Goal: Task Accomplishment & Management: Manage account settings

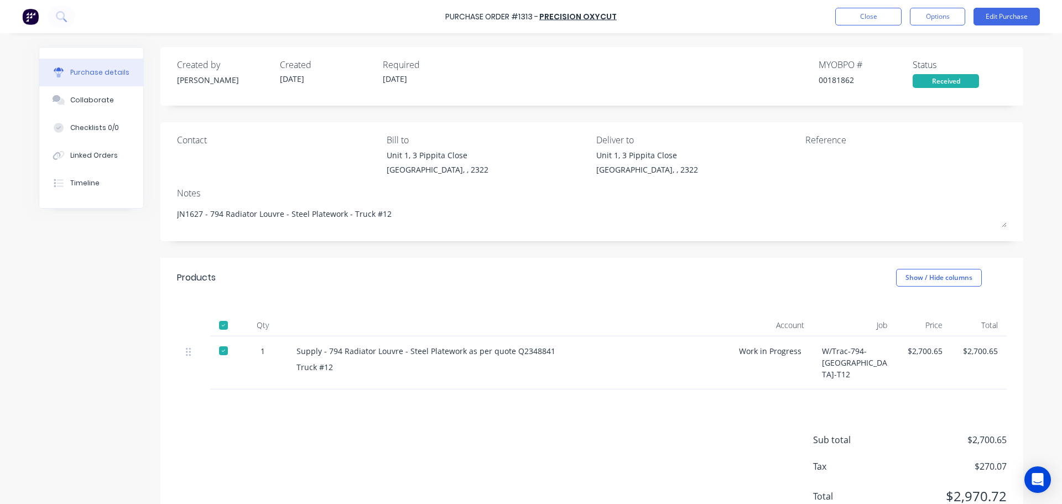
type textarea "x"
click at [880, 18] on button "Close" at bounding box center [868, 17] width 66 height 18
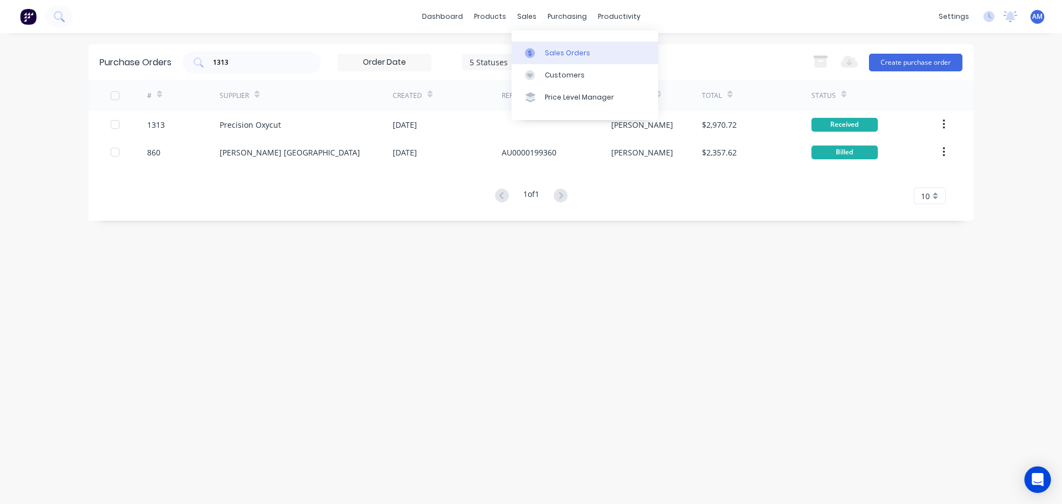
click at [551, 53] on div "Sales Orders" at bounding box center [567, 53] width 45 height 10
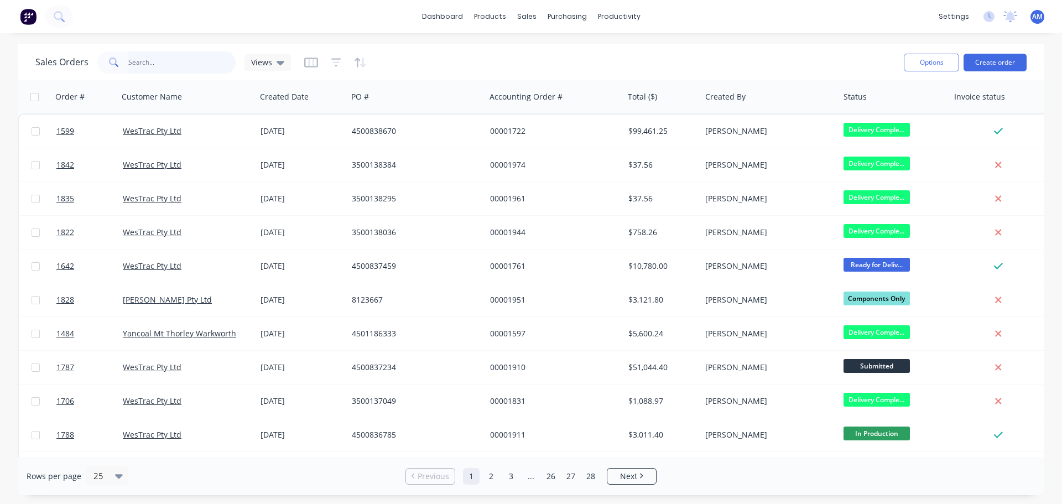
click at [140, 61] on input "text" at bounding box center [182, 62] width 108 height 22
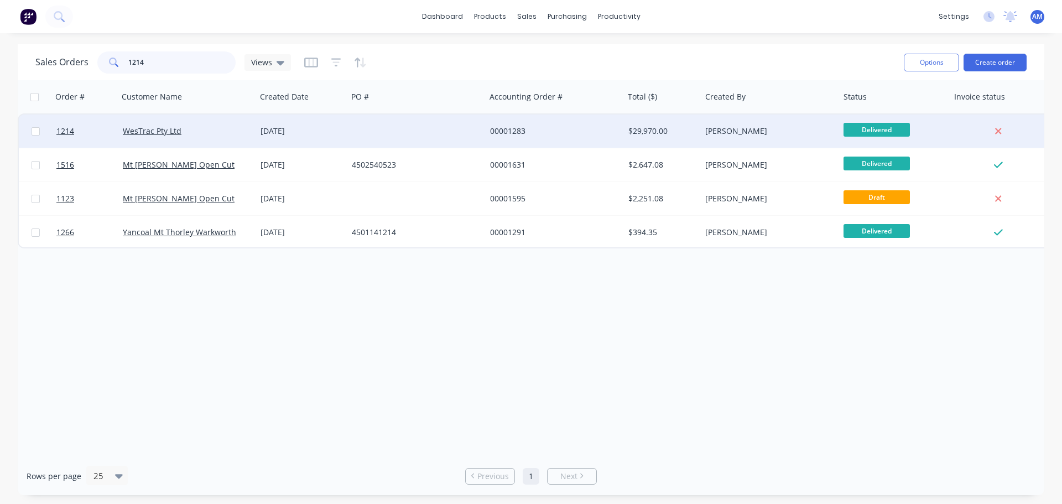
type input "1214"
click at [649, 128] on div "$29,970.00" at bounding box center [660, 131] width 65 height 11
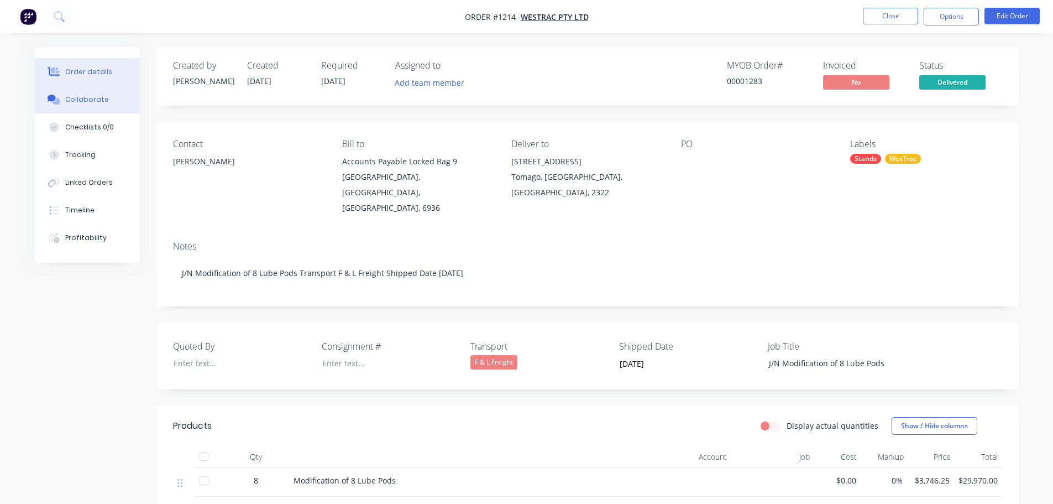
click at [83, 96] on div "Collaborate" at bounding box center [87, 100] width 44 height 10
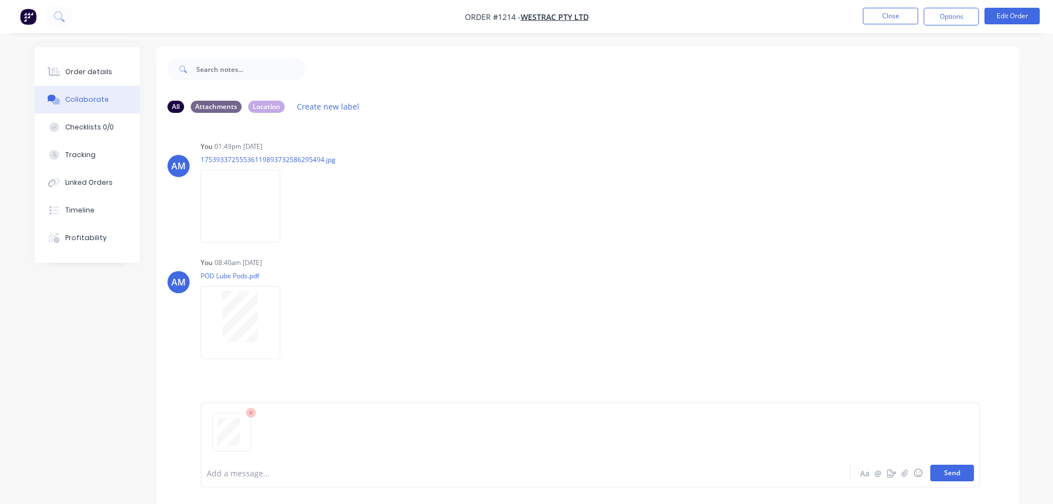
click at [957, 476] on button "Send" at bounding box center [953, 472] width 44 height 17
click at [879, 17] on button "Close" at bounding box center [890, 16] width 55 height 17
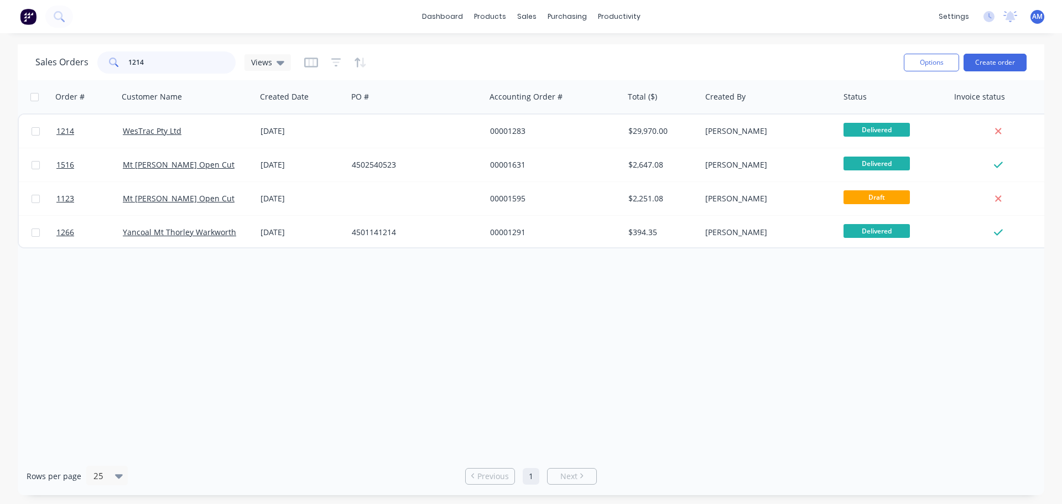
drag, startPoint x: 171, startPoint y: 64, endPoint x: 103, endPoint y: 71, distance: 67.8
click at [103, 71] on div "1214" at bounding box center [166, 62] width 138 height 22
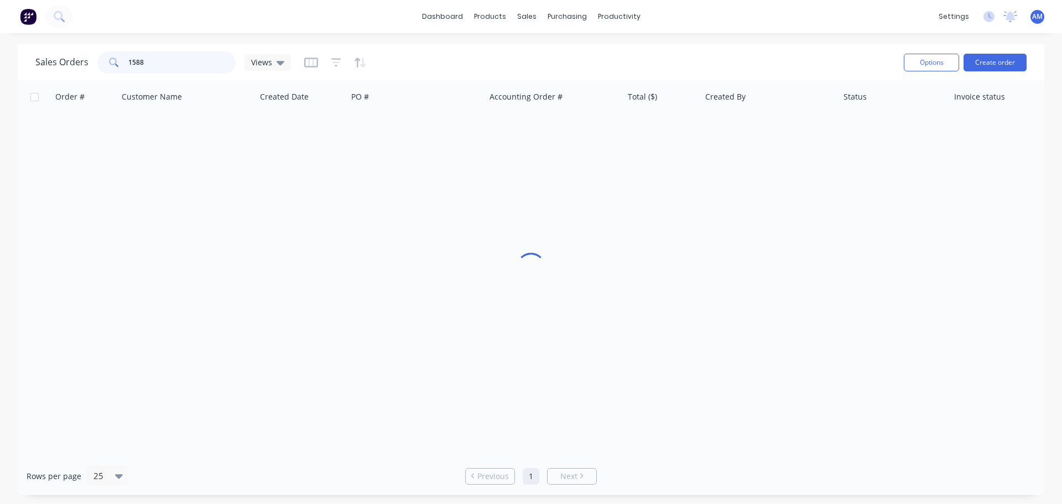
type input "1588"
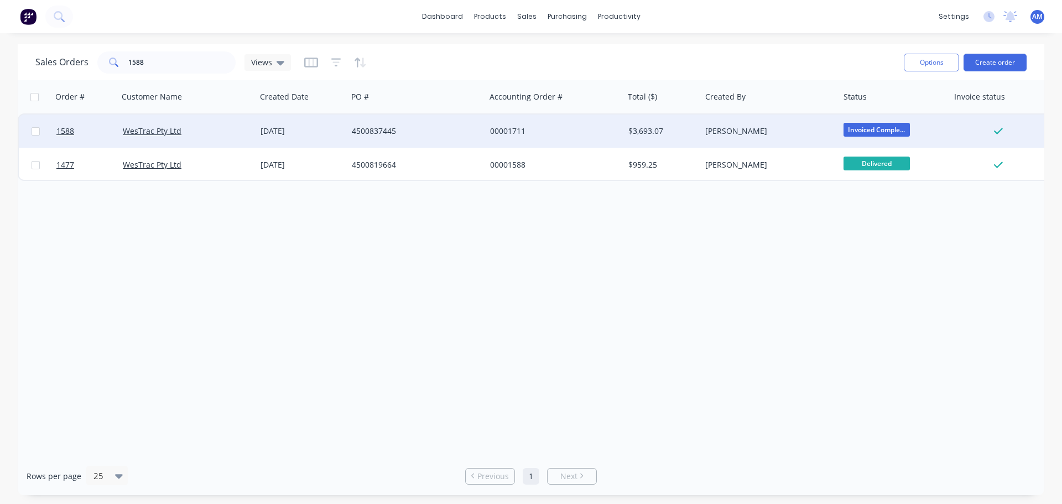
click at [369, 125] on div "4500837445" at bounding box center [416, 130] width 138 height 33
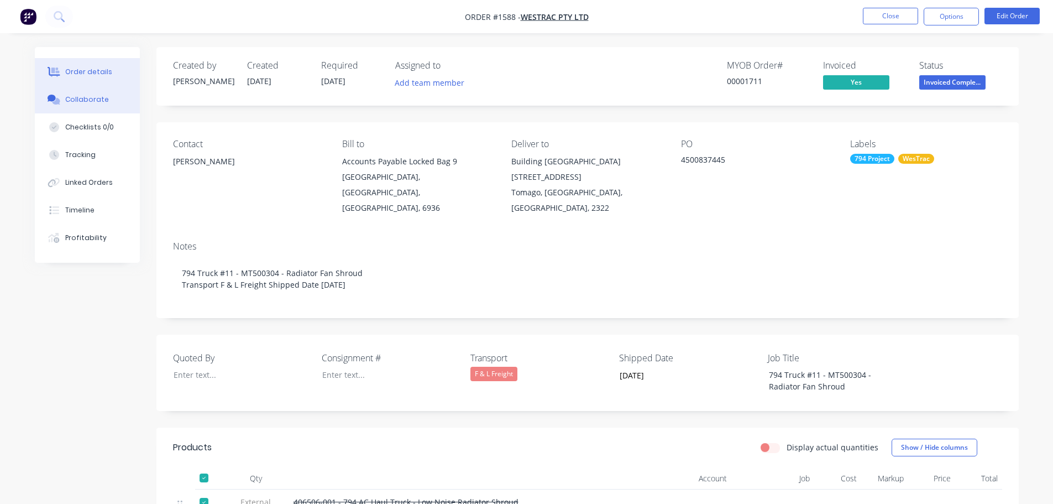
click at [79, 103] on div "Collaborate" at bounding box center [87, 100] width 44 height 10
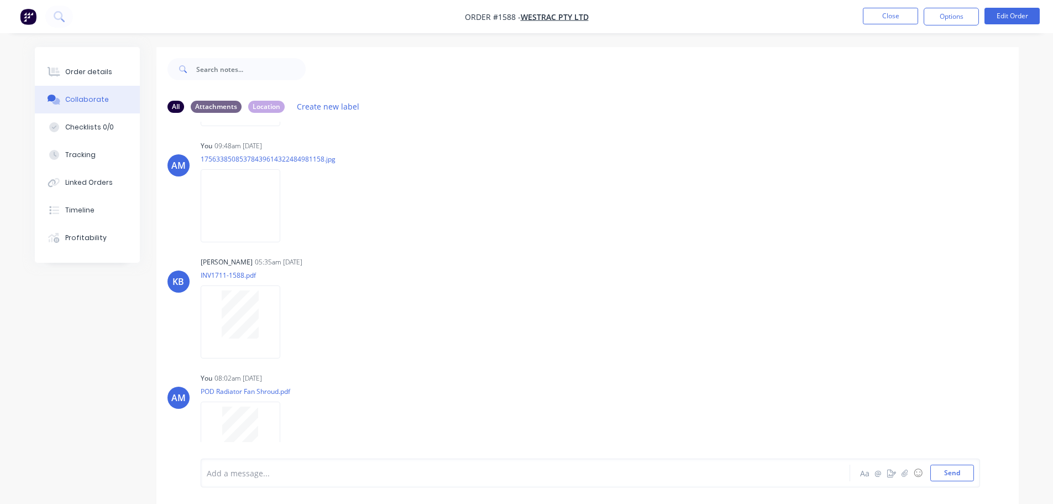
scroll to position [486, 0]
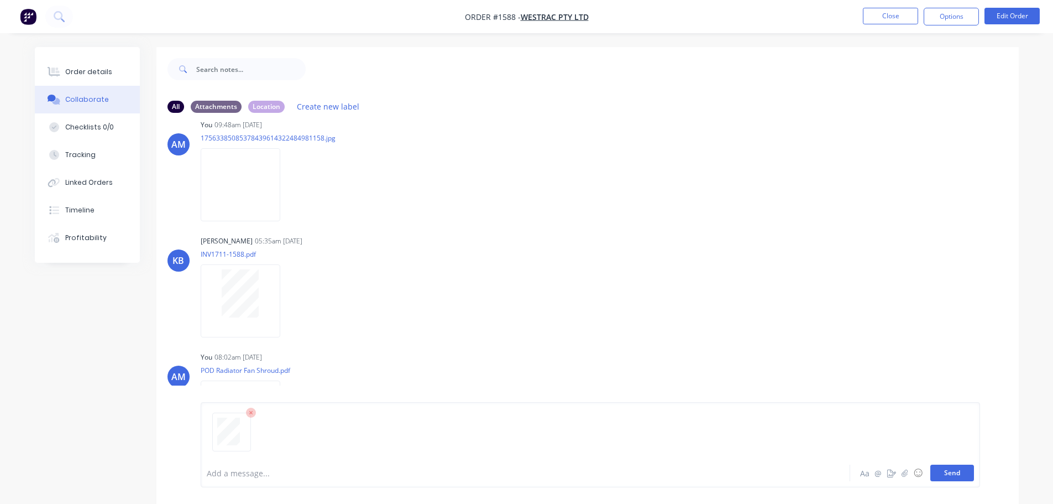
click at [954, 473] on button "Send" at bounding box center [953, 472] width 44 height 17
click at [885, 15] on button "Close" at bounding box center [890, 16] width 55 height 17
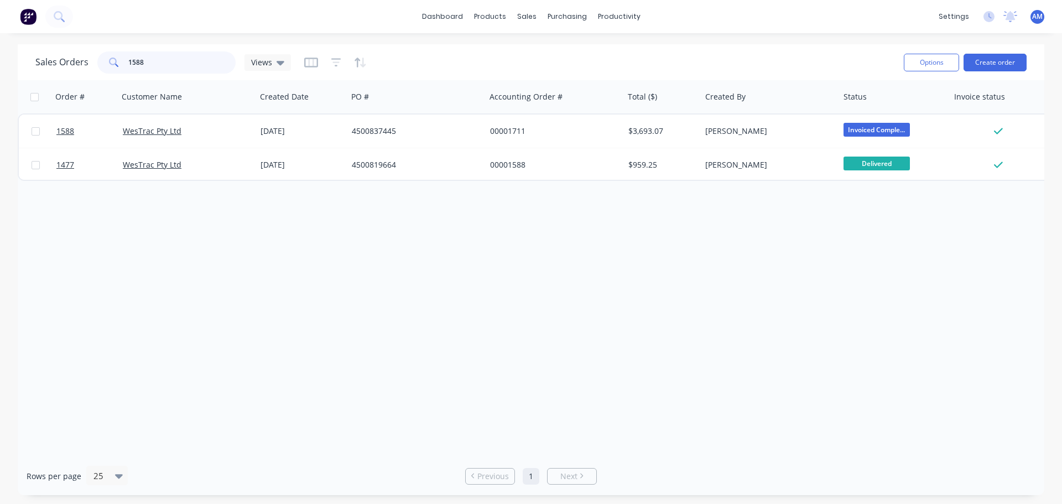
drag, startPoint x: 144, startPoint y: 61, endPoint x: 115, endPoint y: 54, distance: 29.5
click at [115, 54] on div "1588" at bounding box center [166, 62] width 138 height 22
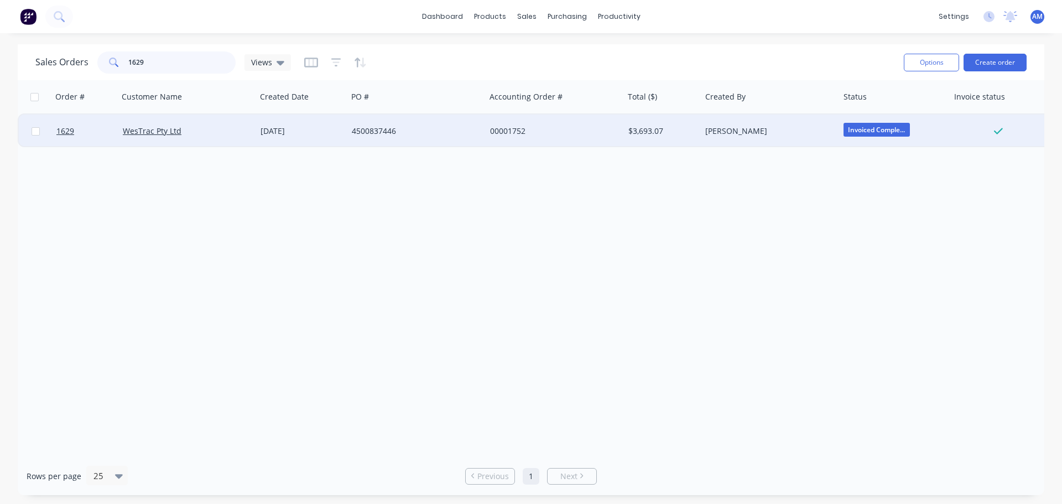
type input "1629"
click at [365, 128] on div "4500837446" at bounding box center [413, 131] width 123 height 11
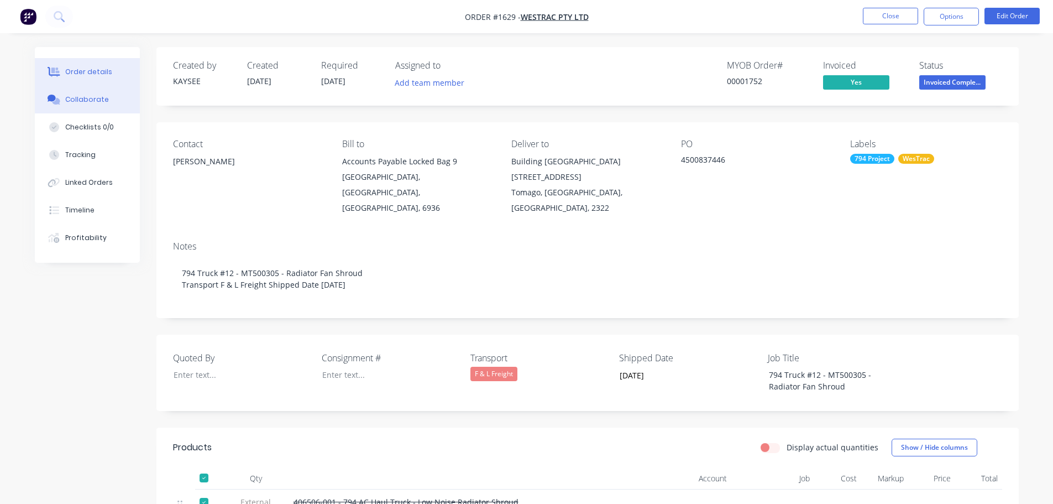
click at [87, 102] on div "Collaborate" at bounding box center [87, 100] width 44 height 10
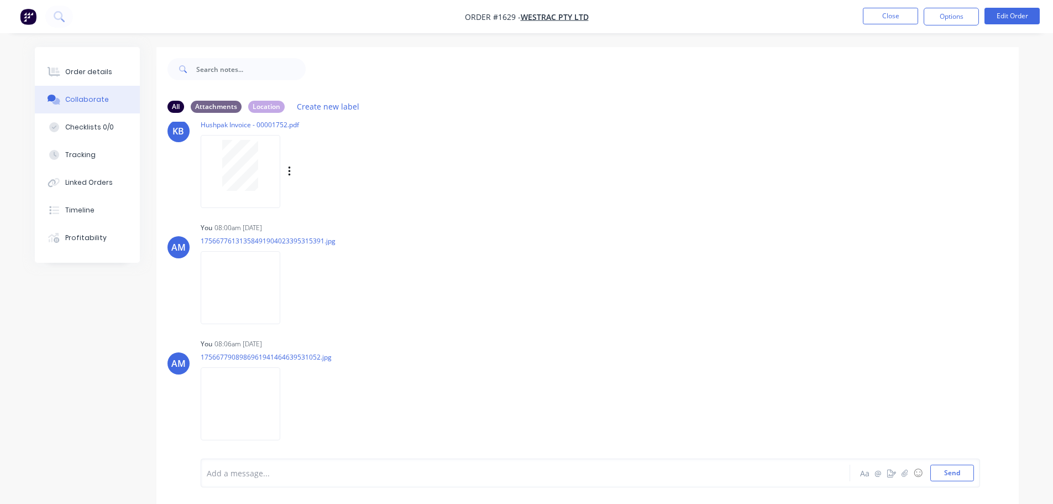
scroll to position [138, 0]
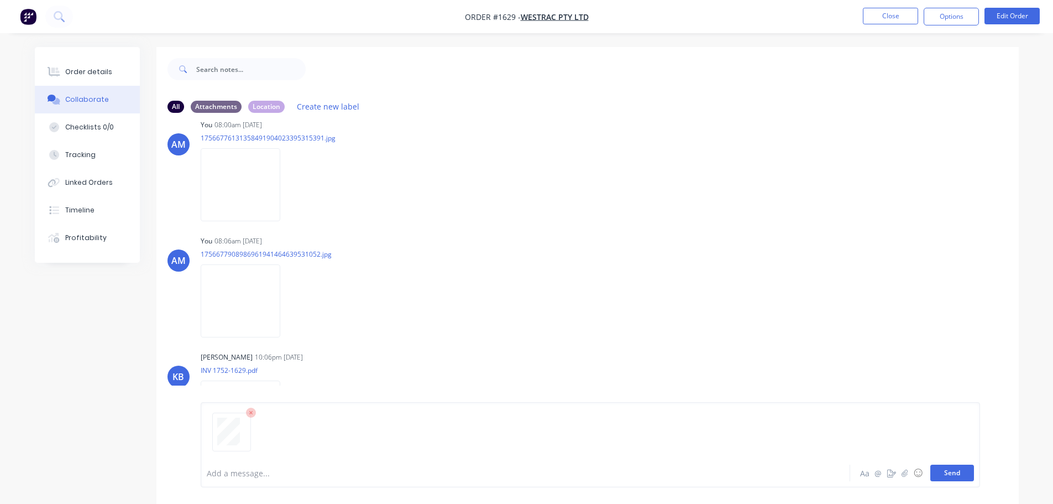
click at [964, 474] on button "Send" at bounding box center [953, 472] width 44 height 17
click at [886, 19] on button "Close" at bounding box center [890, 16] width 55 height 17
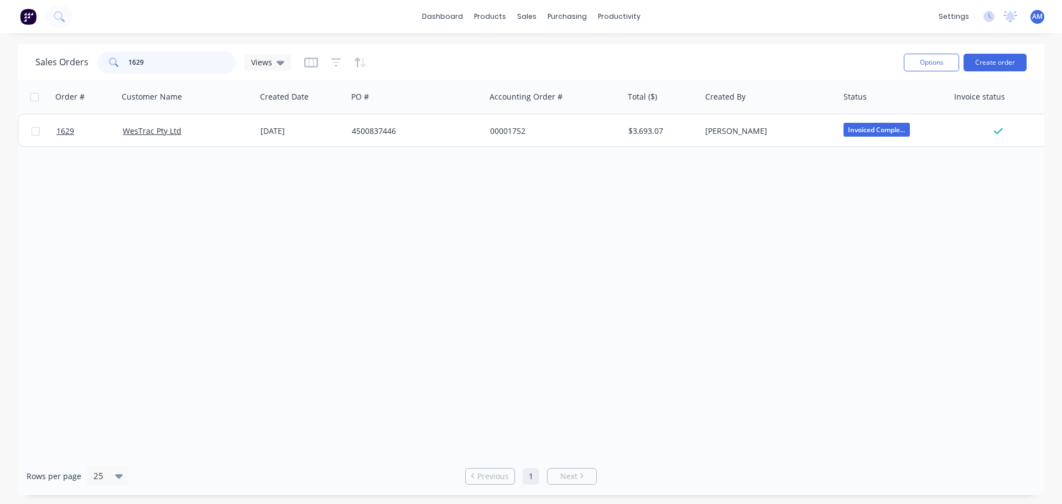
drag, startPoint x: 155, startPoint y: 65, endPoint x: 121, endPoint y: 65, distance: 34.3
click at [121, 65] on div "1629" at bounding box center [166, 62] width 138 height 22
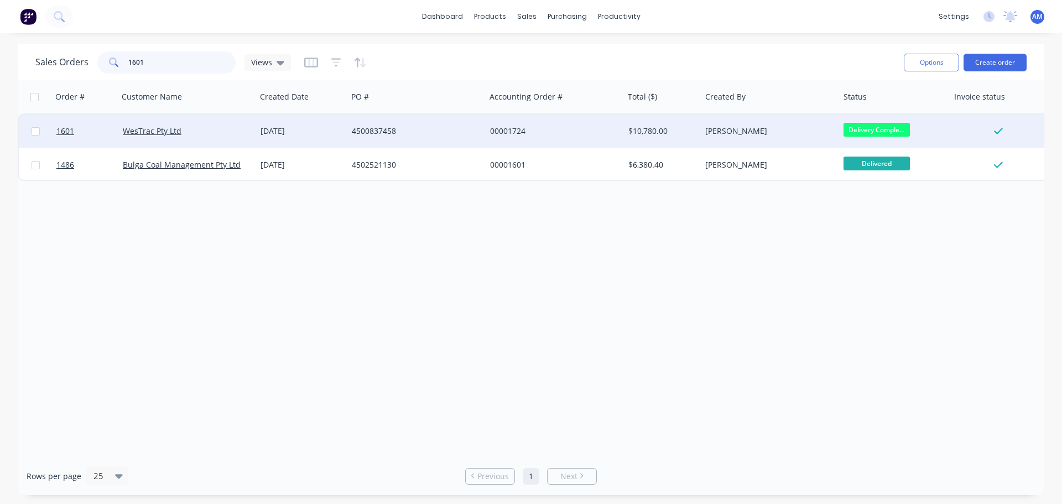
type input "1601"
click at [373, 130] on div "4500837458" at bounding box center [413, 131] width 123 height 11
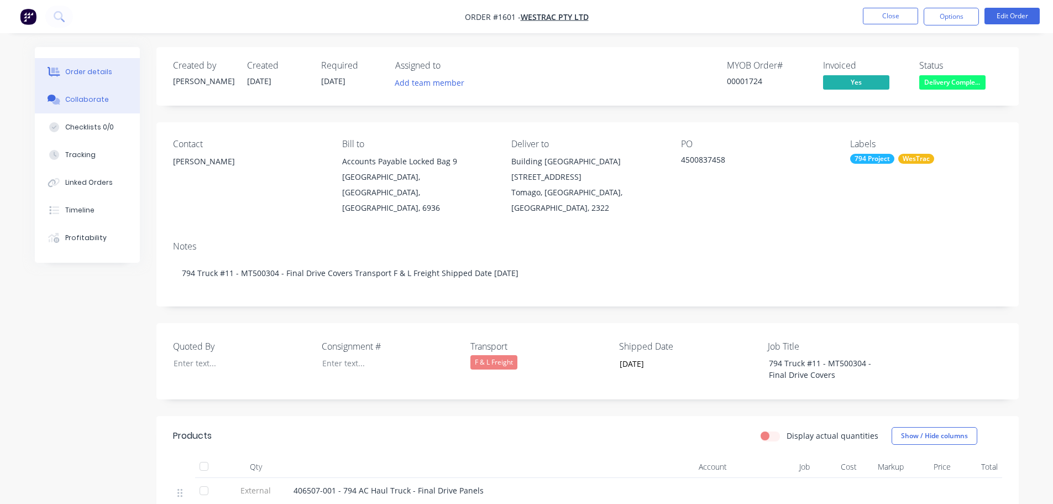
click at [87, 93] on button "Collaborate" at bounding box center [87, 100] width 105 height 28
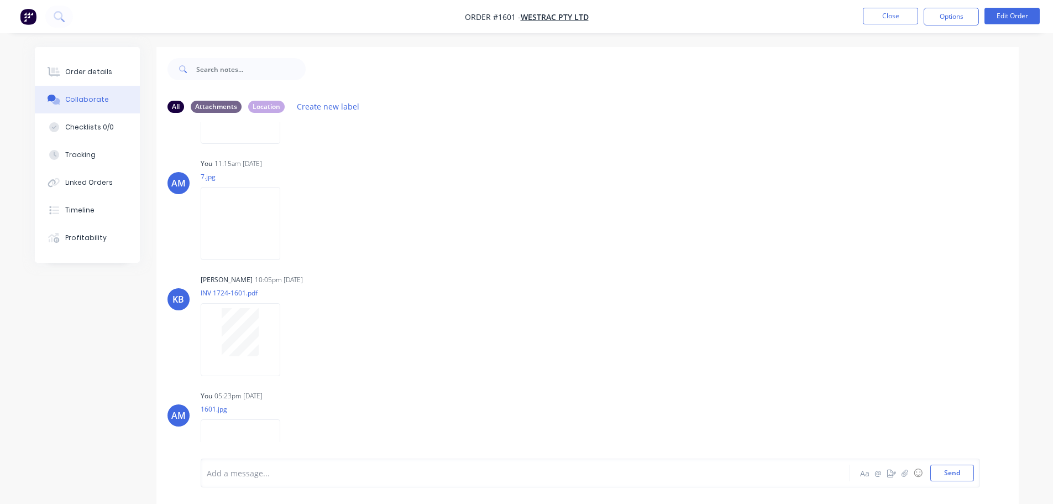
scroll to position [370, 0]
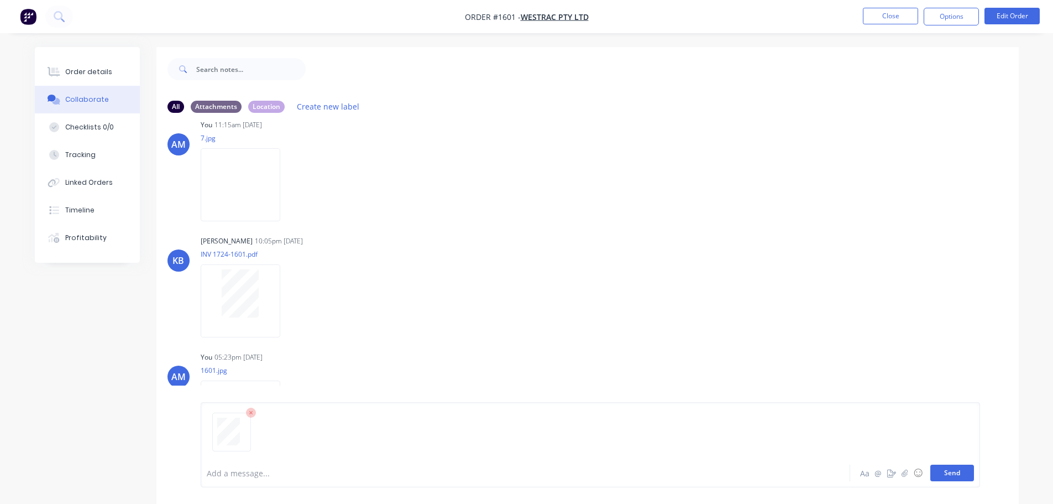
click at [948, 470] on button "Send" at bounding box center [953, 472] width 44 height 17
click at [894, 17] on button "Close" at bounding box center [890, 16] width 55 height 17
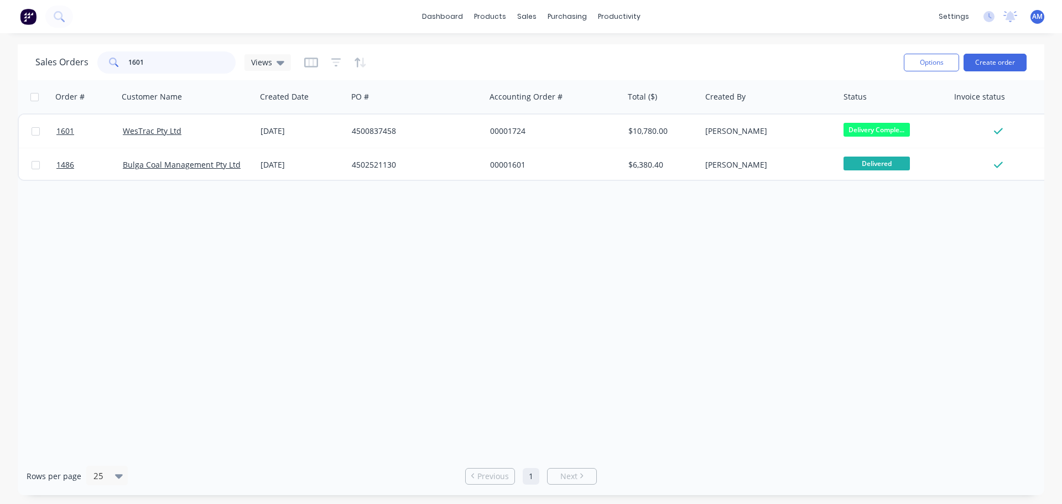
drag, startPoint x: 164, startPoint y: 62, endPoint x: 92, endPoint y: 66, distance: 72.0
click at [92, 66] on div "Sales Orders 1601 Views" at bounding box center [162, 62] width 255 height 22
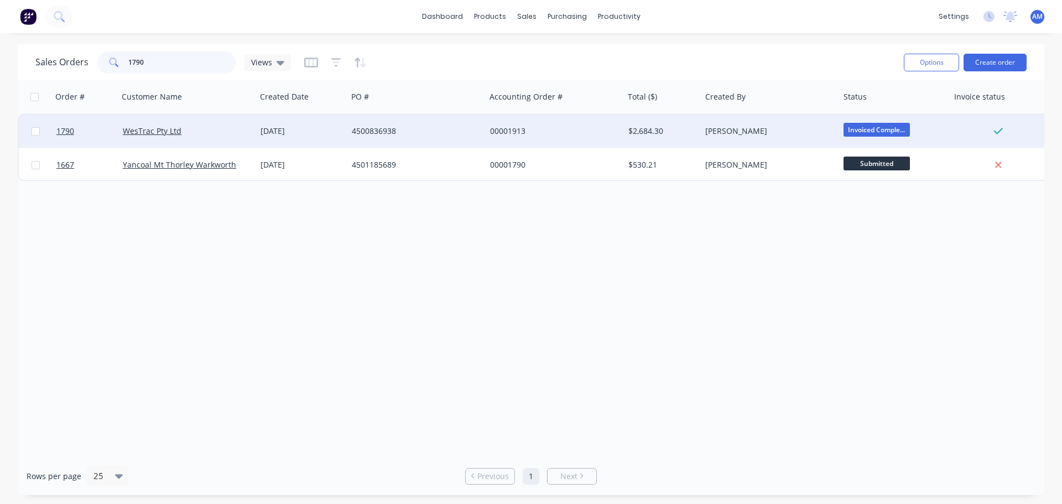
type input "1790"
click at [387, 130] on div "4500836938" at bounding box center [413, 131] width 123 height 11
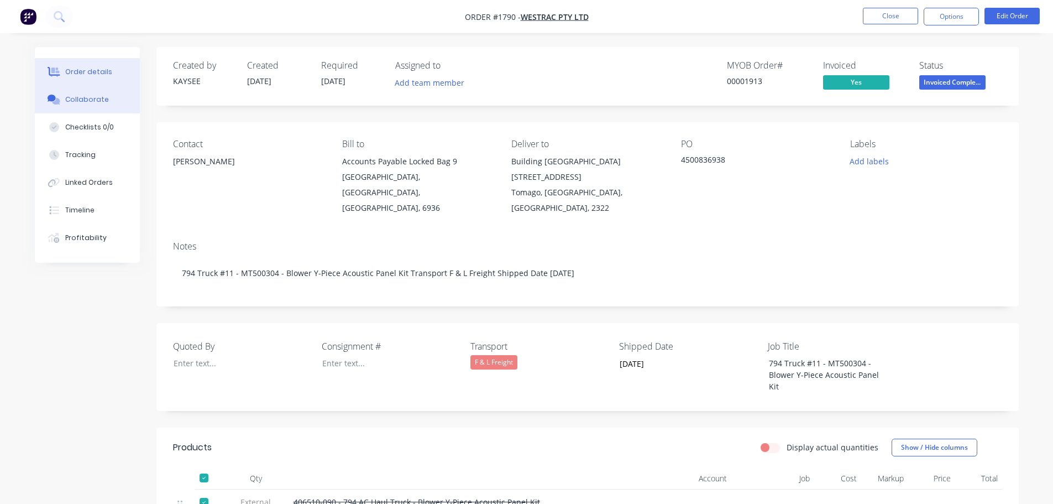
click at [94, 95] on div "Collaborate" at bounding box center [87, 100] width 44 height 10
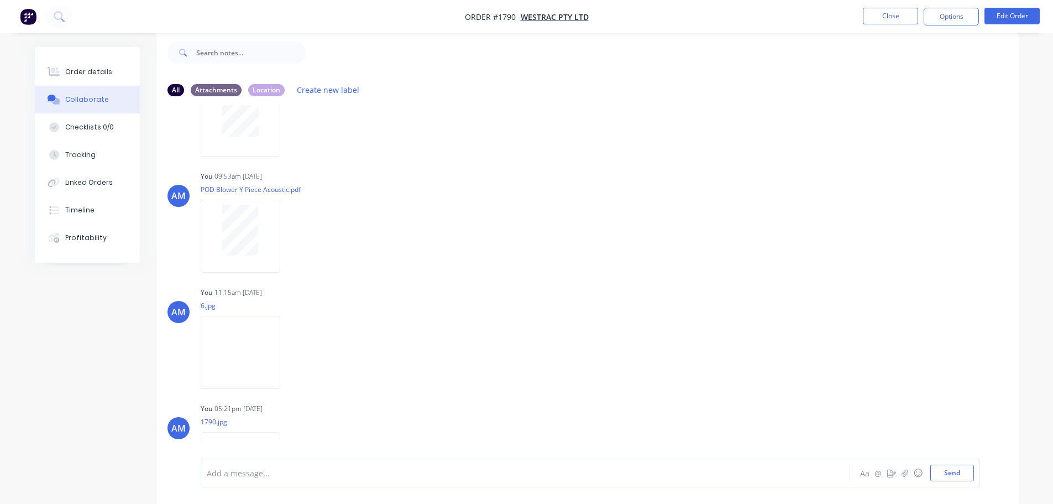
scroll to position [486, 0]
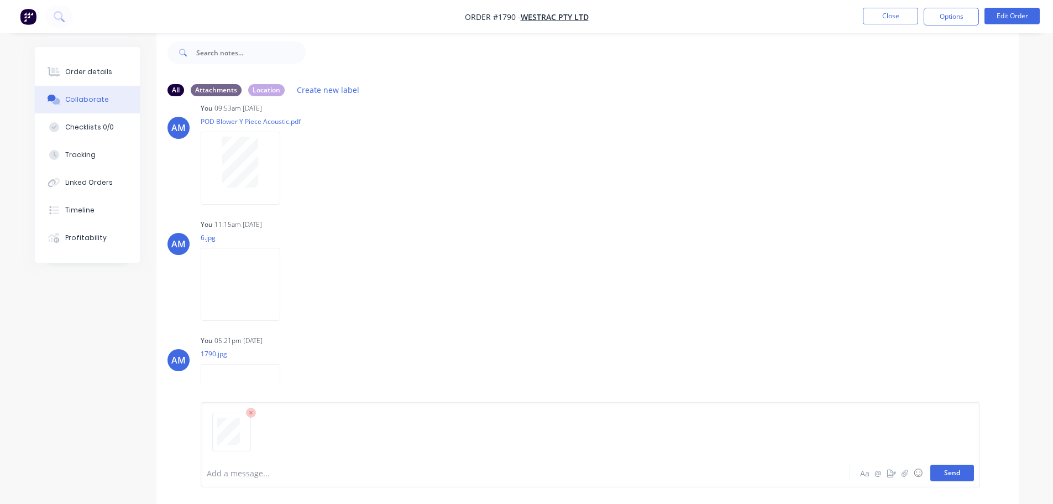
click at [947, 468] on button "Send" at bounding box center [953, 472] width 44 height 17
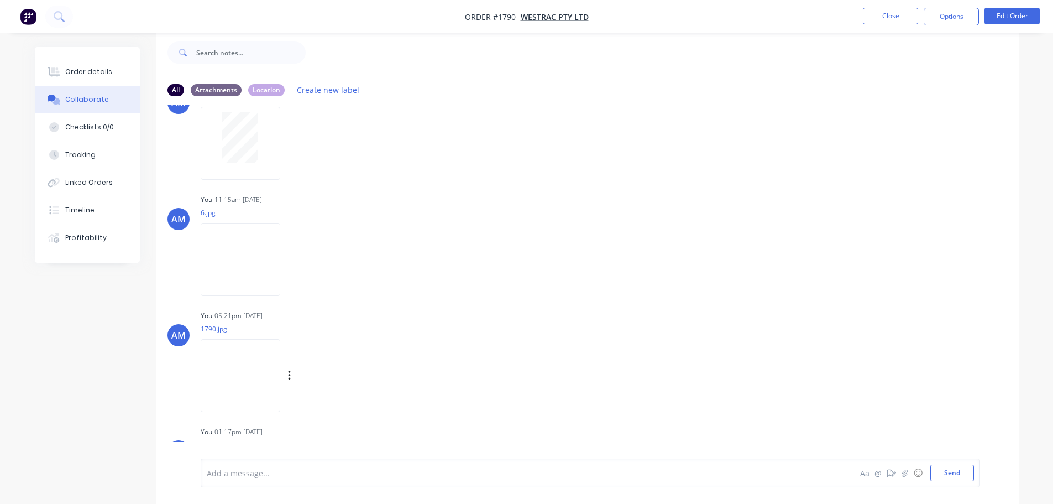
scroll to position [602, 0]
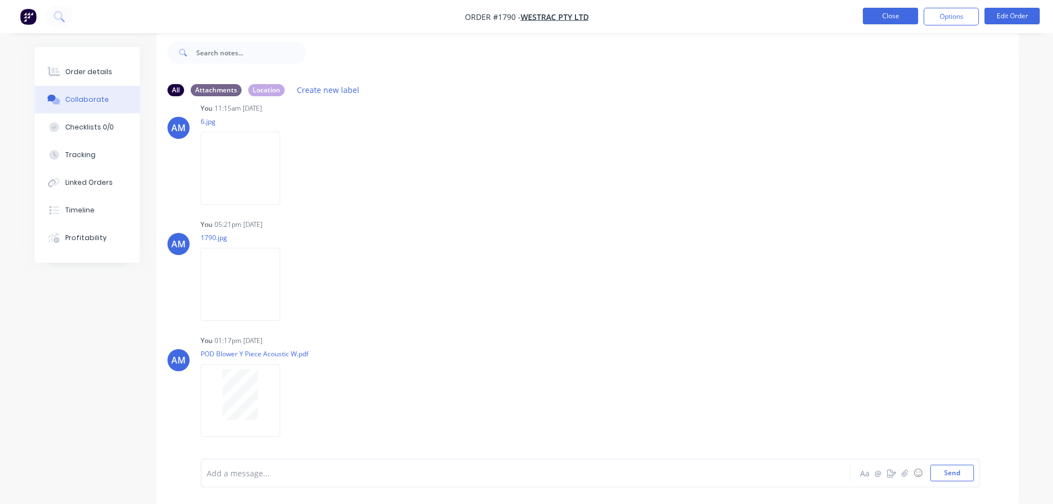
click at [892, 14] on button "Close" at bounding box center [890, 16] width 55 height 17
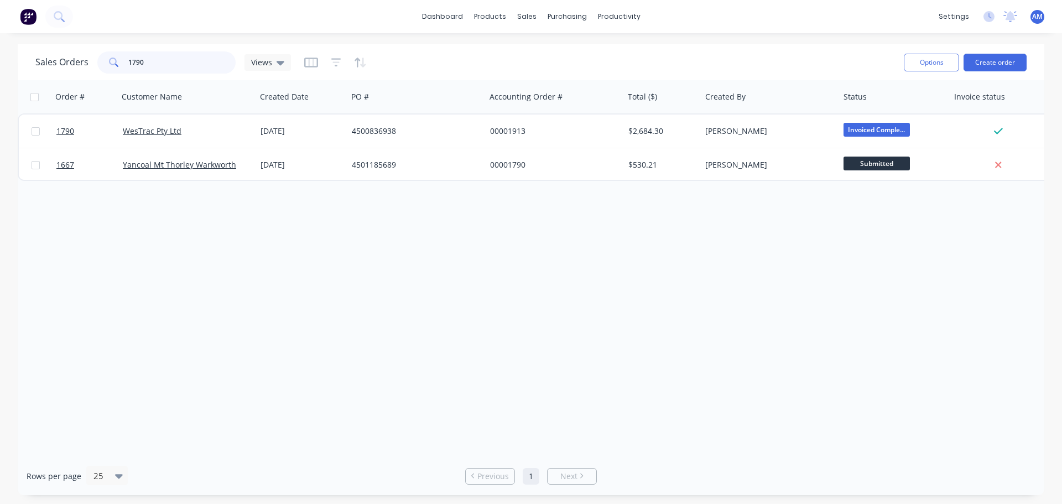
drag, startPoint x: 175, startPoint y: 59, endPoint x: 109, endPoint y: 63, distance: 66.5
click at [109, 63] on div "1790" at bounding box center [166, 62] width 138 height 22
type input "1603"
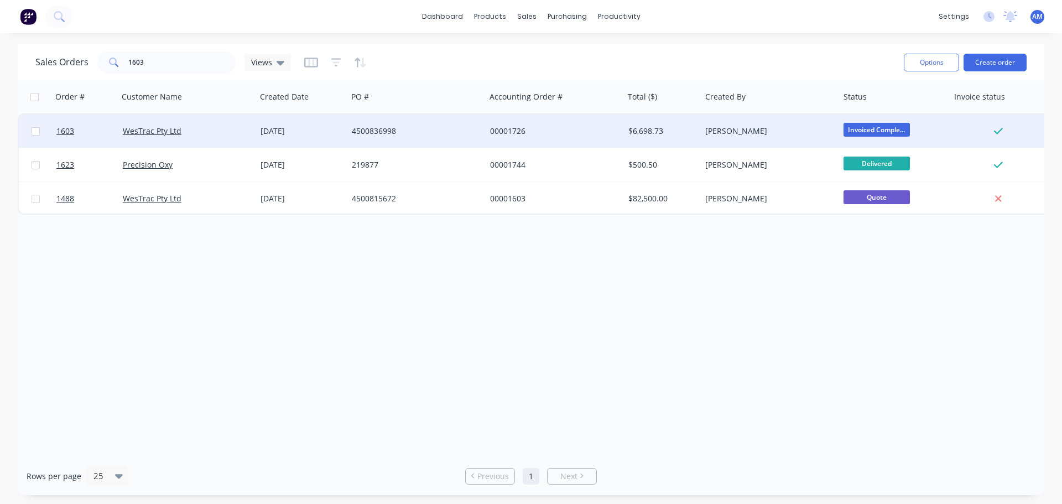
click at [361, 126] on div "4500836998" at bounding box center [413, 131] width 123 height 11
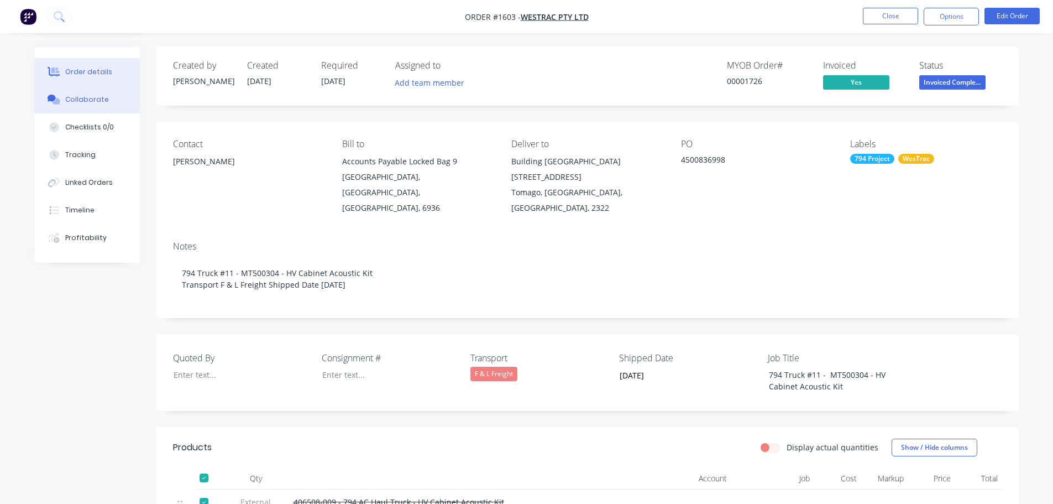
click at [88, 98] on div "Collaborate" at bounding box center [87, 100] width 44 height 10
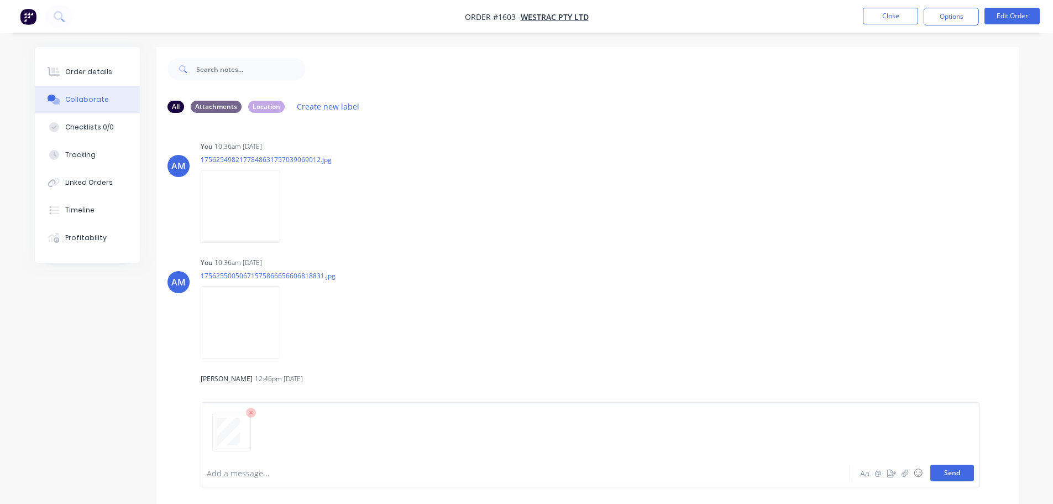
click at [955, 473] on button "Send" at bounding box center [953, 472] width 44 height 17
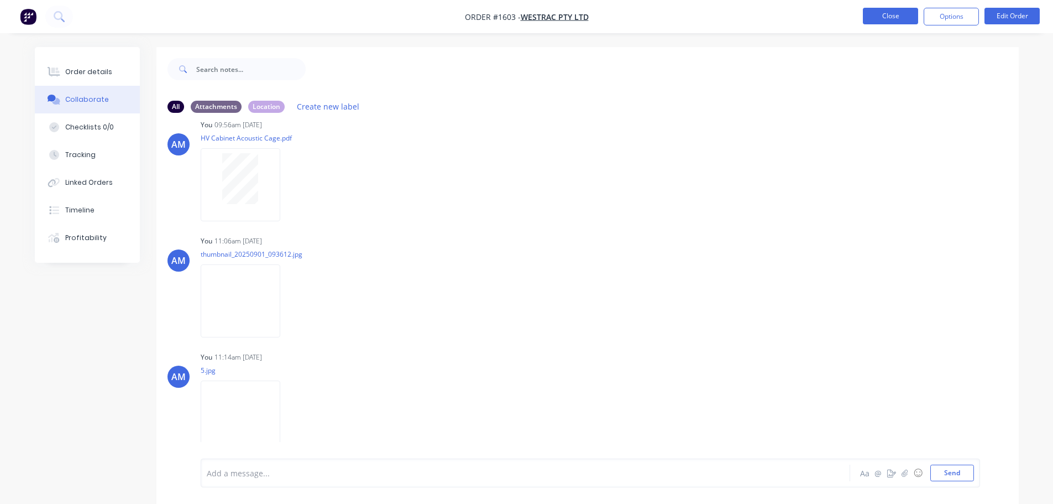
click at [887, 15] on button "Close" at bounding box center [890, 16] width 55 height 17
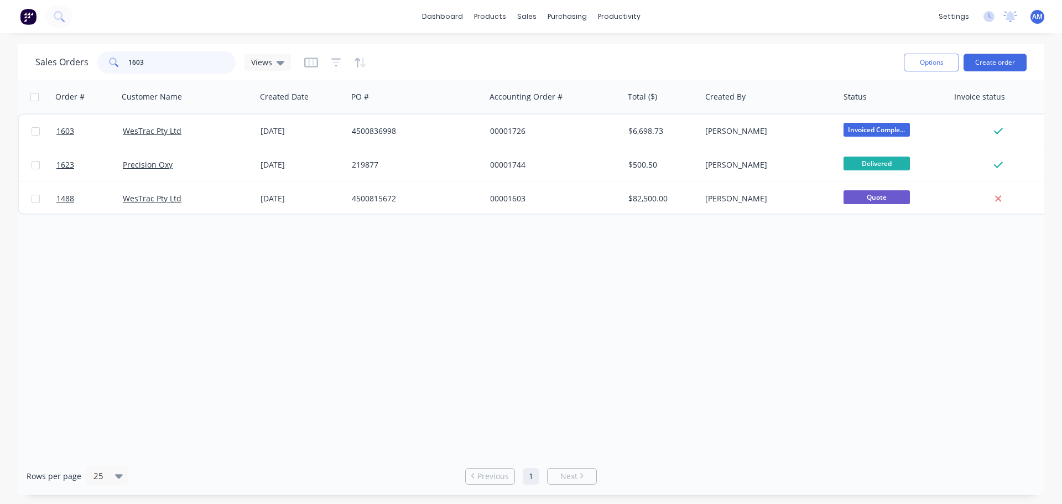
drag, startPoint x: 153, startPoint y: 59, endPoint x: 125, endPoint y: 62, distance: 28.3
click at [125, 62] on div "1603" at bounding box center [166, 62] width 138 height 22
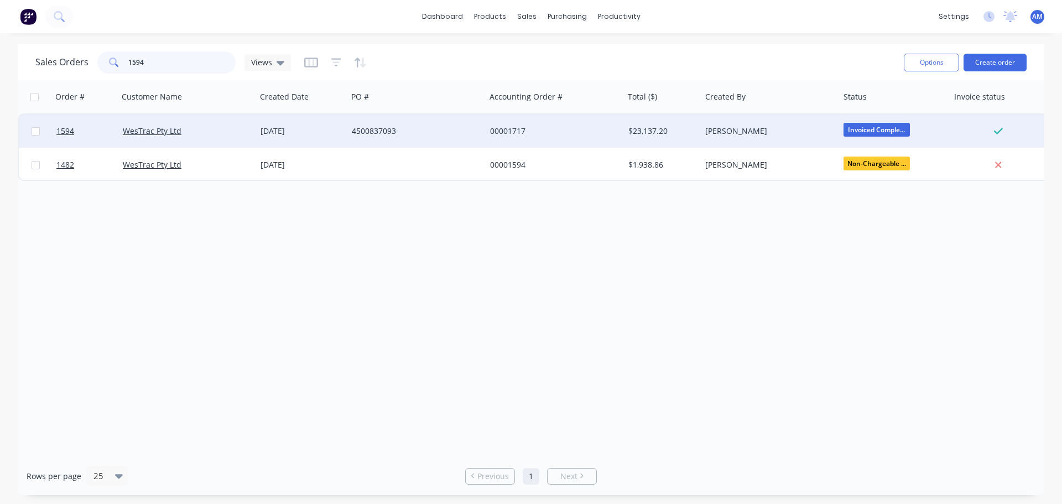
type input "1594"
click at [380, 130] on div "4500837093" at bounding box center [413, 131] width 123 height 11
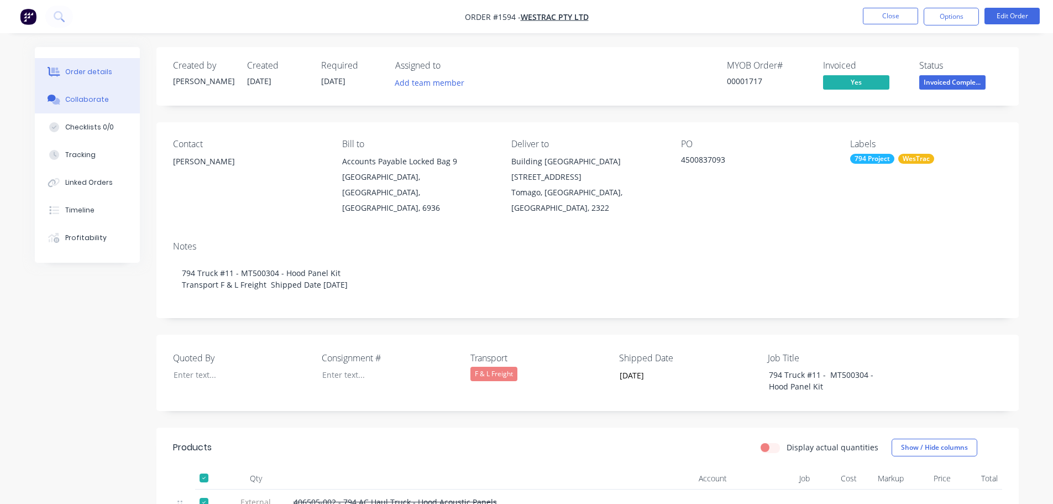
click at [93, 101] on div "Collaborate" at bounding box center [87, 100] width 44 height 10
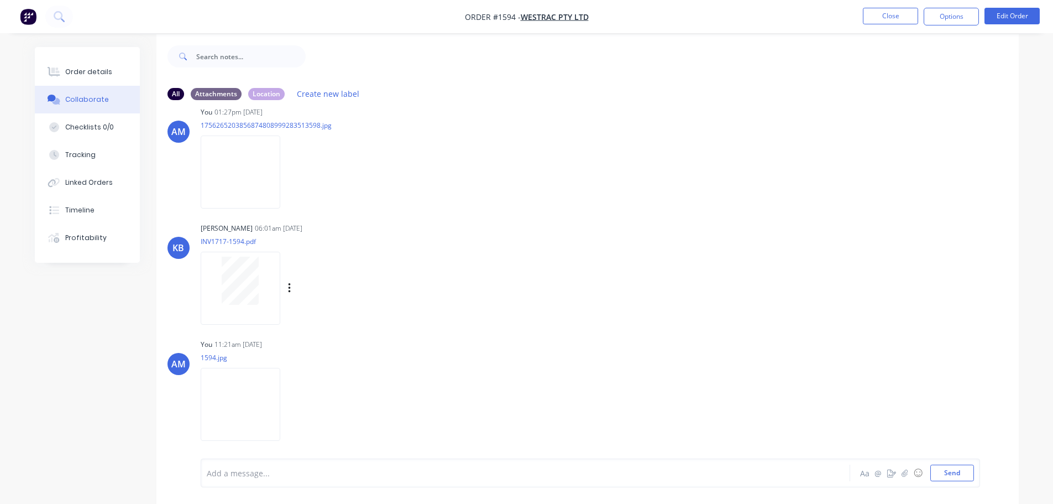
scroll to position [17, 0]
click at [956, 469] on button "Send" at bounding box center [953, 472] width 44 height 17
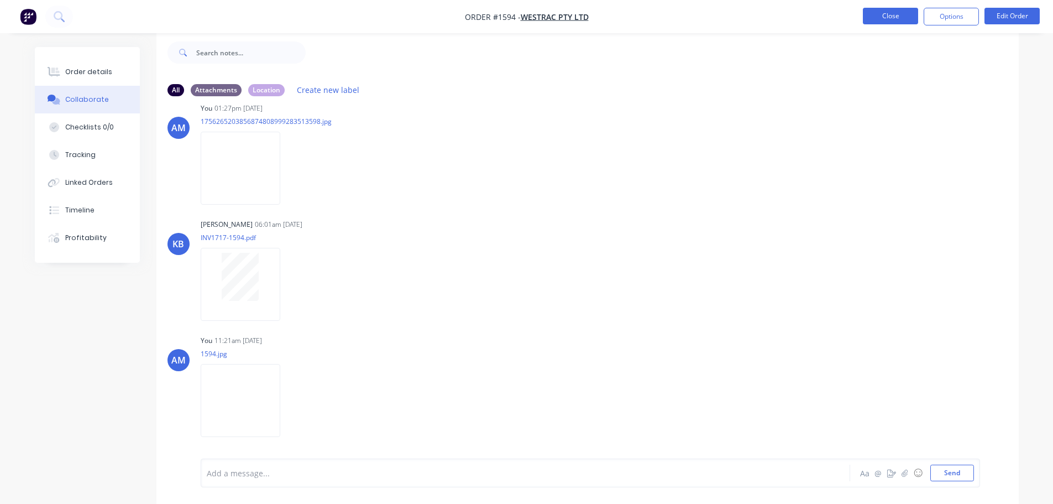
click at [888, 18] on button "Close" at bounding box center [890, 16] width 55 height 17
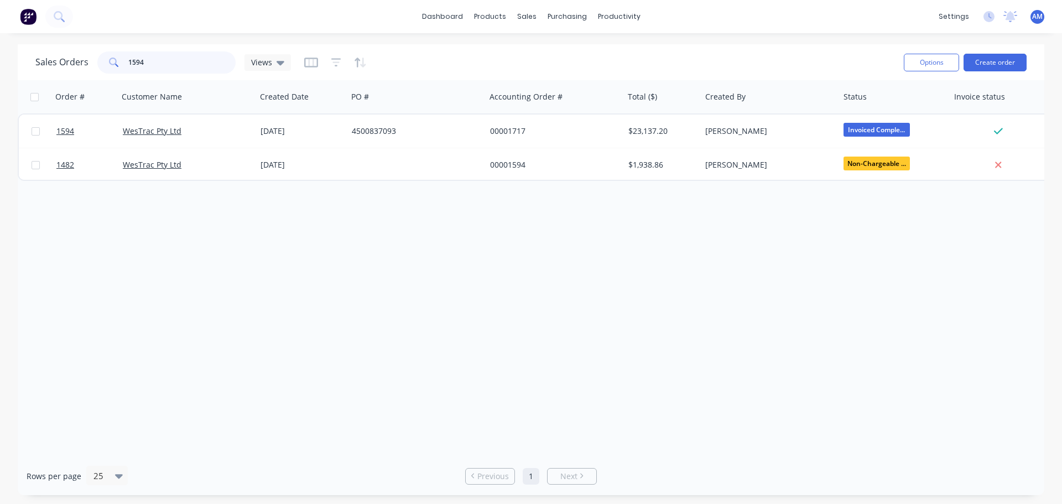
drag, startPoint x: 173, startPoint y: 57, endPoint x: 109, endPoint y: 62, distance: 64.3
click at [109, 62] on div "1594" at bounding box center [166, 62] width 138 height 22
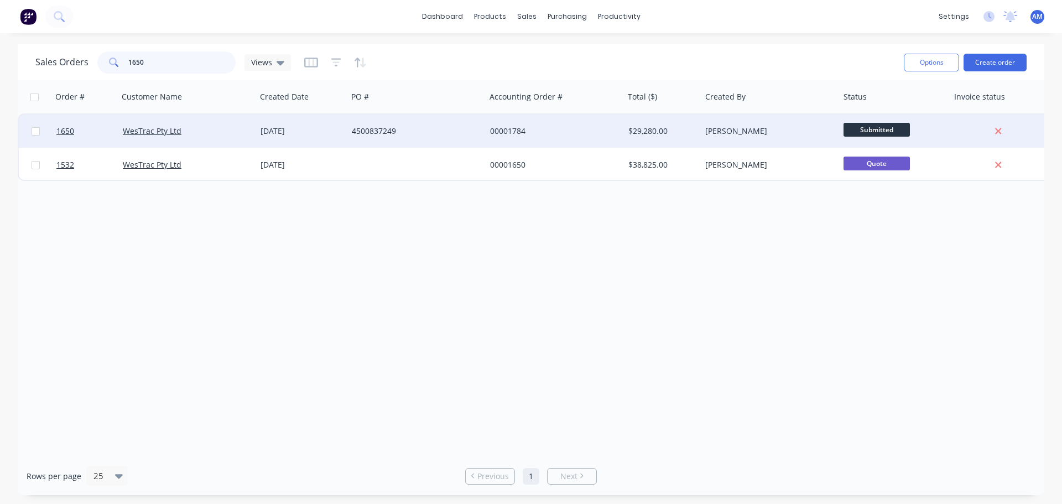
type input "1650"
click at [384, 127] on div "4500837249" at bounding box center [413, 131] width 123 height 11
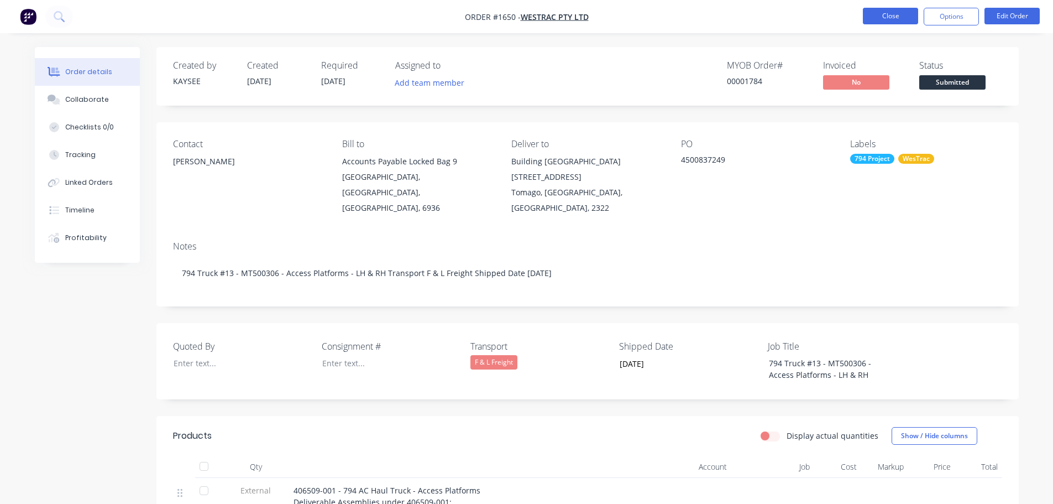
click at [879, 20] on button "Close" at bounding box center [890, 16] width 55 height 17
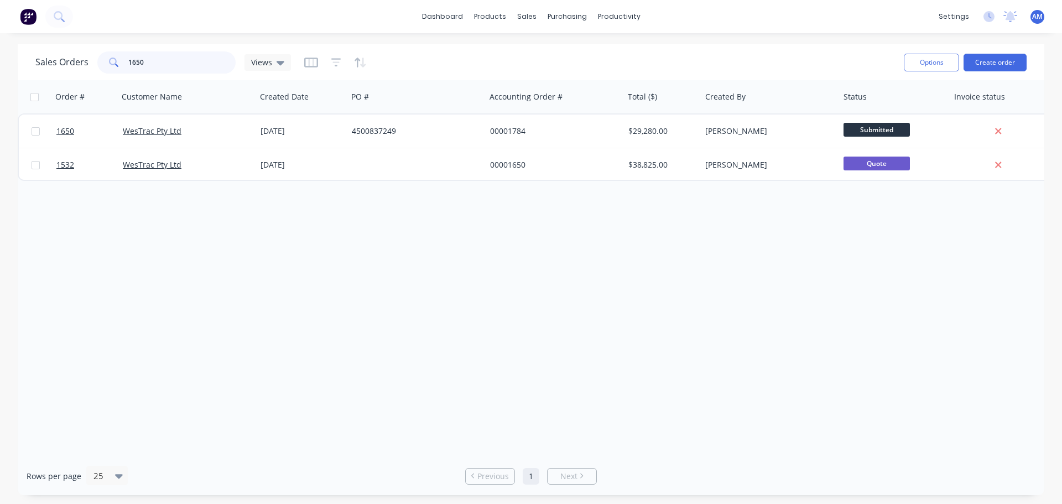
drag, startPoint x: 162, startPoint y: 61, endPoint x: 122, endPoint y: 55, distance: 40.4
click at [122, 55] on div "1650" at bounding box center [166, 62] width 138 height 22
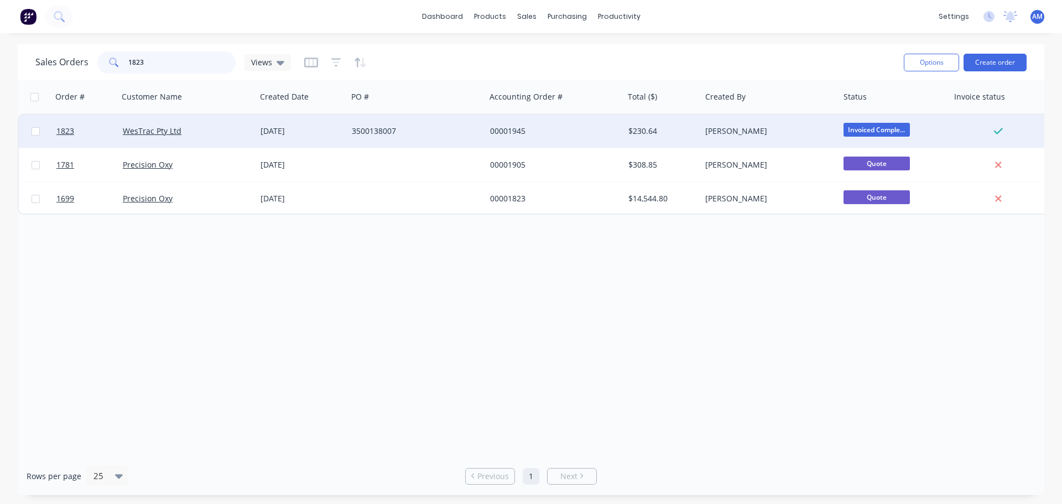
type input "1823"
click at [388, 123] on div "3500138007" at bounding box center [416, 130] width 138 height 33
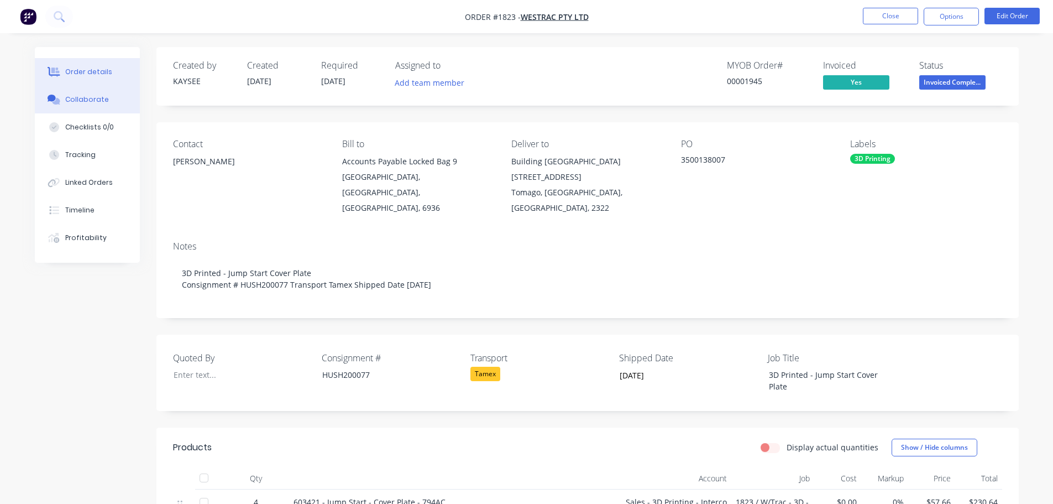
click at [96, 99] on div "Collaborate" at bounding box center [87, 100] width 44 height 10
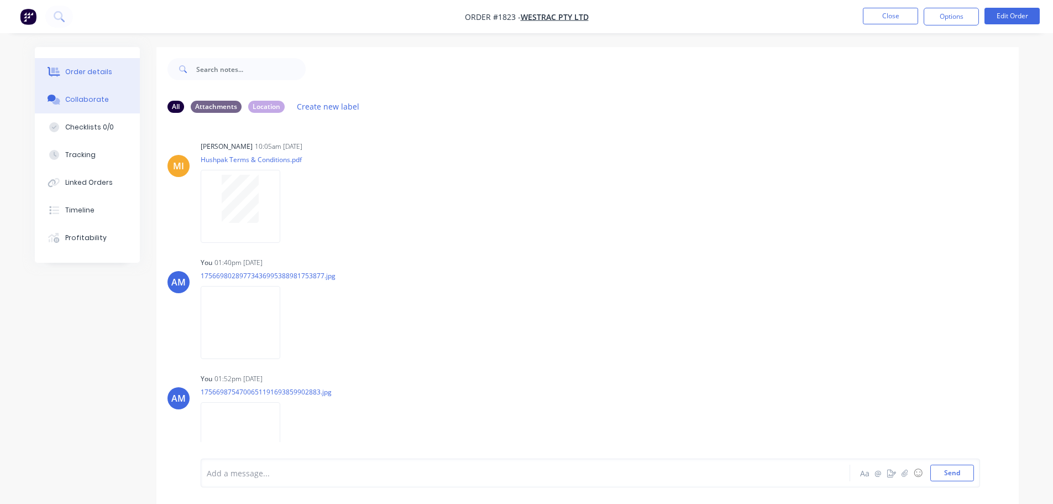
click at [87, 75] on div "Order details" at bounding box center [88, 72] width 47 height 10
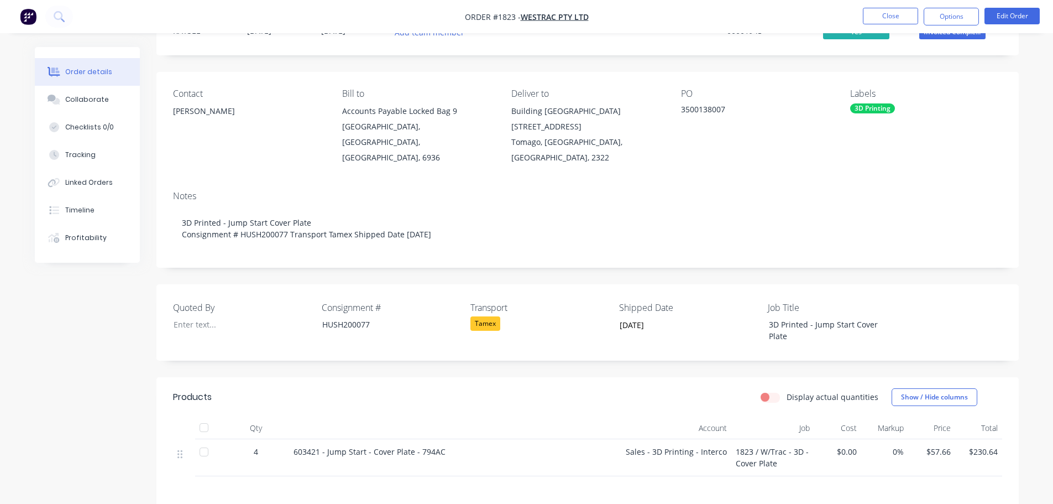
scroll to position [111, 0]
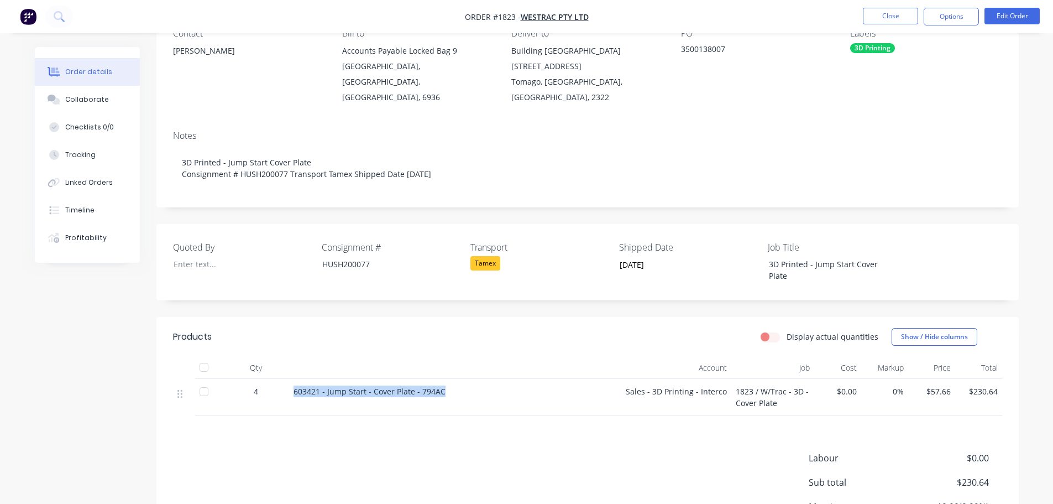
drag, startPoint x: 444, startPoint y: 374, endPoint x: 289, endPoint y: 377, distance: 154.8
click at [289, 379] on div "603421 - Jump Start - Cover Plate - 794AC" at bounding box center [455, 397] width 332 height 37
copy span "603421 - Jump Start - Cover Plate - 794AC"
click at [89, 98] on div "Collaborate" at bounding box center [87, 100] width 44 height 10
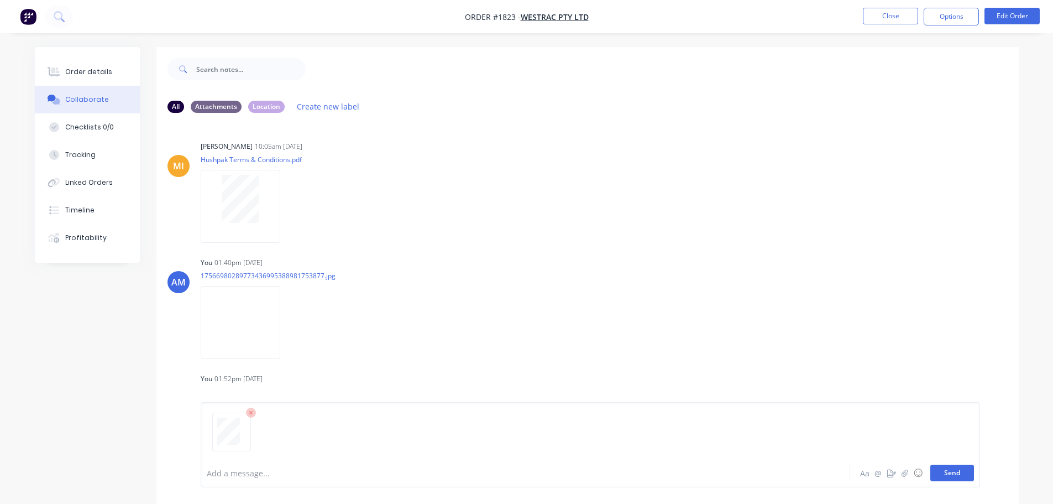
click at [962, 470] on button "Send" at bounding box center [953, 472] width 44 height 17
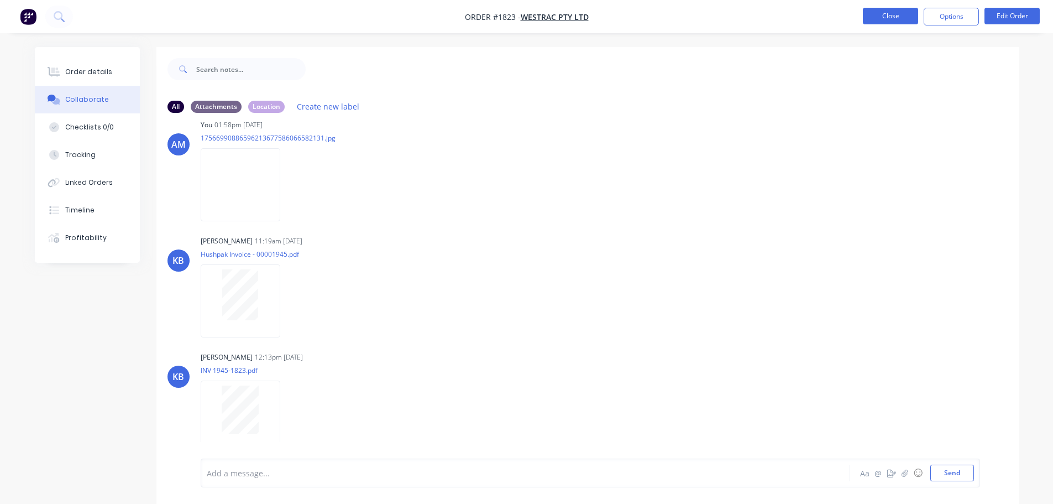
click at [886, 18] on button "Close" at bounding box center [890, 16] width 55 height 17
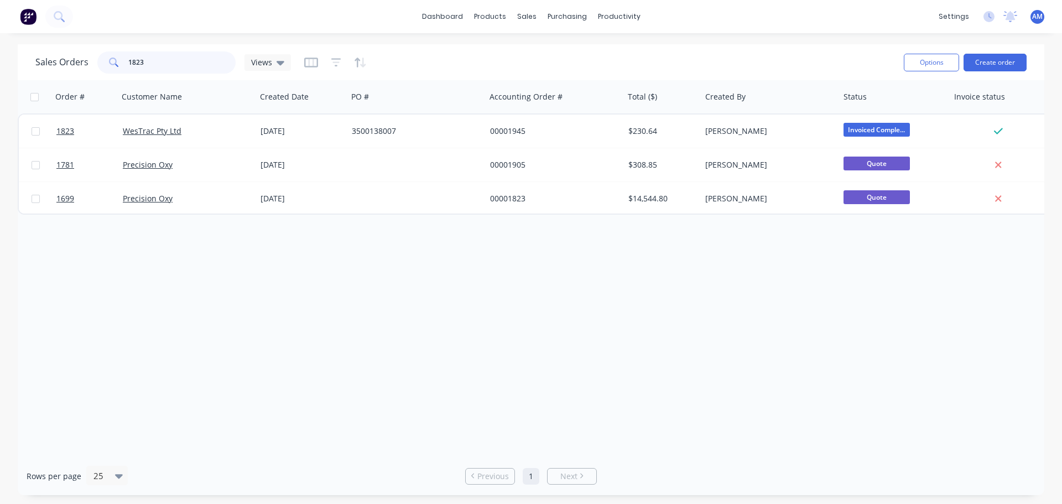
drag, startPoint x: 169, startPoint y: 73, endPoint x: 91, endPoint y: 54, distance: 80.2
click at [91, 54] on div "Sales Orders 1823 Views" at bounding box center [162, 62] width 255 height 22
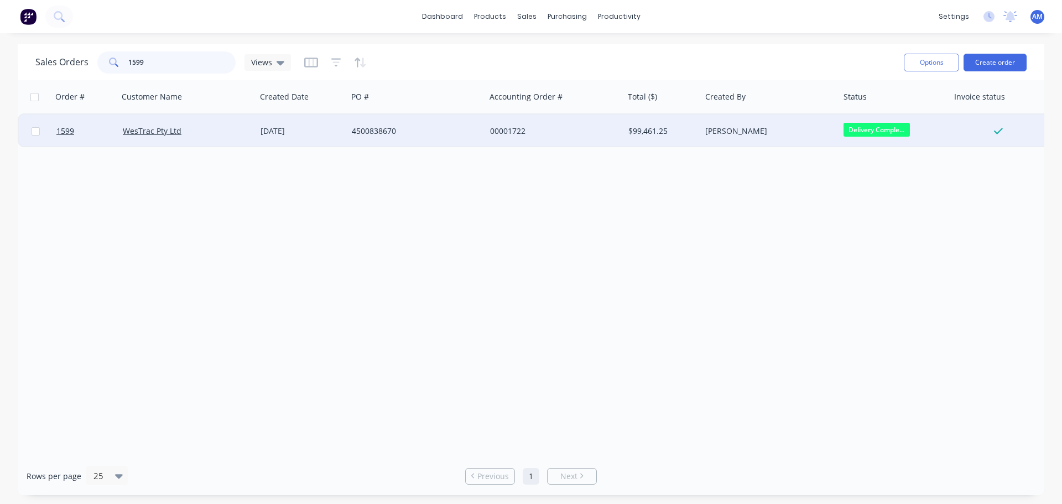
type input "1599"
click at [374, 129] on div "4500838670" at bounding box center [413, 131] width 123 height 11
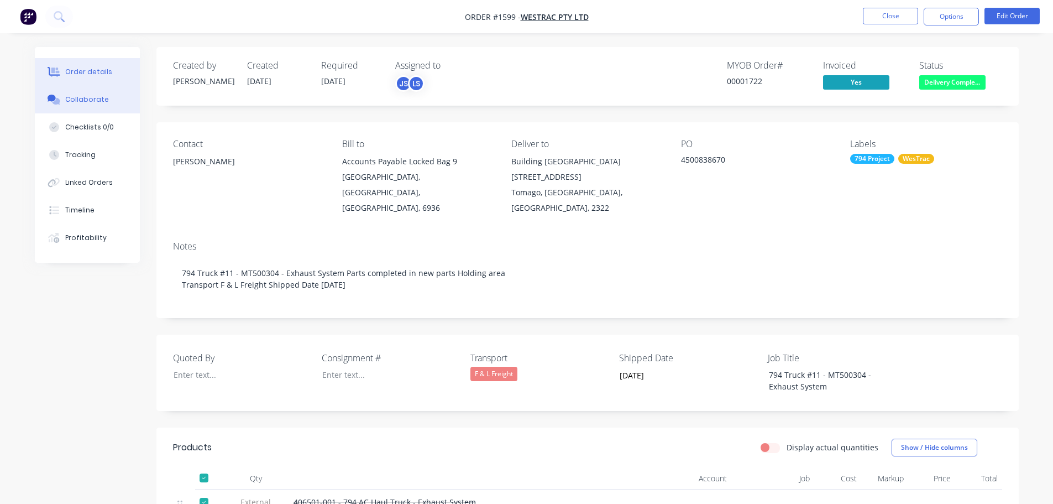
click at [99, 97] on div "Collaborate" at bounding box center [87, 100] width 44 height 10
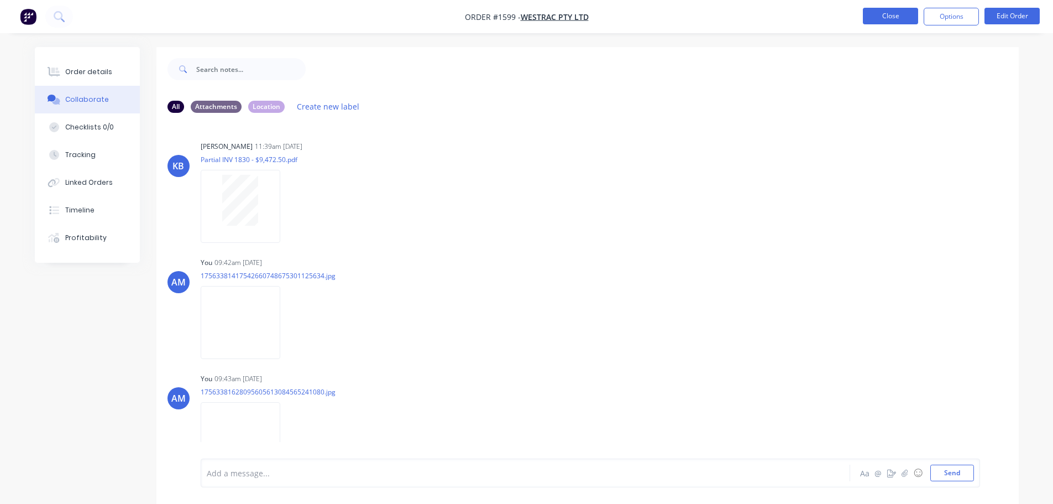
click at [888, 15] on button "Close" at bounding box center [890, 16] width 55 height 17
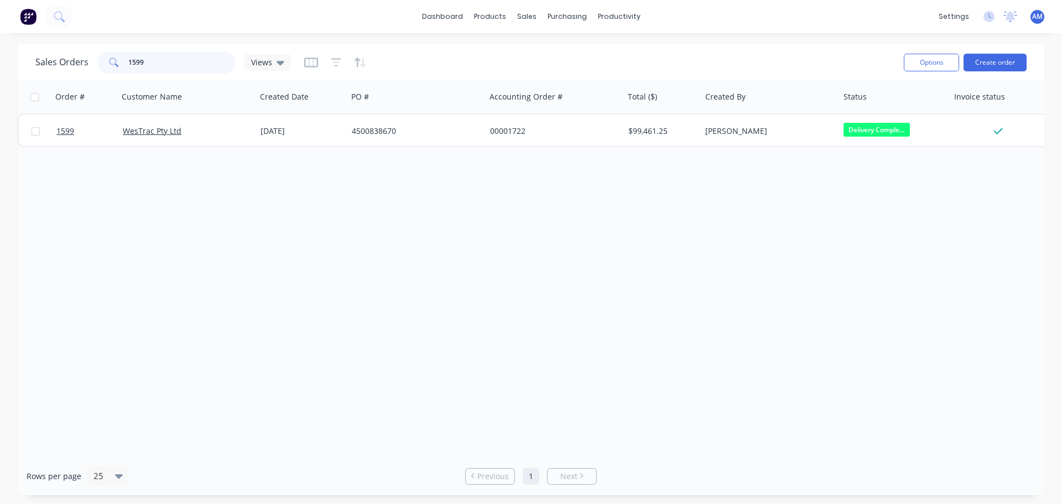
drag, startPoint x: 199, startPoint y: 64, endPoint x: 161, endPoint y: 63, distance: 37.1
click at [161, 64] on input "1599" at bounding box center [182, 62] width 108 height 22
drag, startPoint x: 161, startPoint y: 62, endPoint x: 129, endPoint y: 58, distance: 32.3
click at [129, 58] on input "1599" at bounding box center [182, 62] width 108 height 22
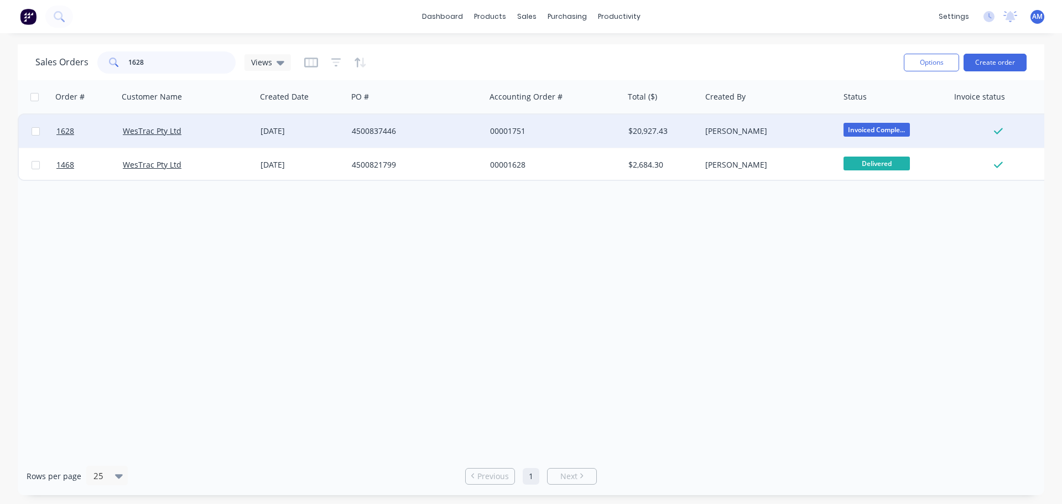
type input "1628"
click at [377, 128] on div "4500837446" at bounding box center [413, 131] width 123 height 11
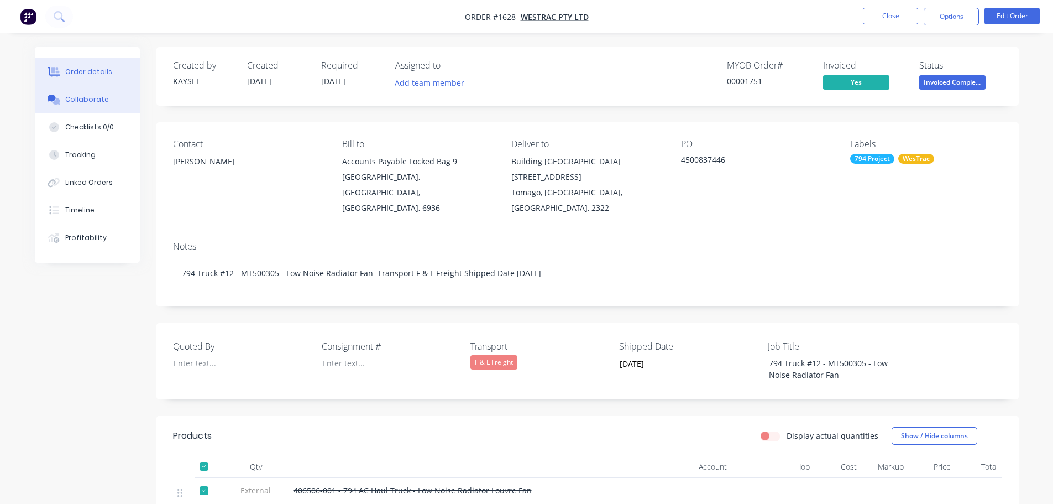
click at [80, 103] on div "Collaborate" at bounding box center [87, 100] width 44 height 10
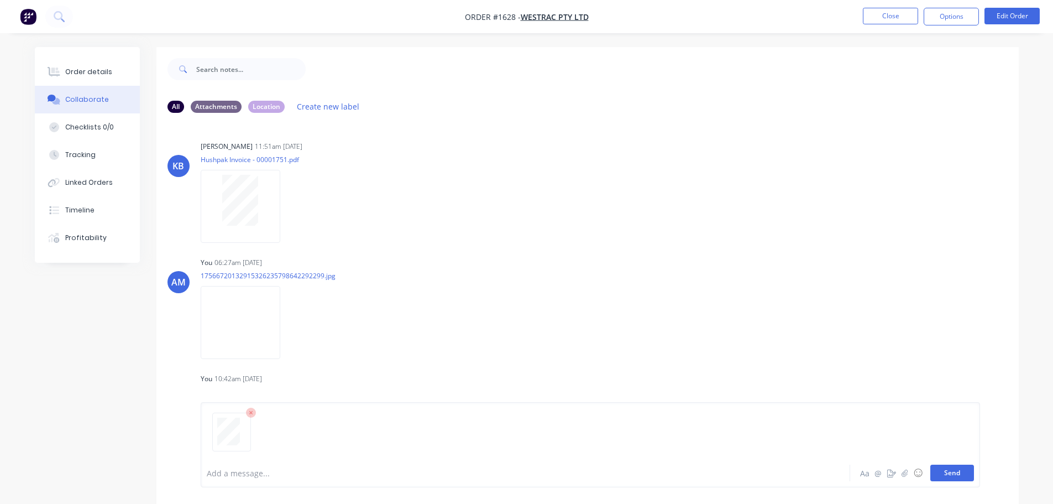
click at [955, 472] on button "Send" at bounding box center [953, 472] width 44 height 17
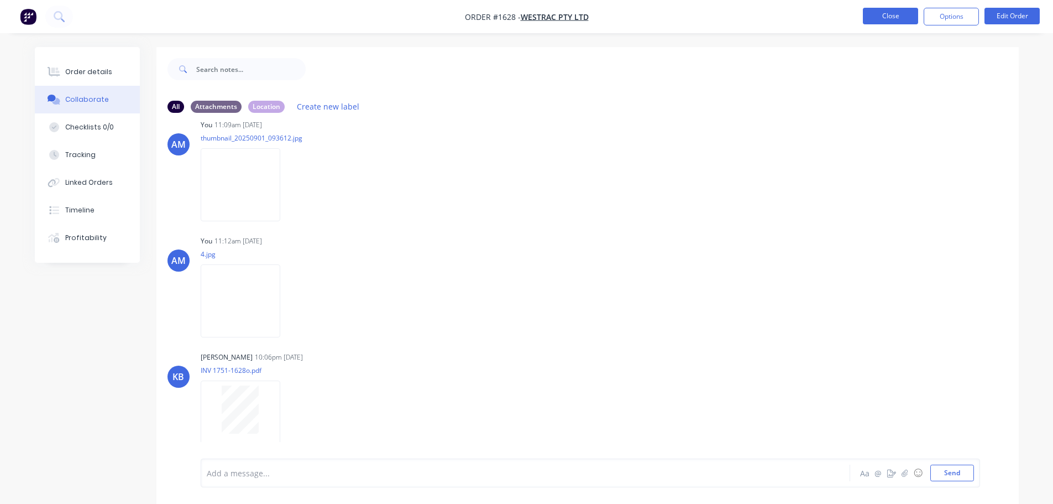
click at [885, 17] on button "Close" at bounding box center [890, 16] width 55 height 17
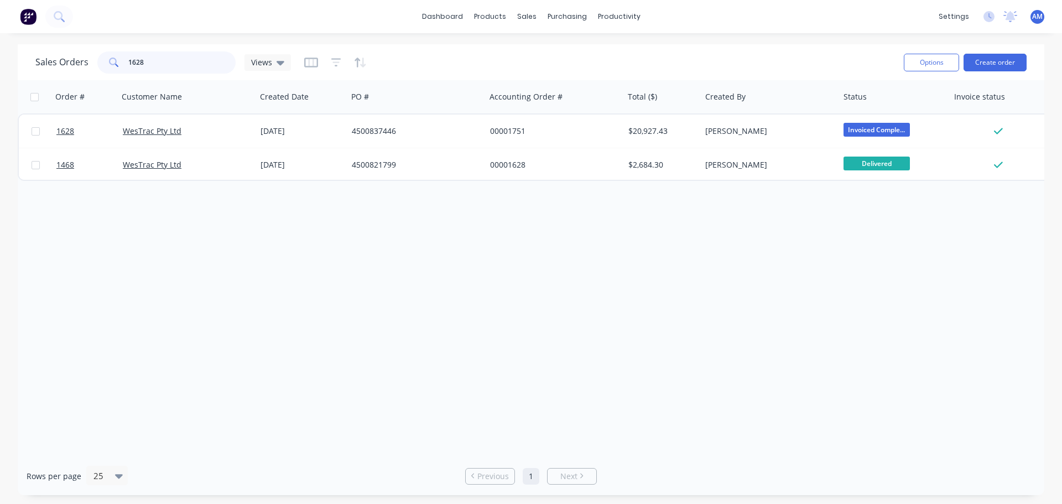
drag, startPoint x: 146, startPoint y: 62, endPoint x: 126, endPoint y: 64, distance: 20.0
click at [126, 64] on div "1628" at bounding box center [166, 62] width 138 height 22
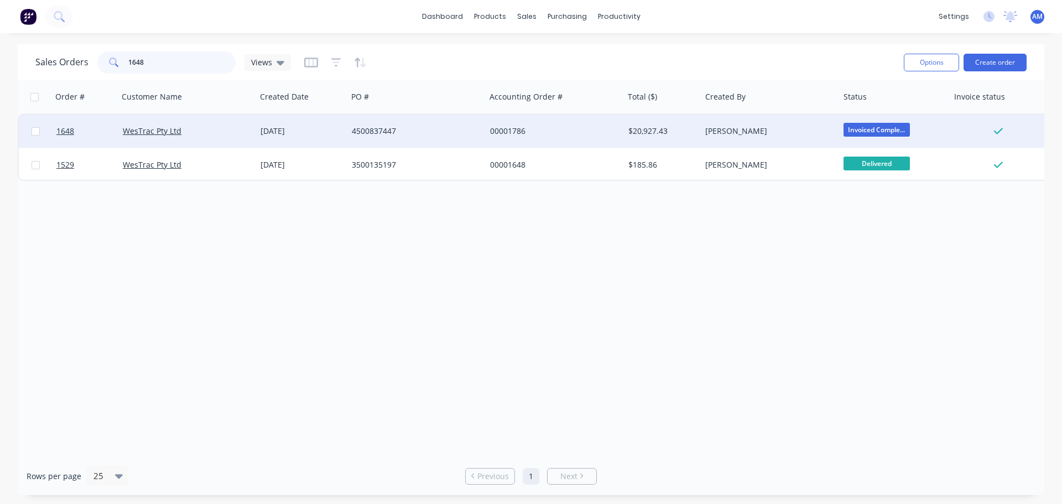
type input "1648"
click at [503, 129] on div "00001786" at bounding box center [551, 131] width 123 height 11
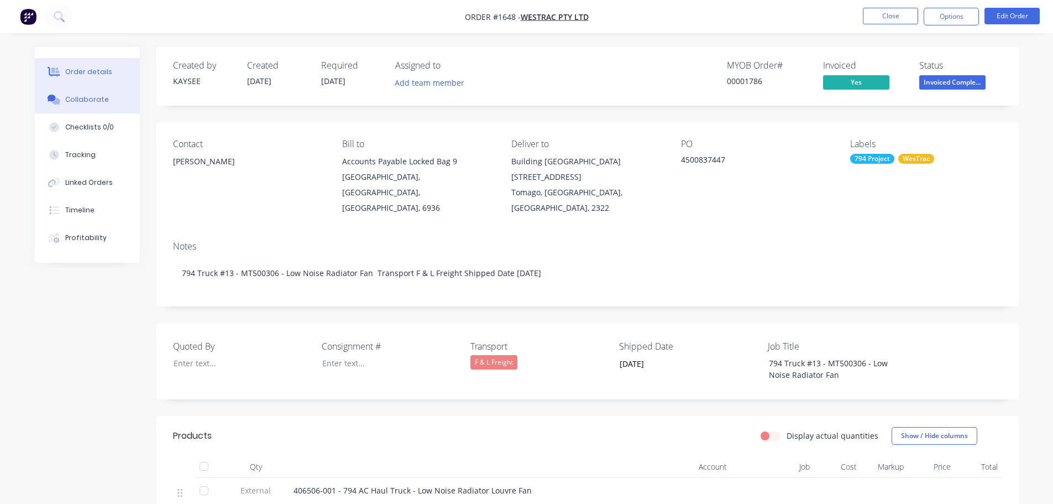
click at [97, 102] on div "Collaborate" at bounding box center [87, 100] width 44 height 10
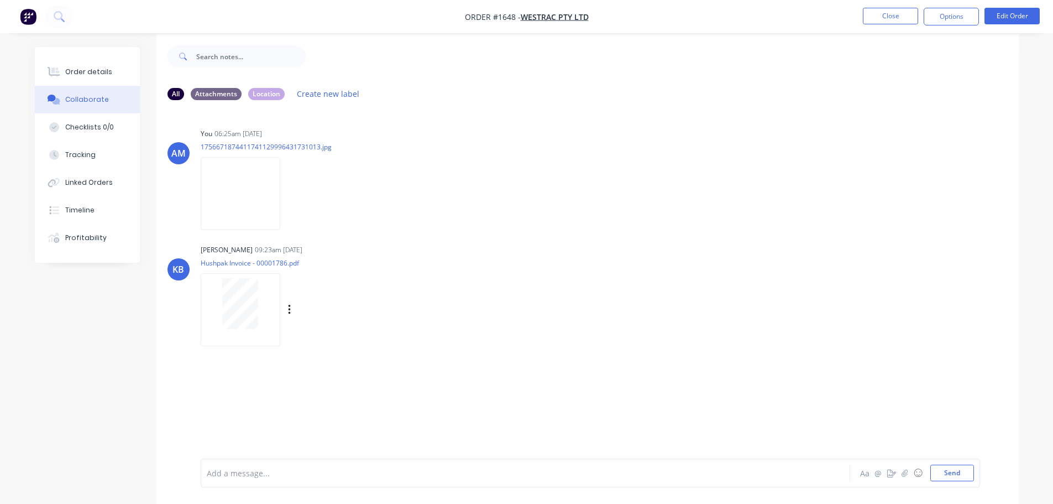
scroll to position [17, 0]
click at [949, 474] on button "Send" at bounding box center [953, 472] width 44 height 17
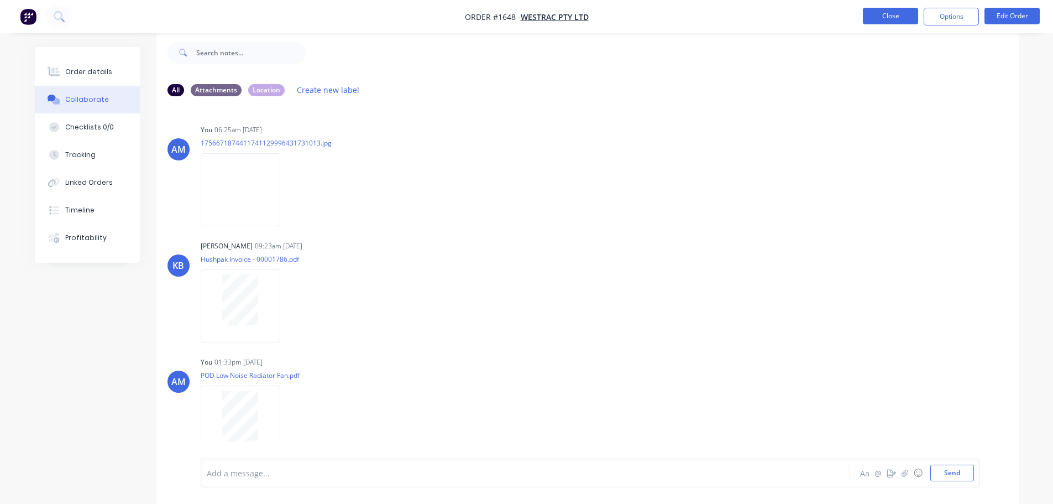
click at [888, 20] on button "Close" at bounding box center [890, 16] width 55 height 17
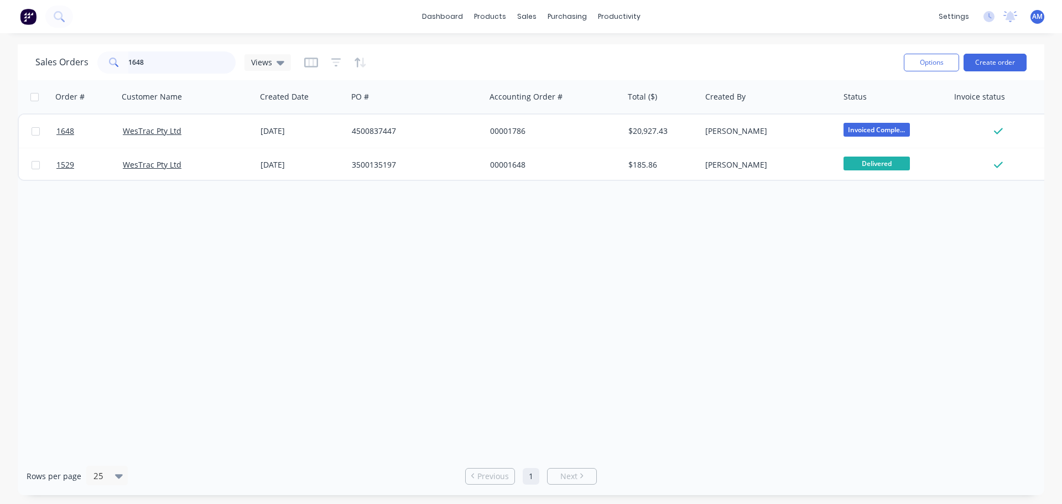
click at [160, 62] on input "1648" at bounding box center [182, 62] width 108 height 22
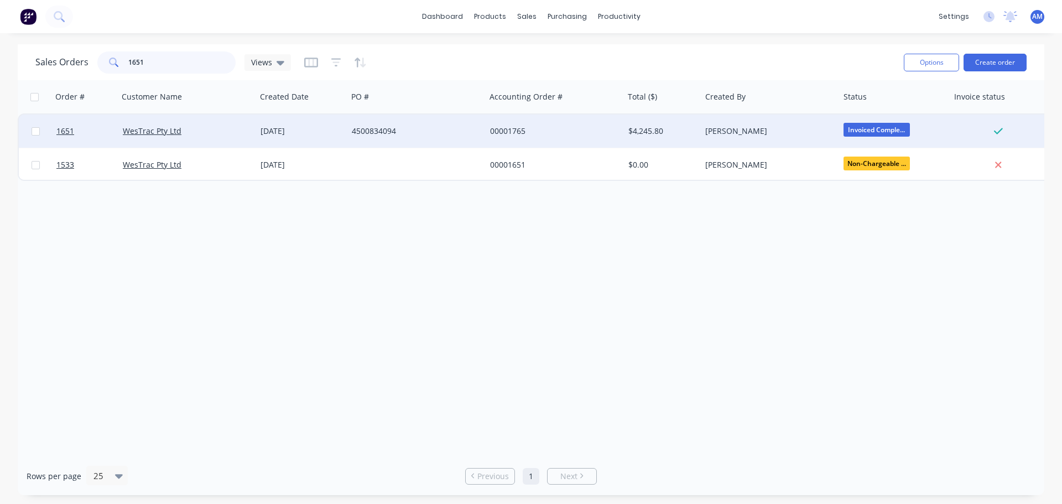
type input "1651"
click at [387, 131] on div "4500834094" at bounding box center [413, 131] width 123 height 11
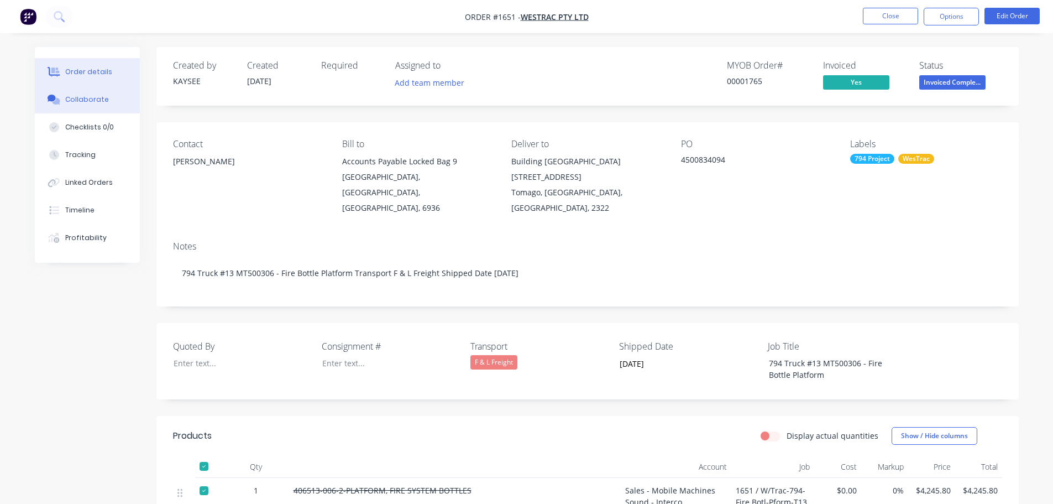
click at [92, 99] on div "Collaborate" at bounding box center [87, 100] width 44 height 10
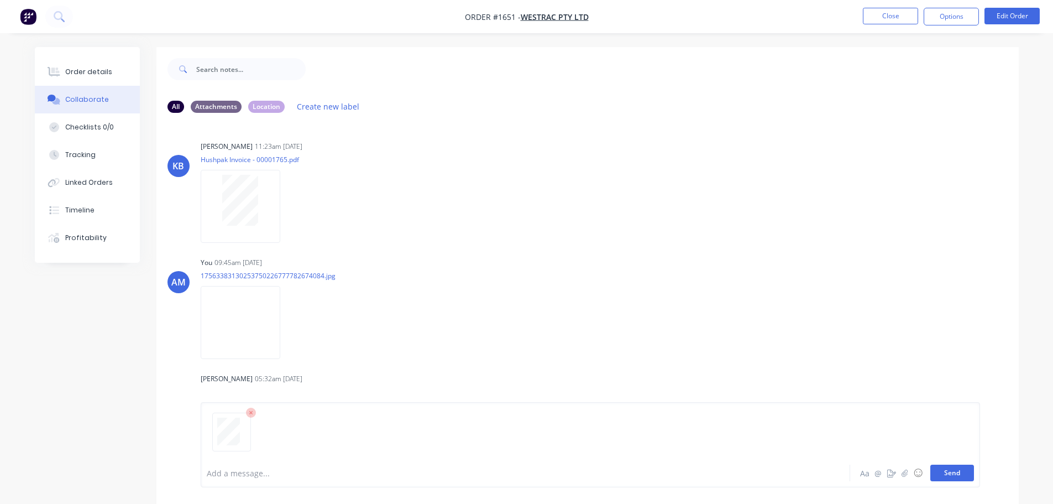
click at [955, 469] on button "Send" at bounding box center [953, 472] width 44 height 17
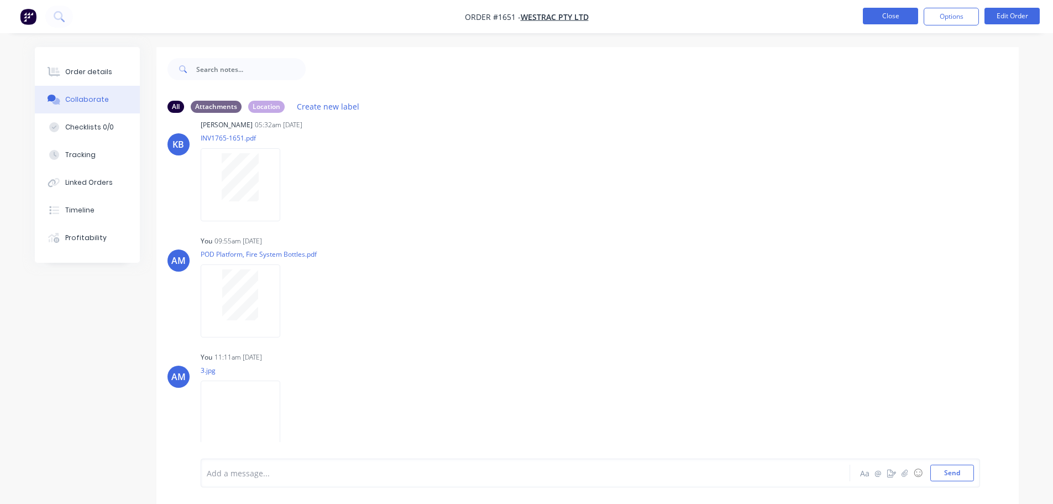
click at [887, 18] on button "Close" at bounding box center [890, 16] width 55 height 17
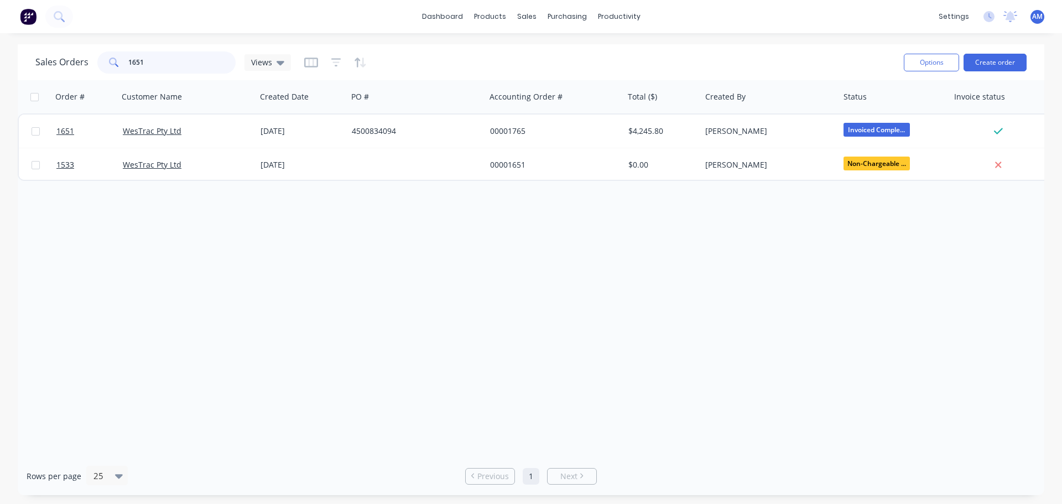
click at [205, 60] on input "1651" at bounding box center [182, 62] width 108 height 22
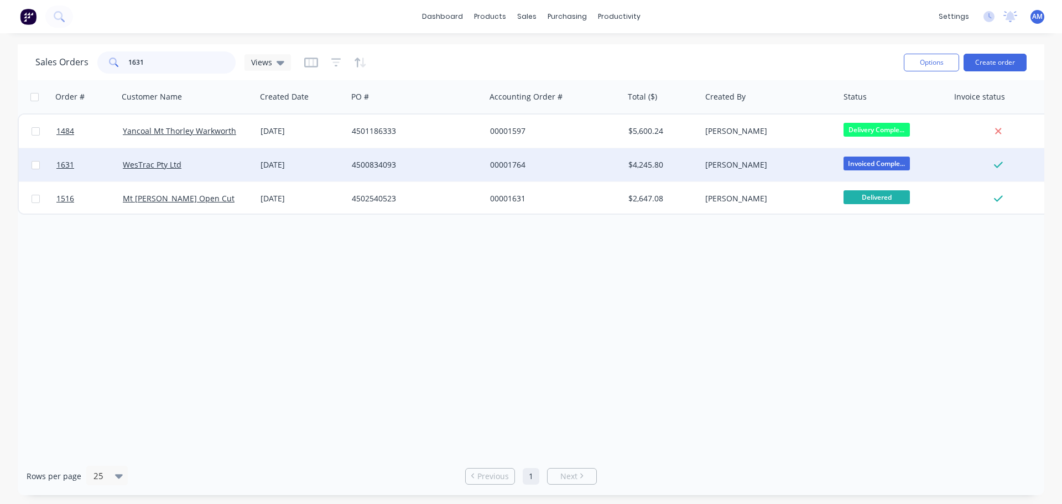
type input "1631"
click at [363, 163] on div "4500834093" at bounding box center [413, 164] width 123 height 11
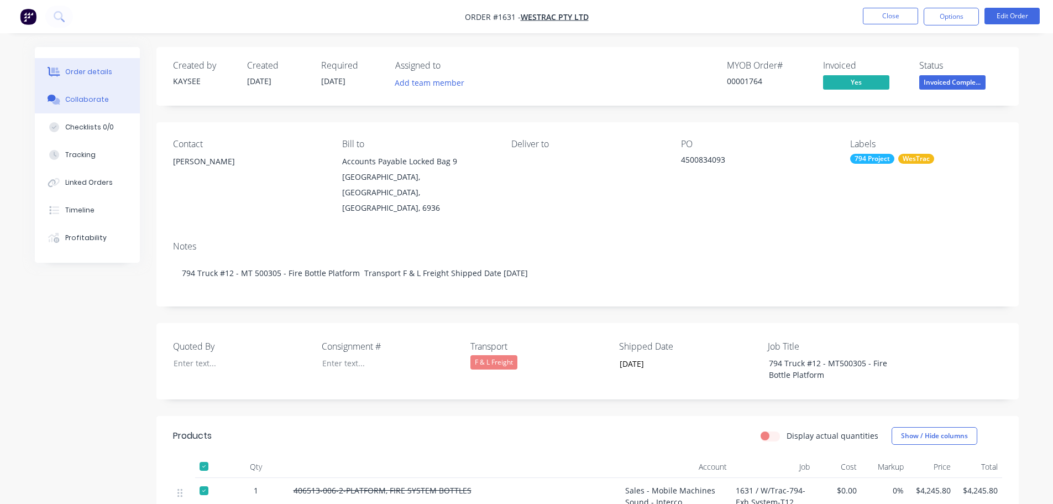
click at [76, 97] on div "Collaborate" at bounding box center [87, 100] width 44 height 10
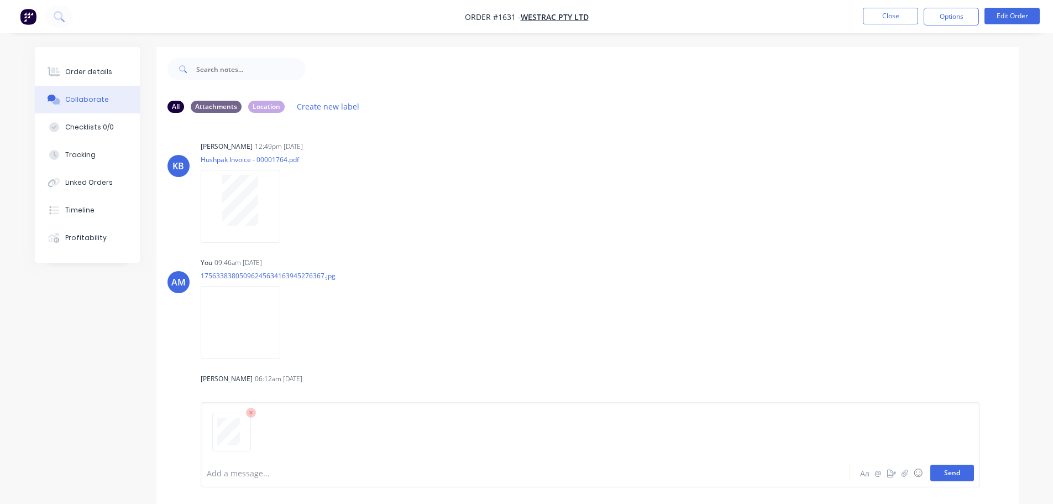
click at [957, 473] on button "Send" at bounding box center [953, 472] width 44 height 17
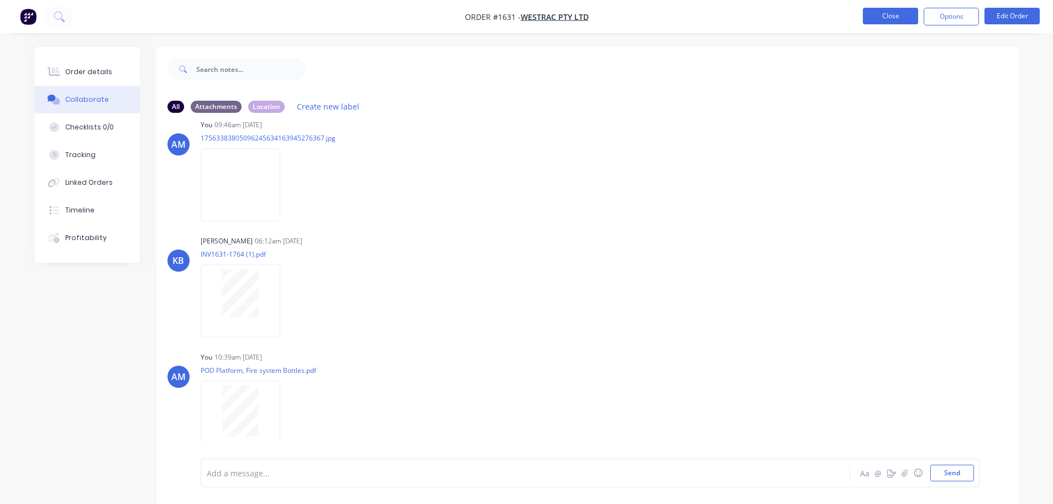
click at [887, 12] on button "Close" at bounding box center [890, 16] width 55 height 17
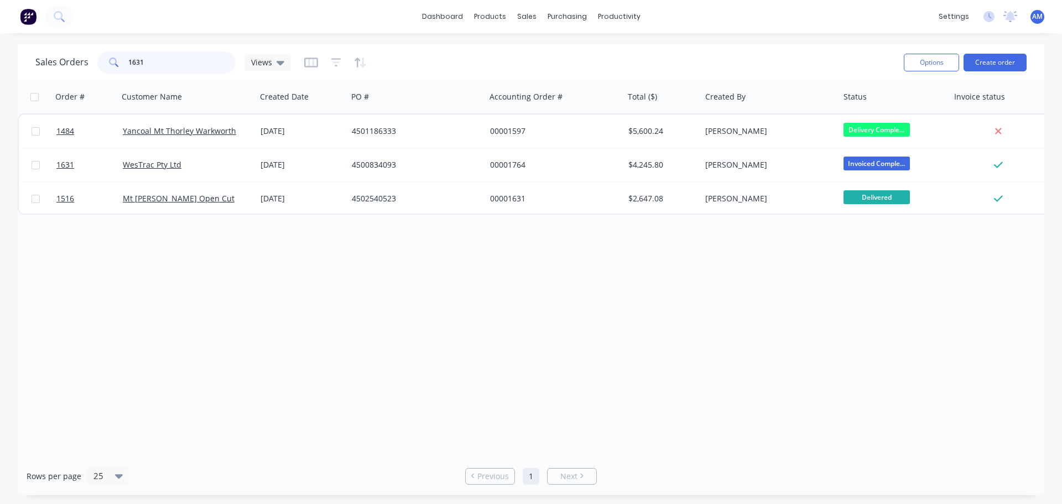
drag, startPoint x: 137, startPoint y: 61, endPoint x: 124, endPoint y: 60, distance: 13.3
click at [124, 60] on div "1631" at bounding box center [166, 62] width 138 height 22
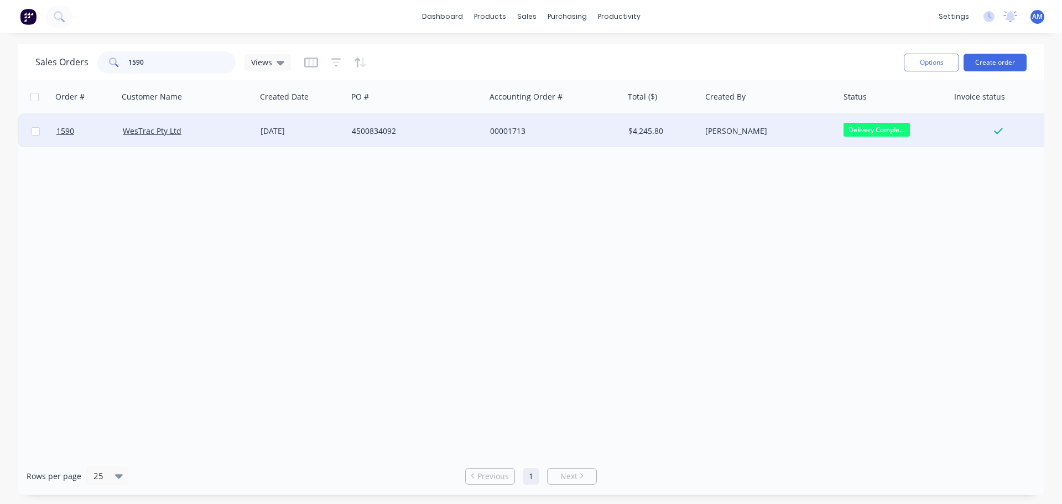
type input "1590"
click at [384, 126] on div "4500834092" at bounding box center [413, 131] width 123 height 11
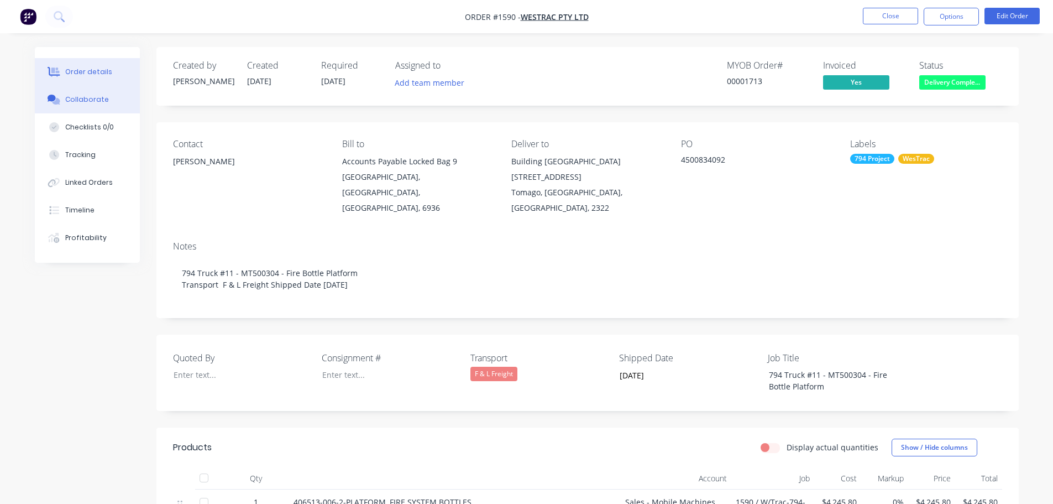
click at [102, 99] on div "Collaborate" at bounding box center [87, 100] width 44 height 10
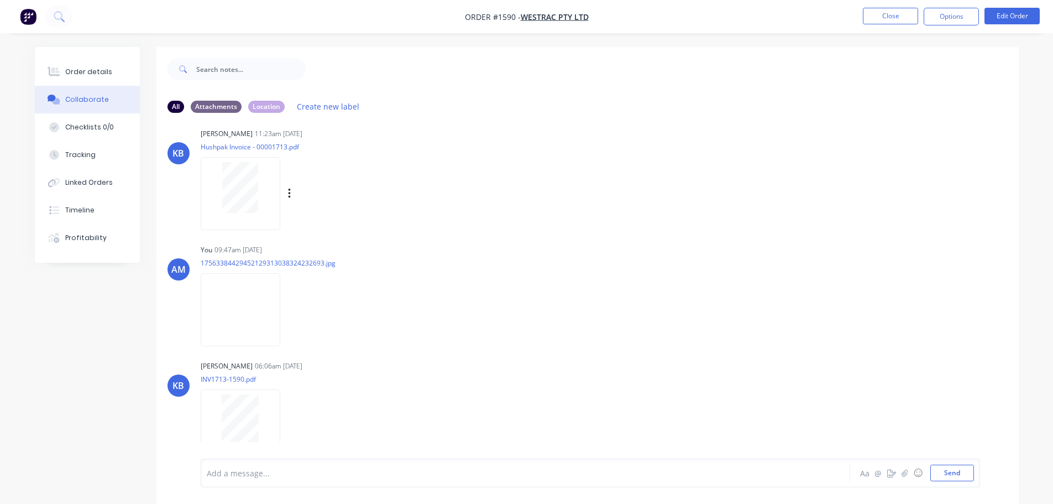
scroll to position [138, 0]
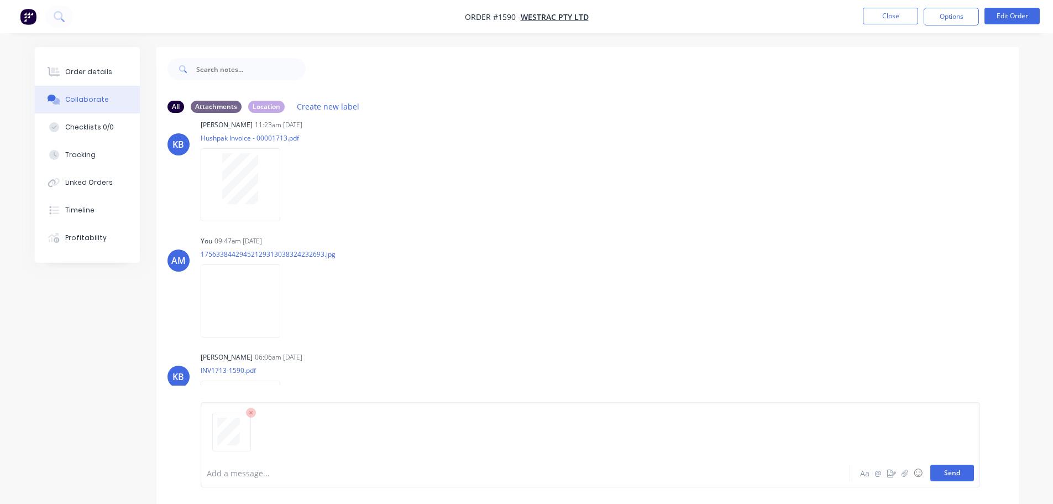
click at [962, 476] on button "Send" at bounding box center [953, 472] width 44 height 17
click at [946, 474] on button "Send" at bounding box center [953, 472] width 44 height 17
click at [875, 13] on button "Close" at bounding box center [890, 16] width 55 height 17
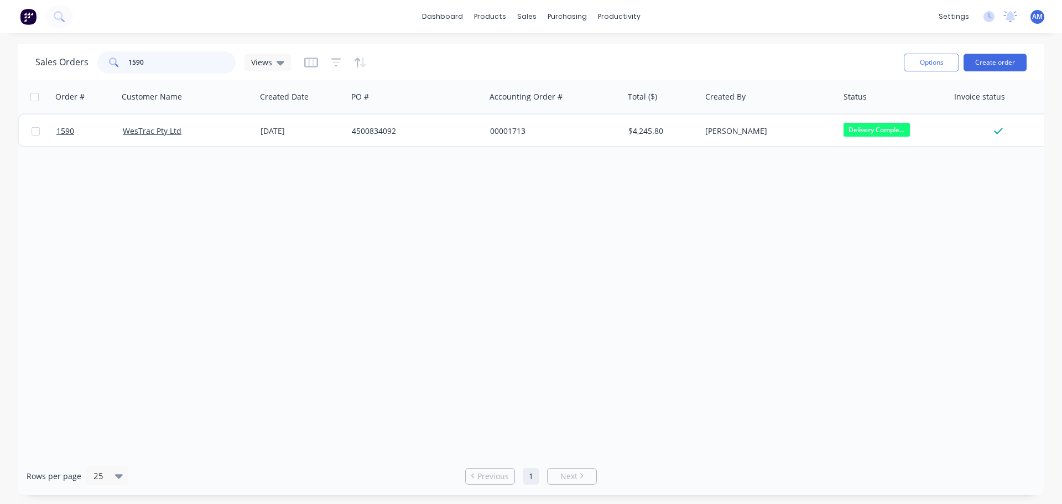
drag, startPoint x: 150, startPoint y: 58, endPoint x: 124, endPoint y: 56, distance: 26.6
click at [124, 56] on div "1590" at bounding box center [166, 62] width 138 height 22
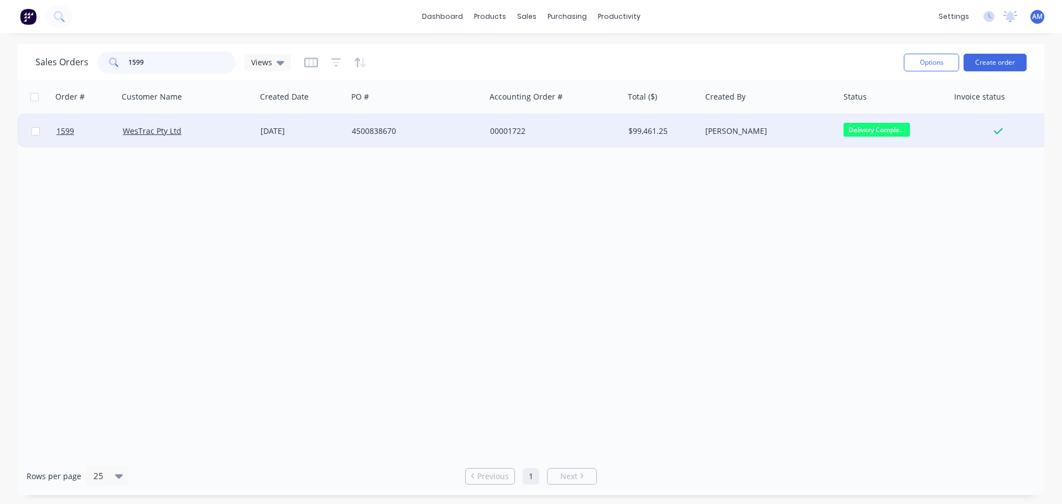
type input "1599"
click at [363, 126] on div "4500838670" at bounding box center [413, 131] width 123 height 11
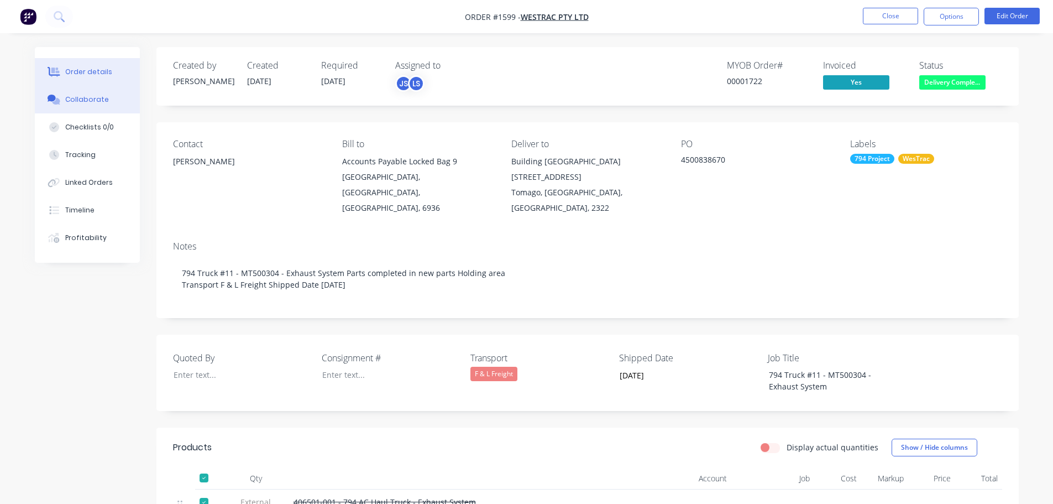
click at [90, 96] on div "Collaborate" at bounding box center [87, 100] width 44 height 10
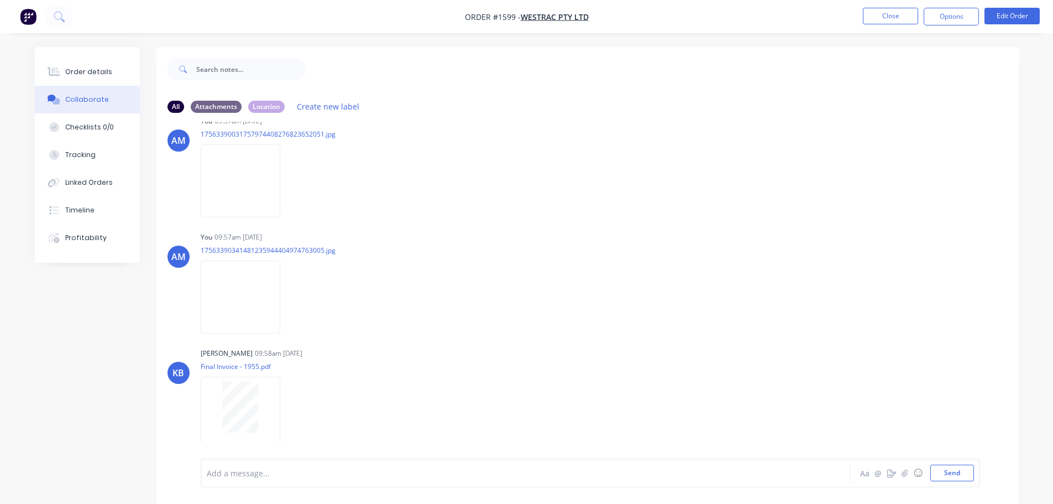
scroll to position [498, 0]
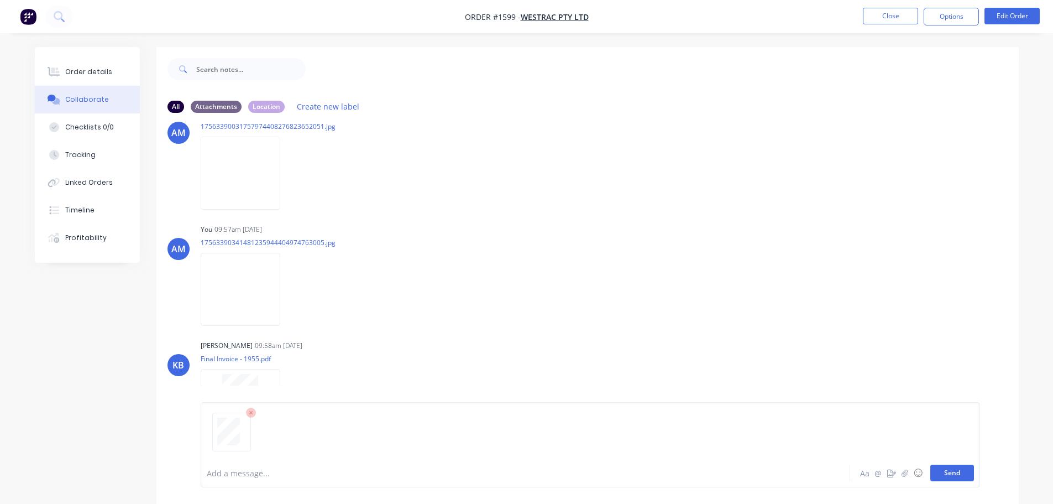
click at [950, 473] on button "Send" at bounding box center [953, 472] width 44 height 17
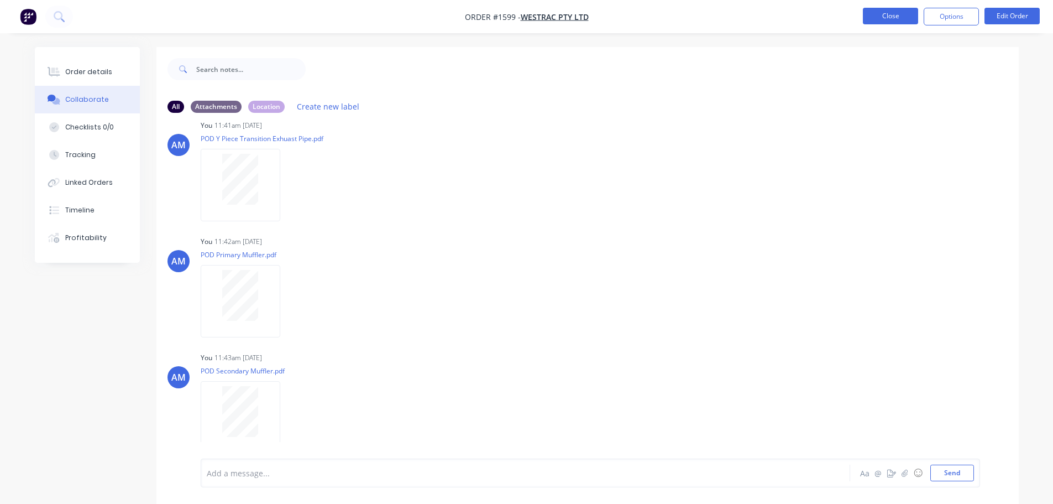
click at [902, 13] on button "Close" at bounding box center [890, 16] width 55 height 17
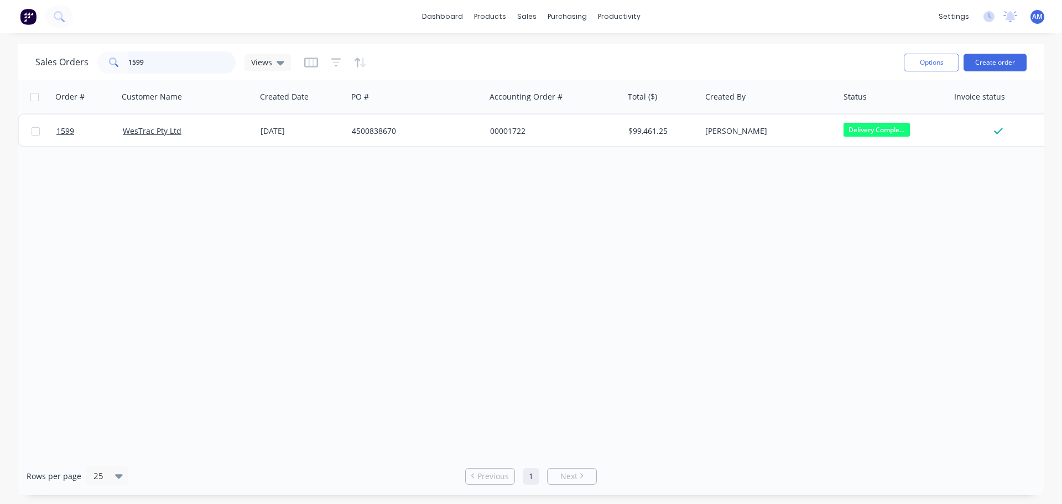
drag, startPoint x: 162, startPoint y: 64, endPoint x: 127, endPoint y: 64, distance: 34.8
click at [128, 64] on input "1599" at bounding box center [182, 62] width 108 height 22
type input "1592"
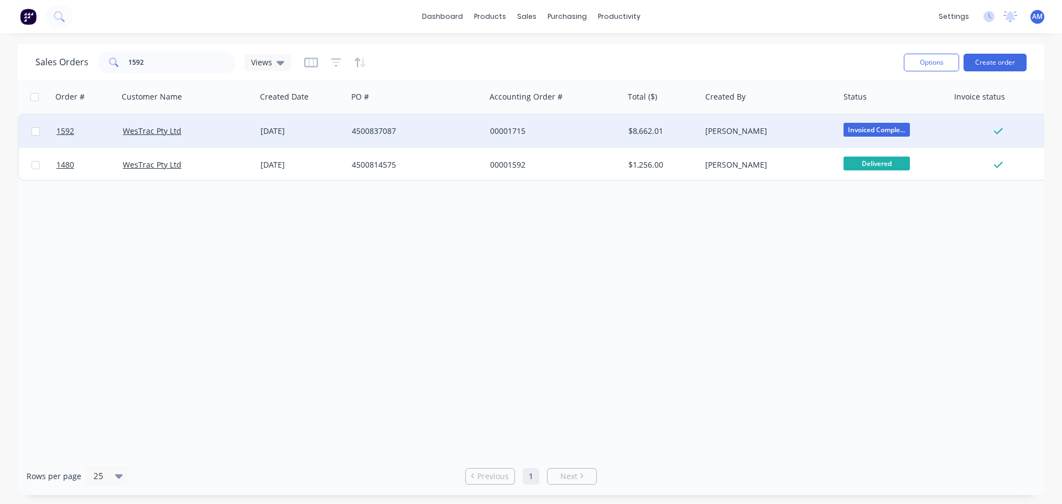
click at [382, 130] on div "4500837087" at bounding box center [413, 131] width 123 height 11
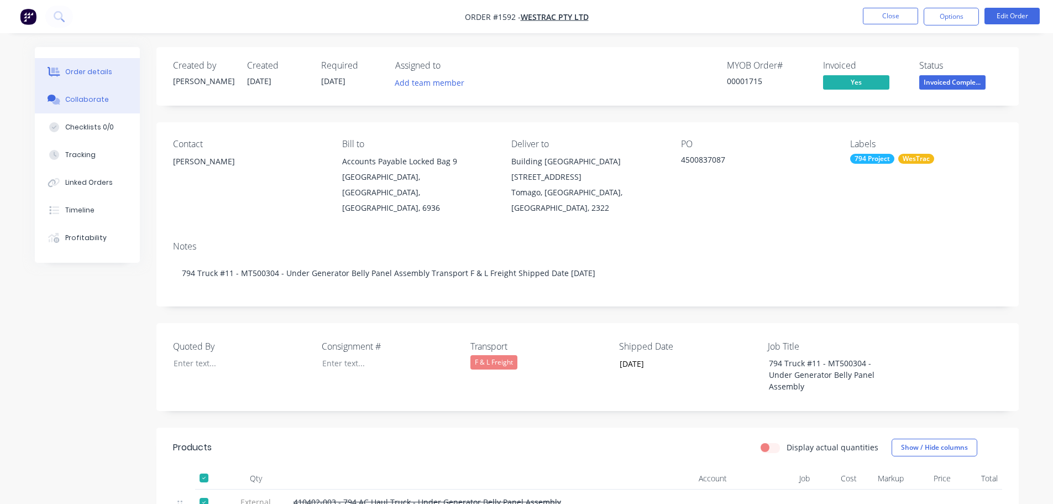
click at [70, 102] on div "Collaborate" at bounding box center [87, 100] width 44 height 10
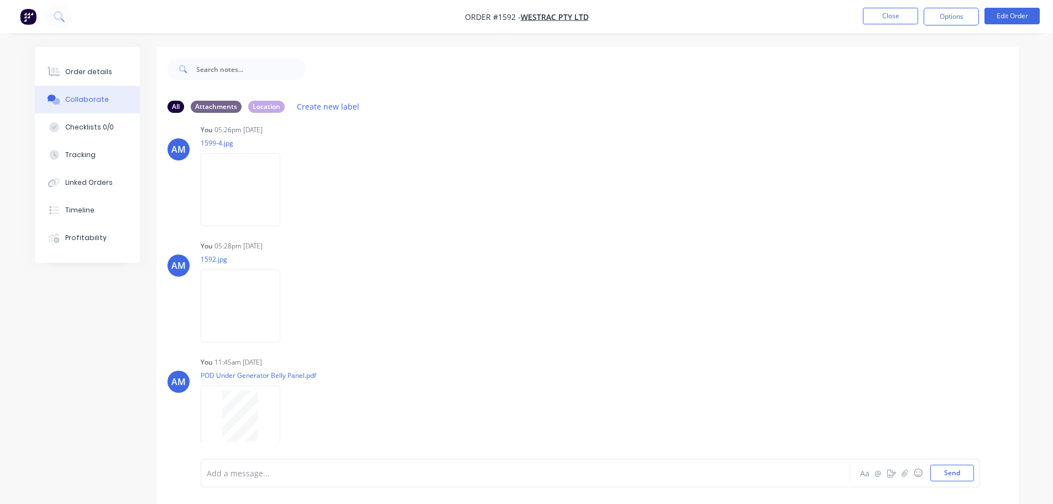
scroll to position [834, 0]
click at [949, 476] on button "Send" at bounding box center [953, 472] width 44 height 17
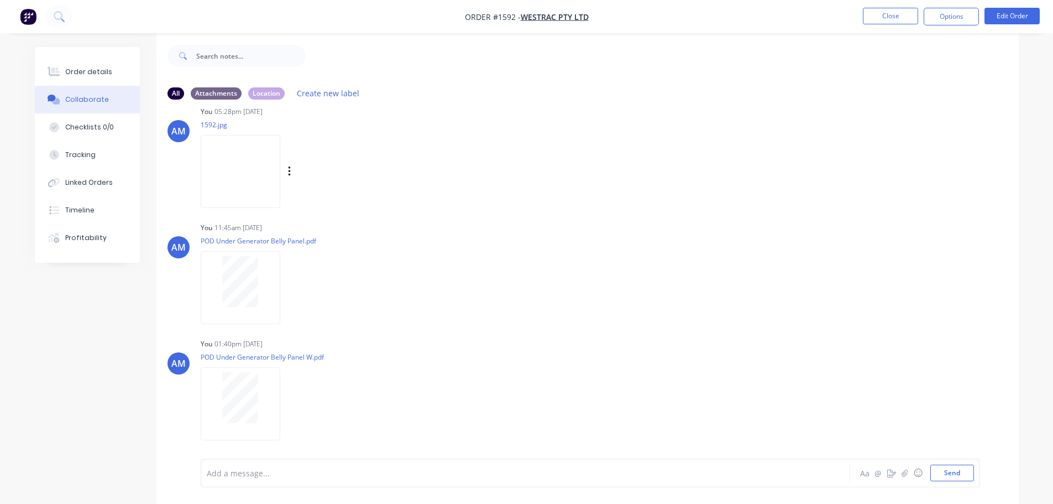
scroll to position [17, 0]
click at [891, 21] on button "Close" at bounding box center [890, 16] width 55 height 17
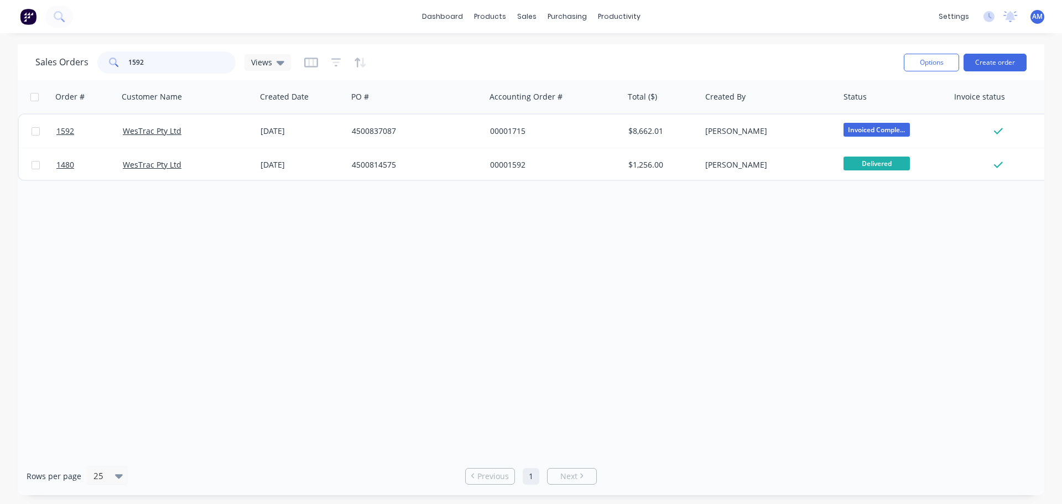
click at [153, 66] on input "1592" at bounding box center [182, 62] width 108 height 22
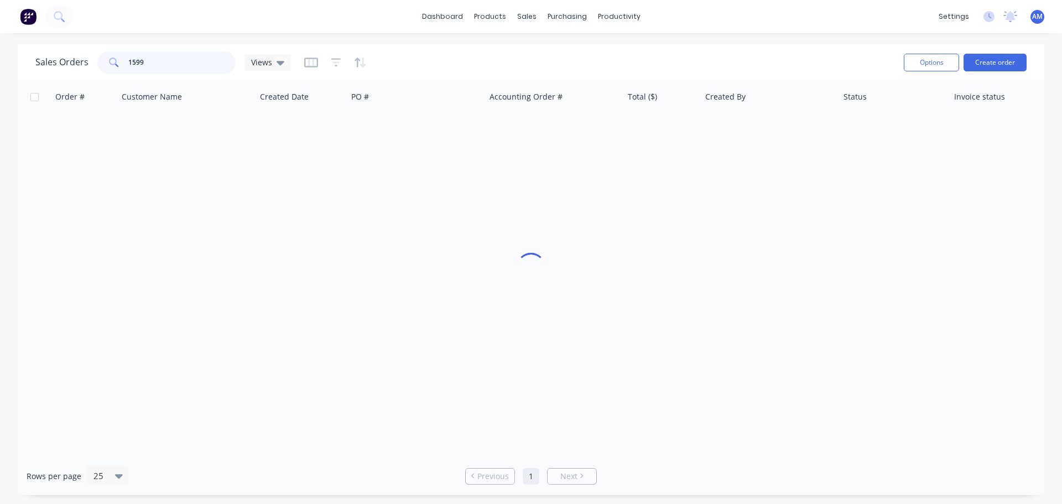
type input "1599"
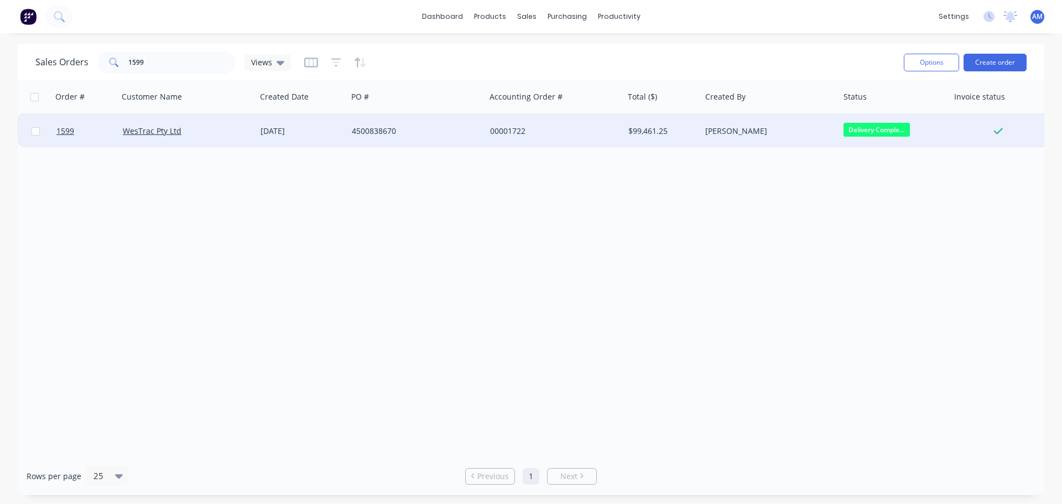
click at [396, 125] on div "4500838670" at bounding box center [416, 130] width 138 height 33
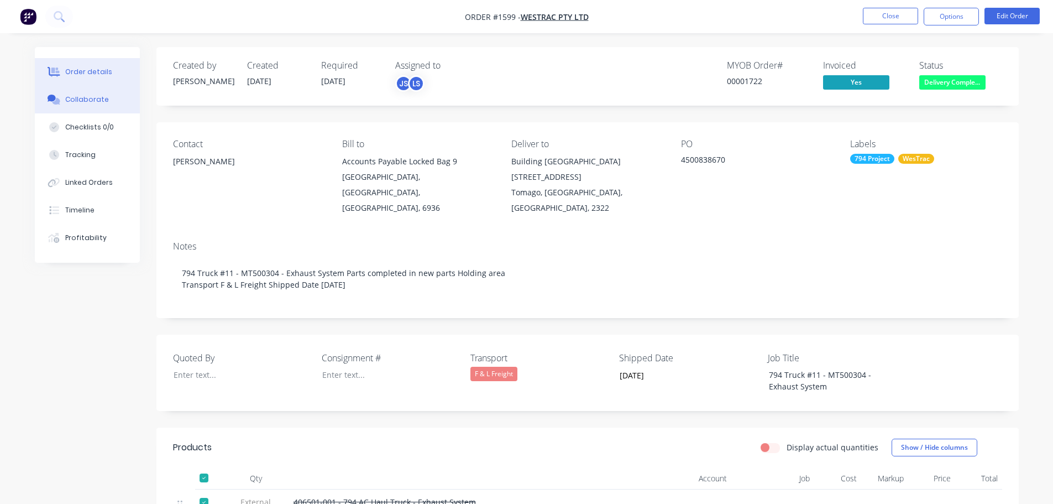
click at [98, 98] on div "Collaborate" at bounding box center [87, 100] width 44 height 10
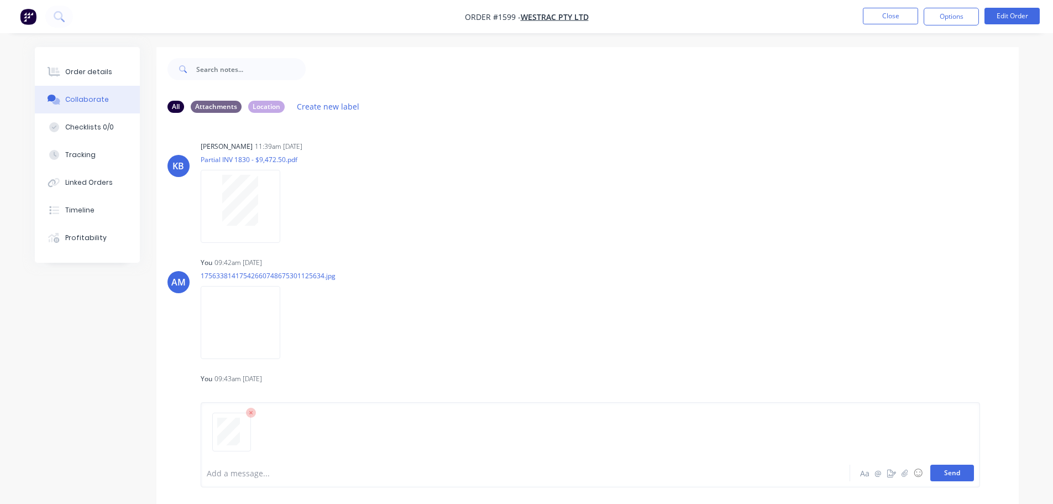
click at [953, 472] on button "Send" at bounding box center [953, 472] width 44 height 17
click at [955, 473] on button "Send" at bounding box center [953, 472] width 44 height 17
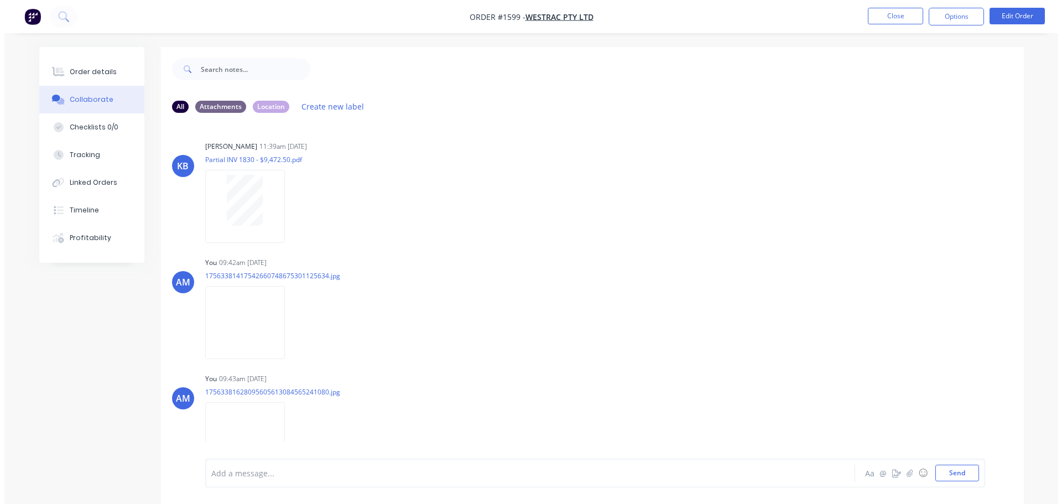
scroll to position [3909, 0]
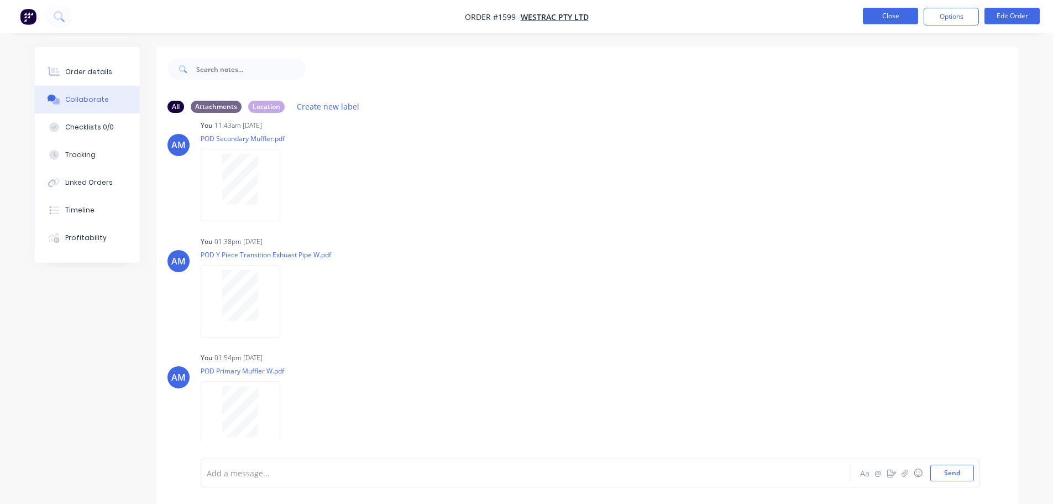
click at [890, 14] on button "Close" at bounding box center [890, 16] width 55 height 17
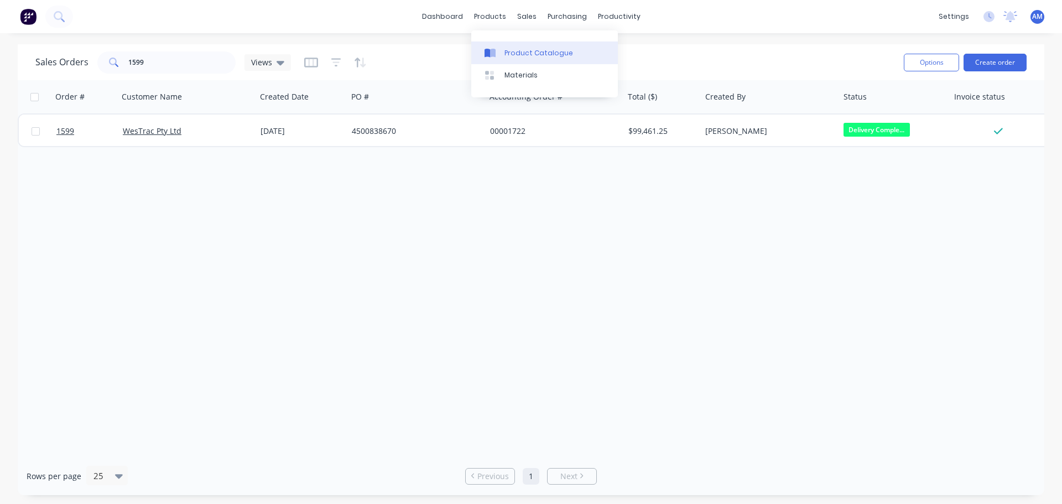
click at [526, 51] on div "Product Catalogue" at bounding box center [538, 53] width 69 height 10
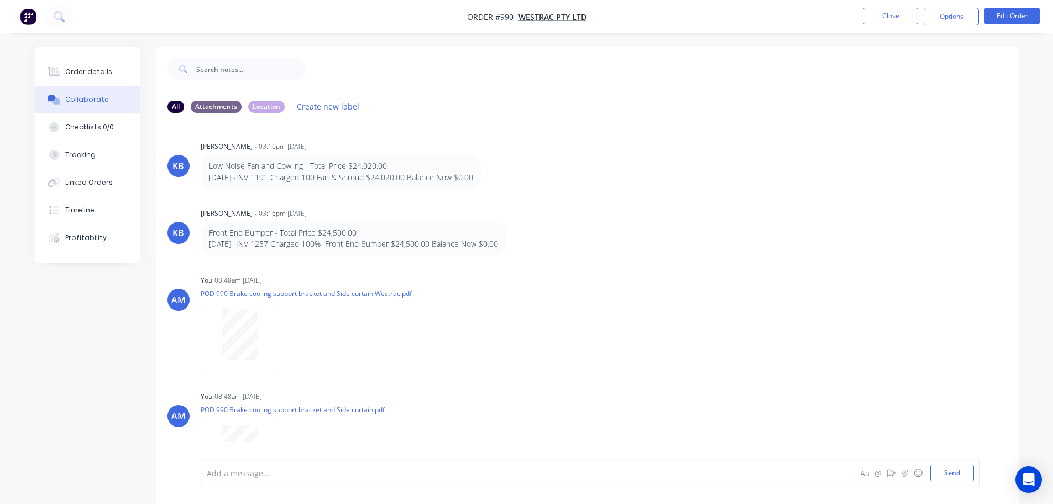
scroll to position [4916, 0]
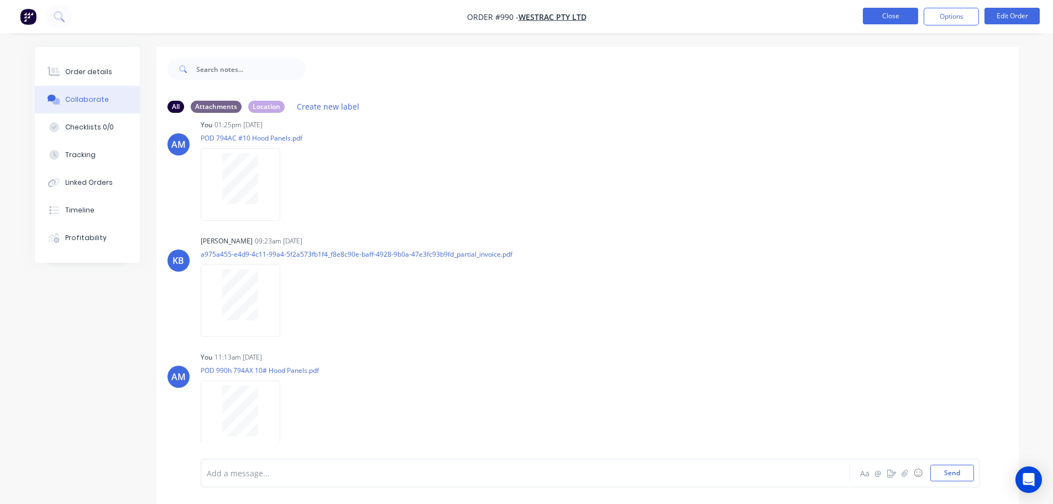
click at [890, 13] on button "Close" at bounding box center [890, 16] width 55 height 17
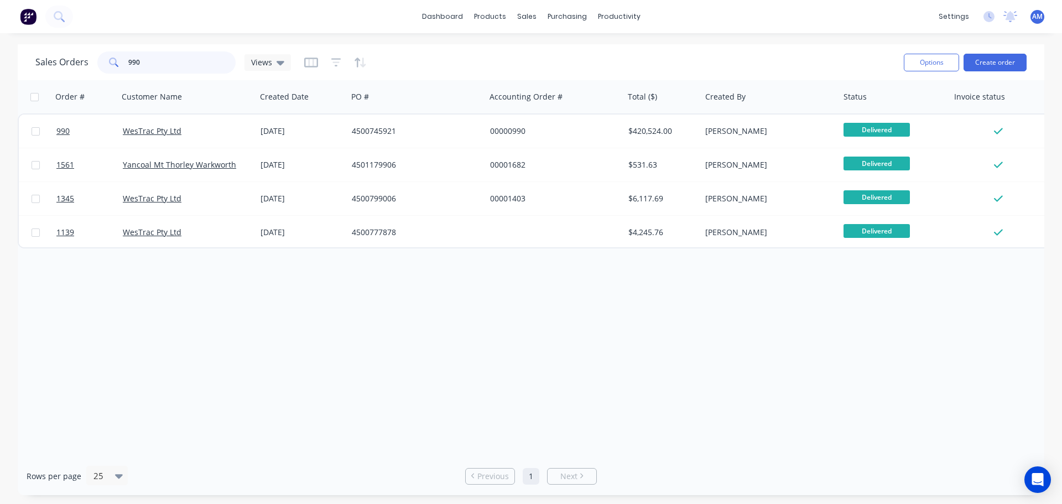
drag, startPoint x: 112, startPoint y: 63, endPoint x: 106, endPoint y: 63, distance: 6.6
click at [106, 63] on div "990" at bounding box center [166, 62] width 138 height 22
type input "1784"
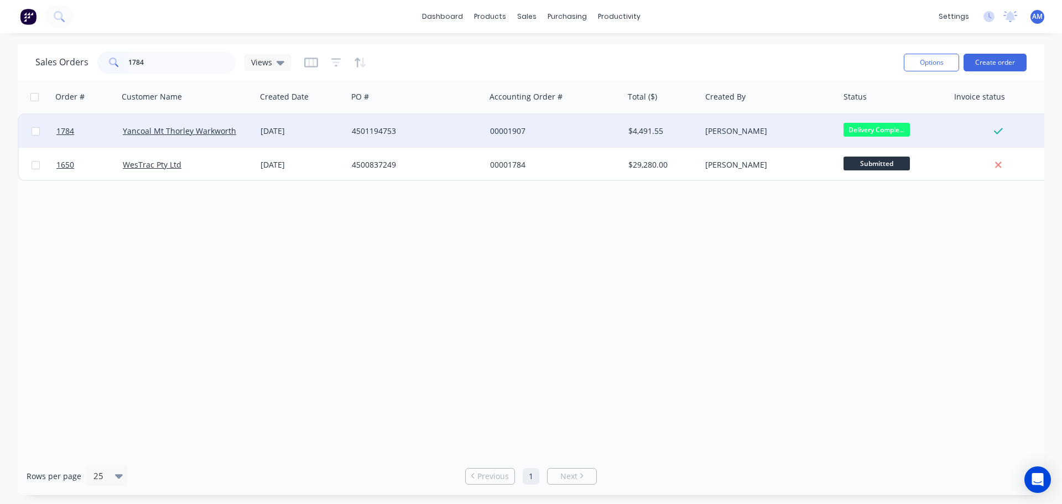
click at [515, 130] on div "00001907" at bounding box center [551, 131] width 123 height 11
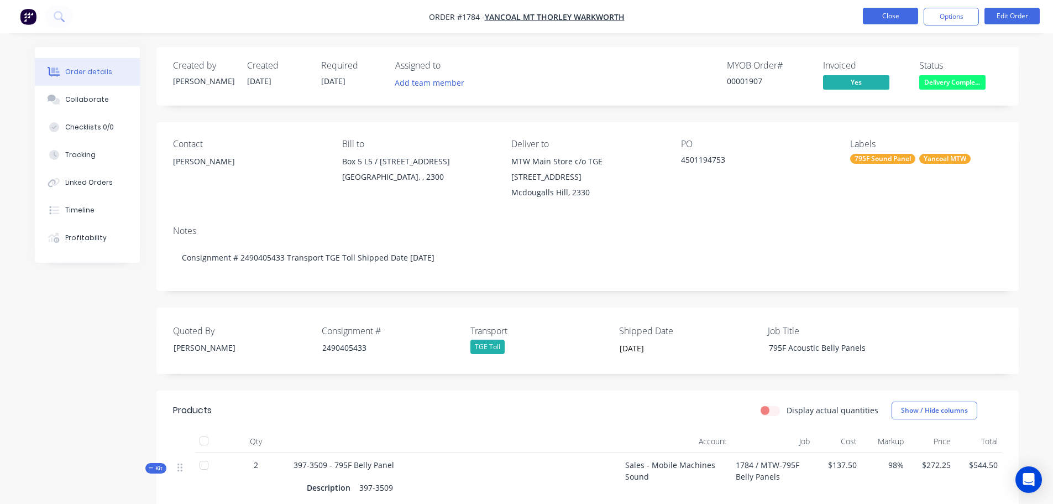
click at [889, 17] on button "Close" at bounding box center [890, 16] width 55 height 17
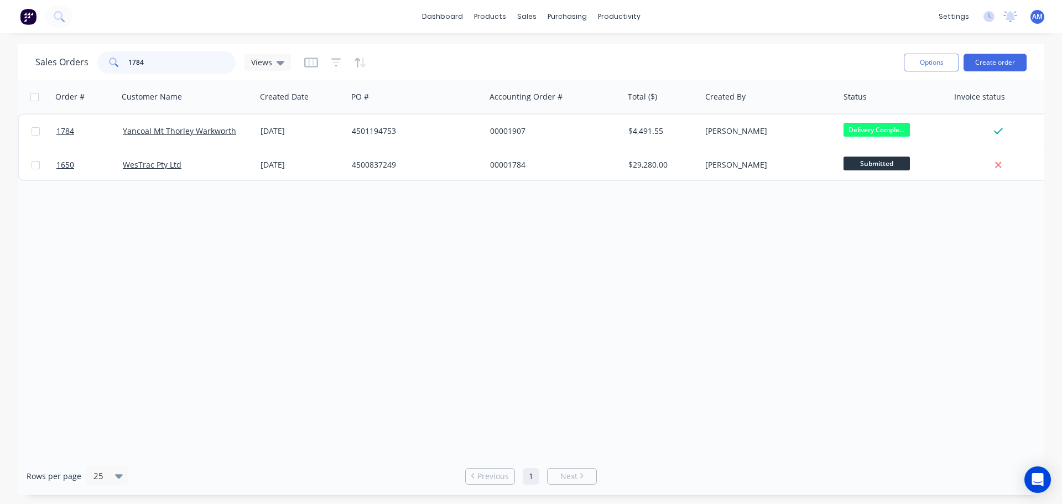
drag, startPoint x: 152, startPoint y: 65, endPoint x: 134, endPoint y: 60, distance: 19.1
click at [134, 60] on input "1784" at bounding box center [182, 62] width 108 height 22
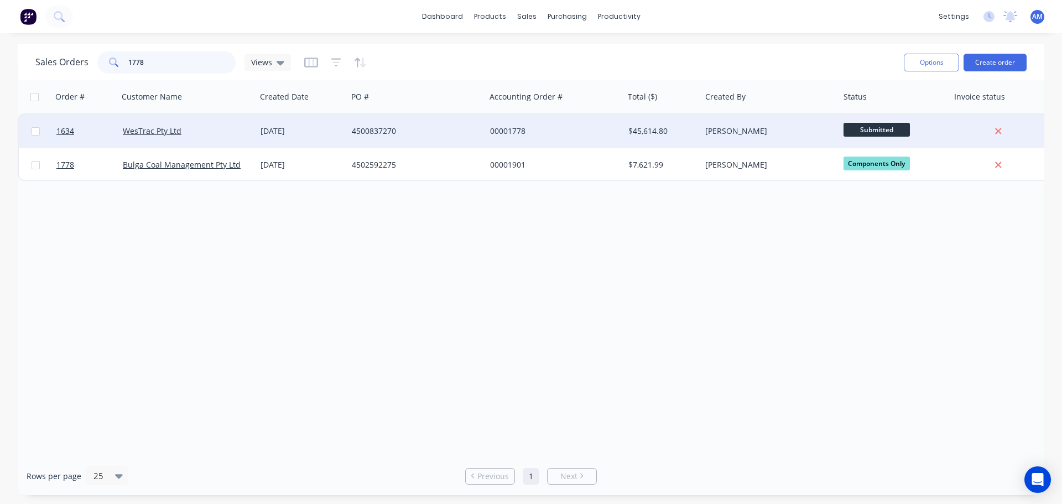
type input "1778"
click at [384, 125] on div "4500837270" at bounding box center [416, 130] width 138 height 33
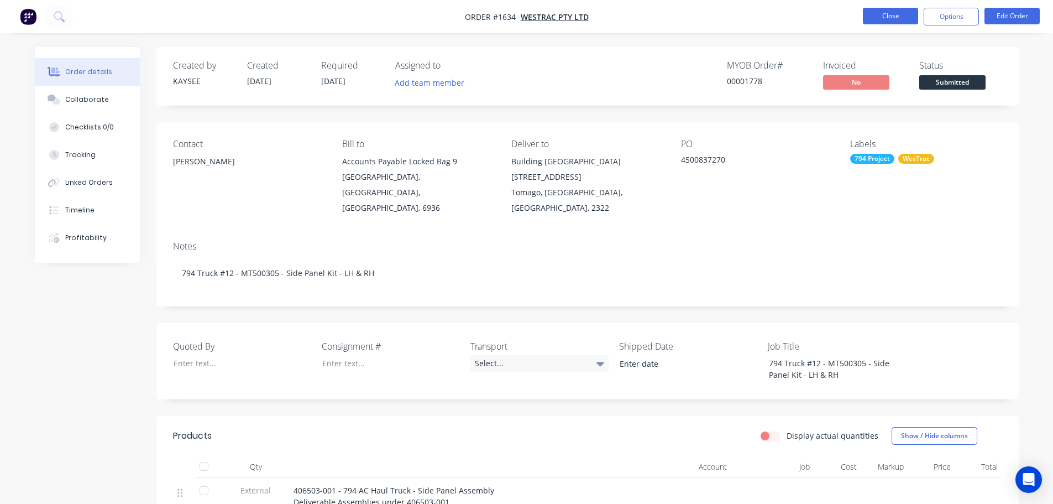
click at [895, 12] on button "Close" at bounding box center [890, 16] width 55 height 17
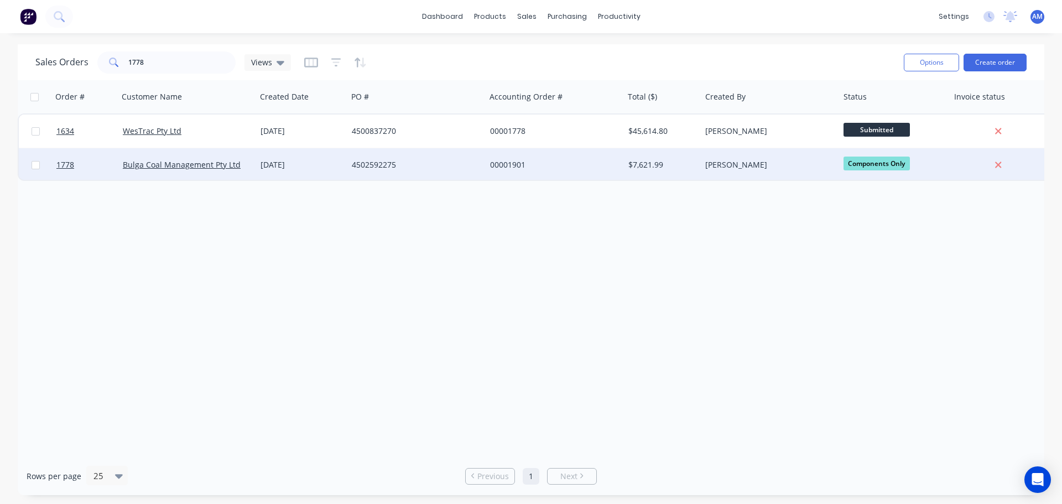
click at [375, 158] on div "4502592275" at bounding box center [416, 164] width 138 height 33
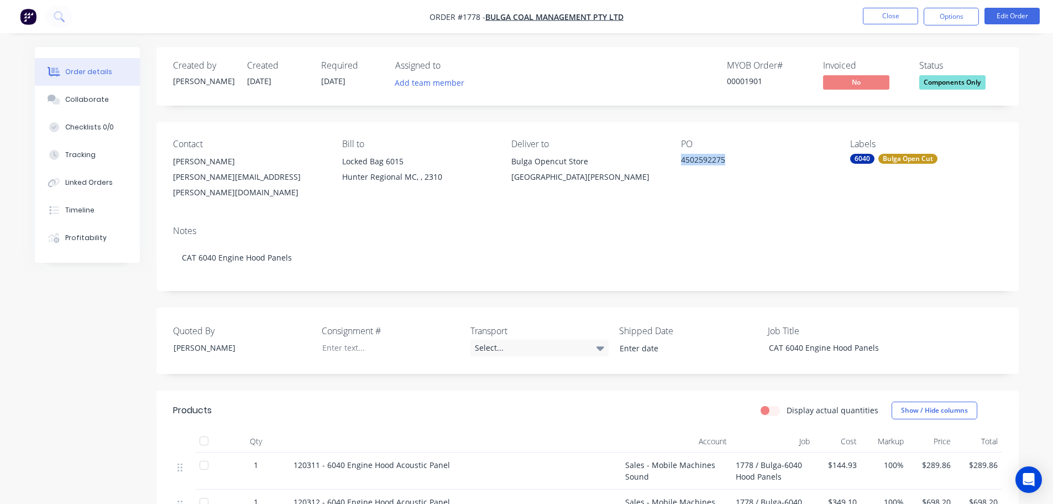
drag, startPoint x: 680, startPoint y: 160, endPoint x: 738, endPoint y: 165, distance: 58.3
click at [738, 165] on div "Contact Troy Moncrieff Troy.Moncrieff-c@glencore.com.au Bill to Locked Bag 6015…" at bounding box center [587, 169] width 863 height 95
copy div "4502592275"
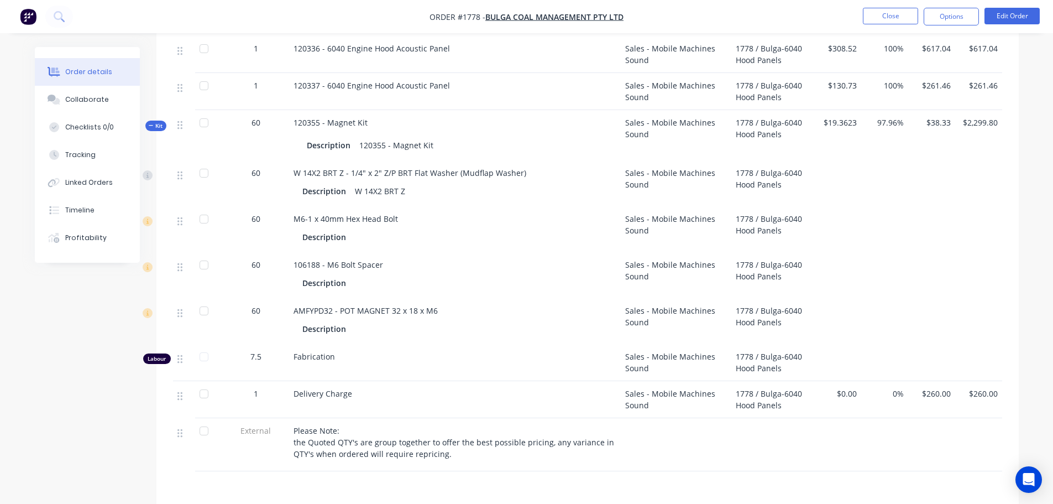
scroll to position [737, 0]
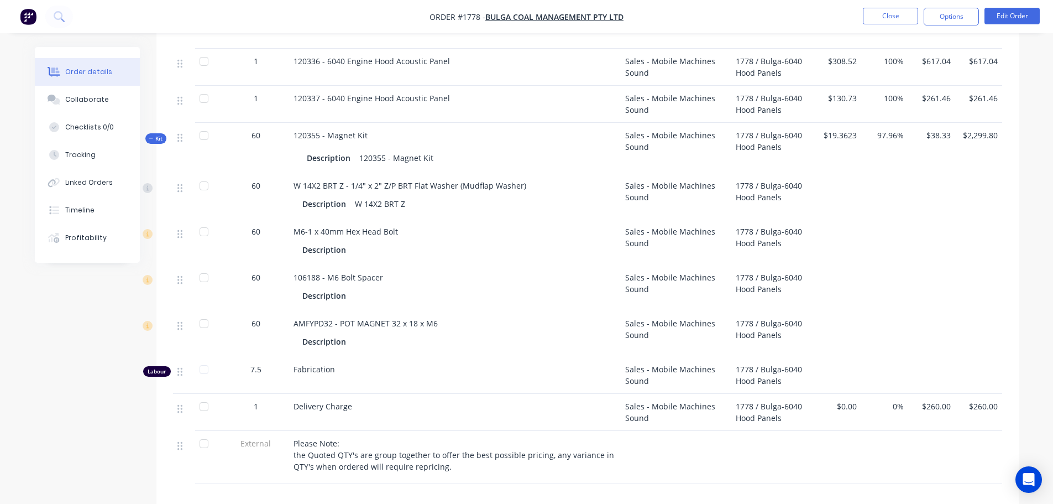
drag, startPoint x: 431, startPoint y: 144, endPoint x: 359, endPoint y: 146, distance: 71.9
click at [359, 150] on div "120355 - Magnet Kit" at bounding box center [396, 158] width 83 height 16
drag, startPoint x: 356, startPoint y: 147, endPoint x: 431, endPoint y: 147, distance: 75.2
click at [431, 150] on div "120355 - Magnet Kit" at bounding box center [396, 158] width 83 height 16
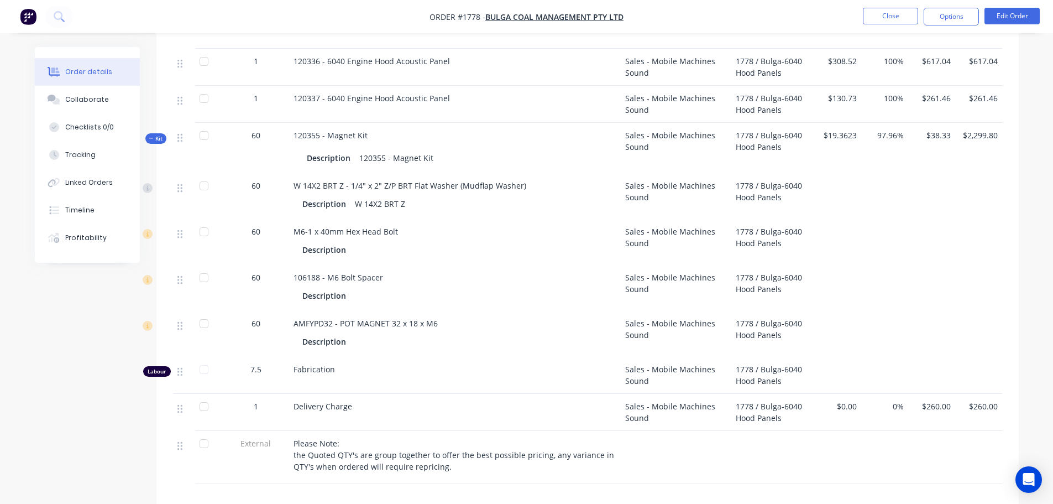
copy div "120355 - Magnet Kit"
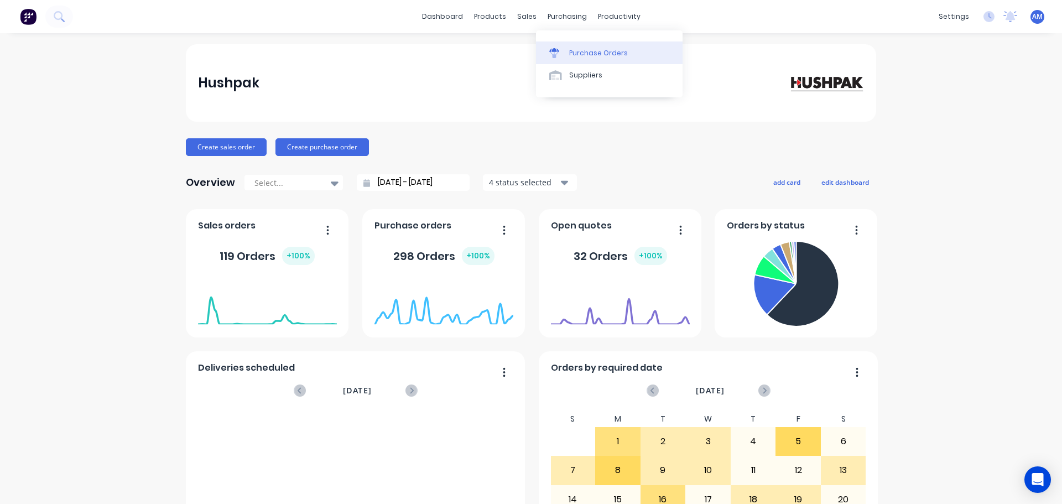
click at [585, 53] on div "Purchase Orders" at bounding box center [598, 53] width 59 height 10
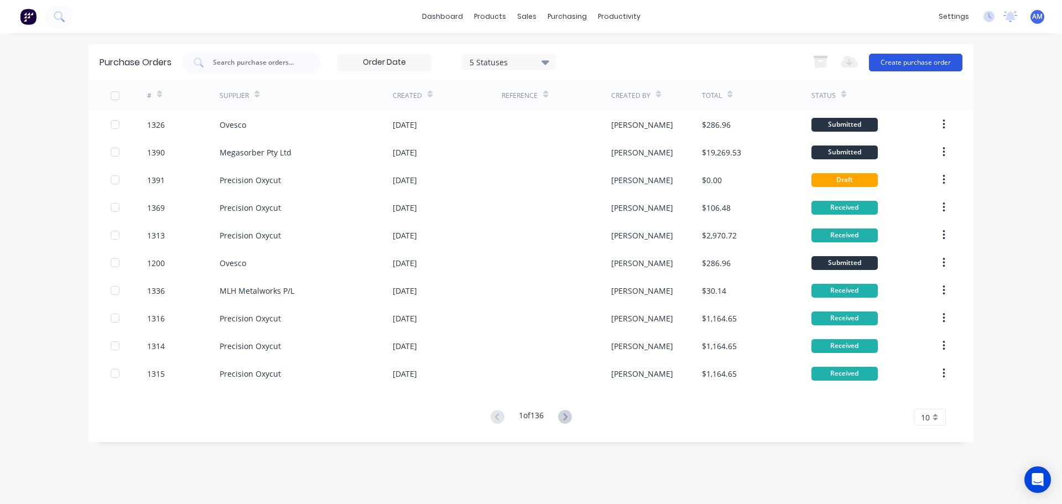
click at [923, 62] on button "Create purchase order" at bounding box center [915, 63] width 93 height 18
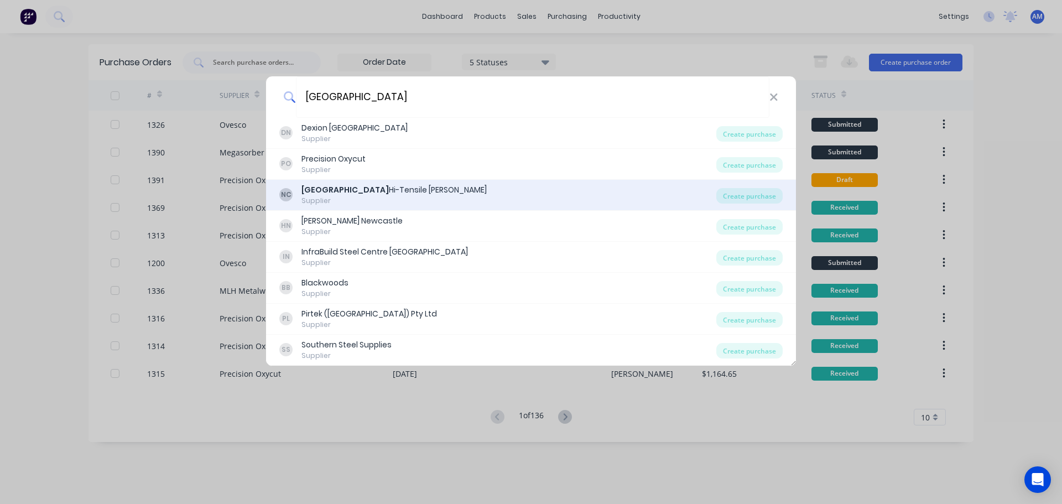
type input "[GEOGRAPHIC_DATA]"
click at [382, 191] on div "Newcastle Hi-Tensile [PERSON_NAME]" at bounding box center [393, 190] width 185 height 12
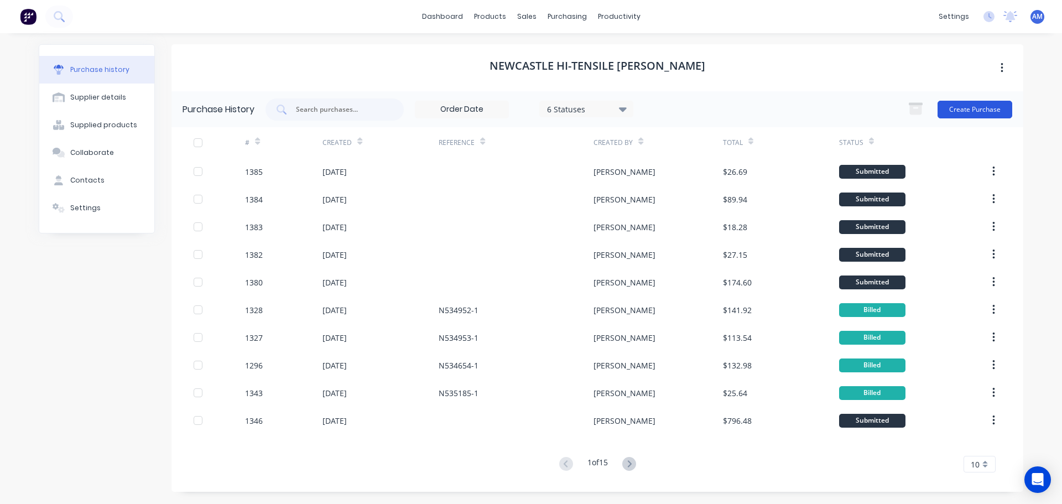
click at [973, 106] on button "Create Purchase" at bounding box center [974, 110] width 75 height 18
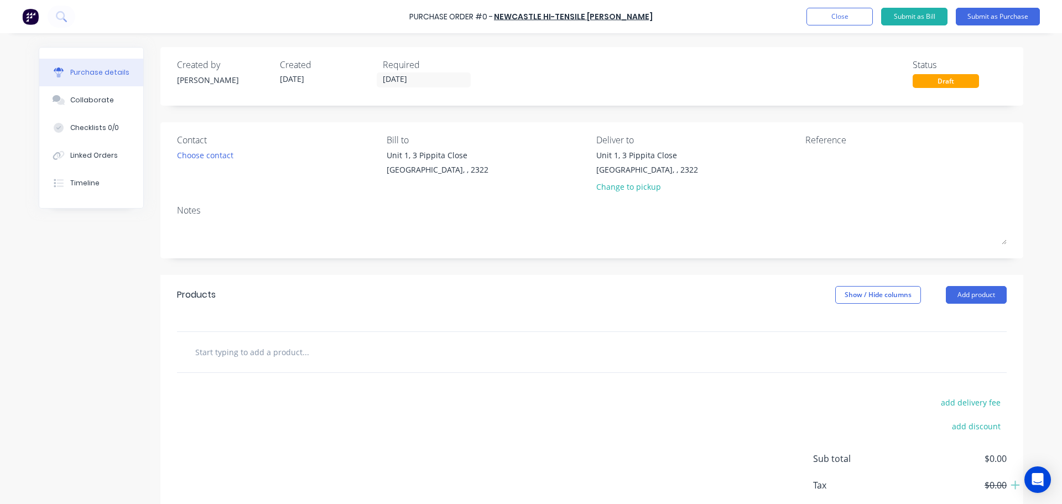
click at [273, 356] on input "text" at bounding box center [305, 352] width 221 height 22
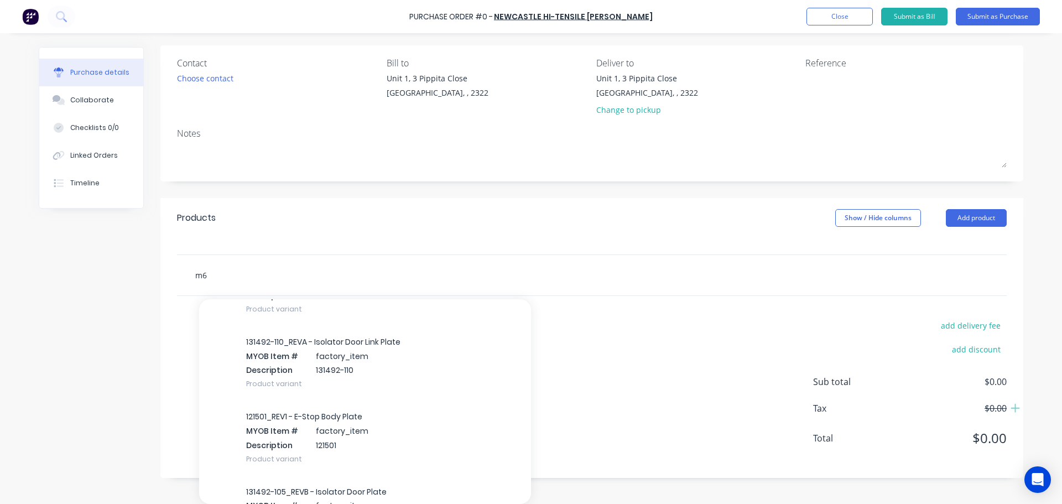
scroll to position [14863, 0]
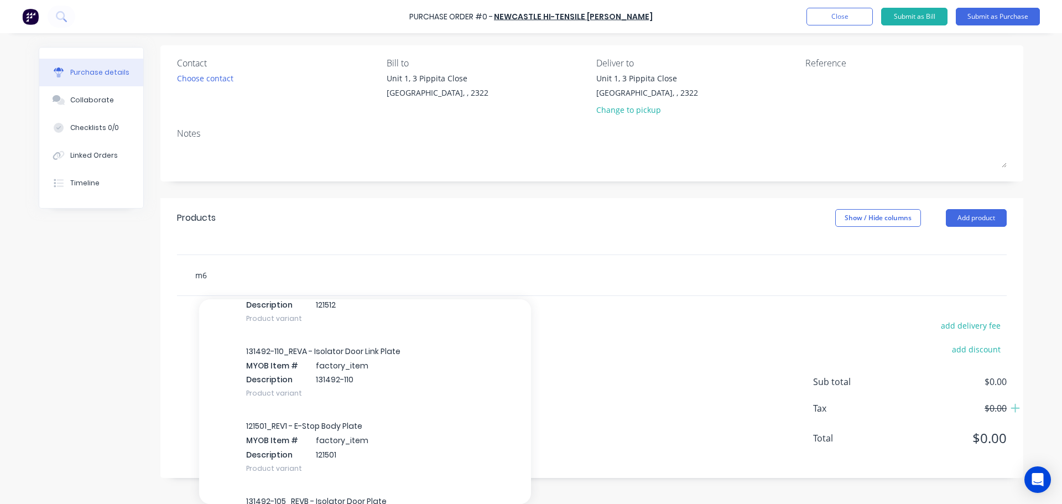
type input "m"
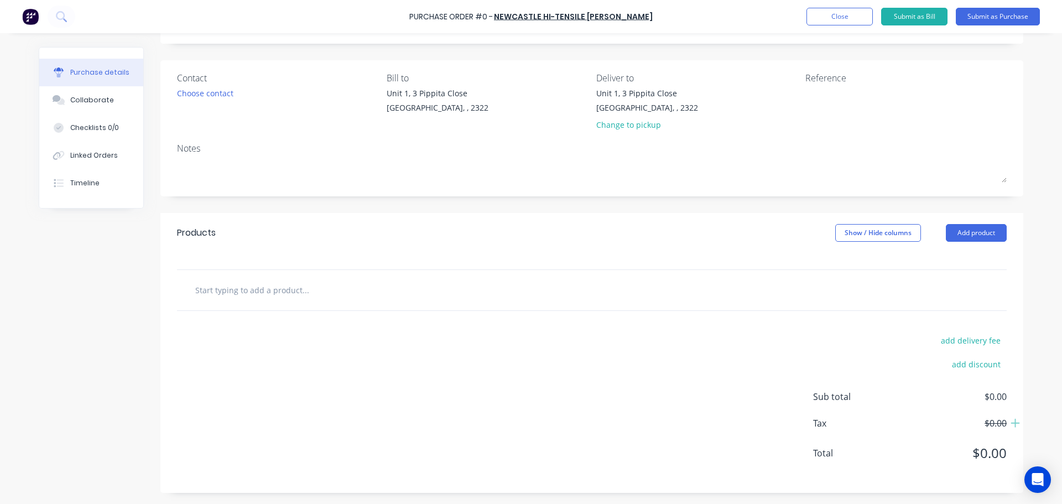
scroll to position [62, 0]
click at [845, 20] on button "Close" at bounding box center [839, 17] width 66 height 18
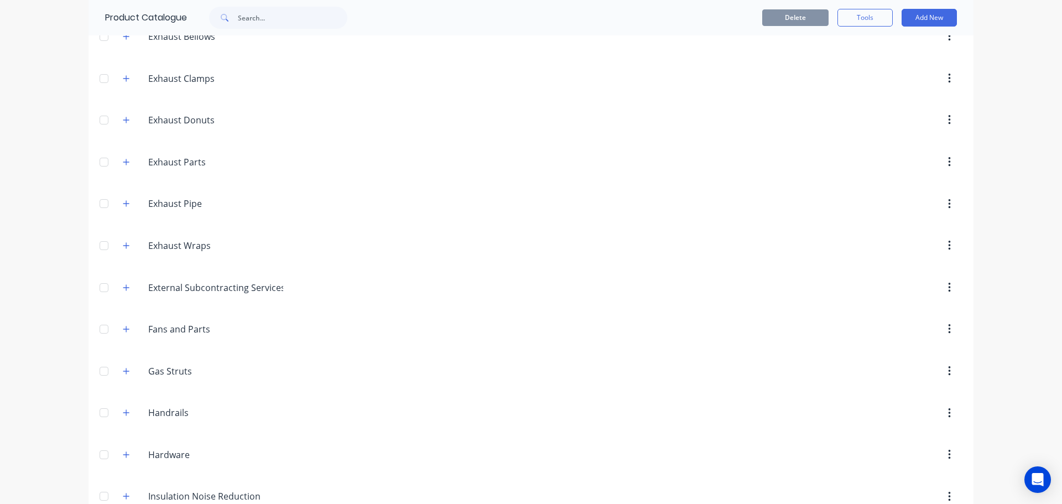
scroll to position [61, 0]
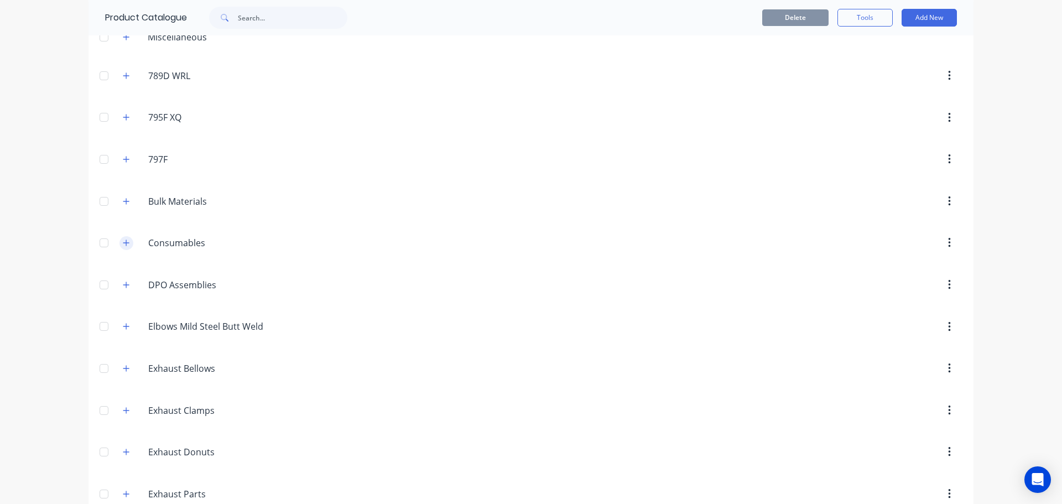
drag, startPoint x: 123, startPoint y: 243, endPoint x: 135, endPoint y: 244, distance: 12.2
click at [124, 243] on icon "button" at bounding box center [126, 243] width 7 height 8
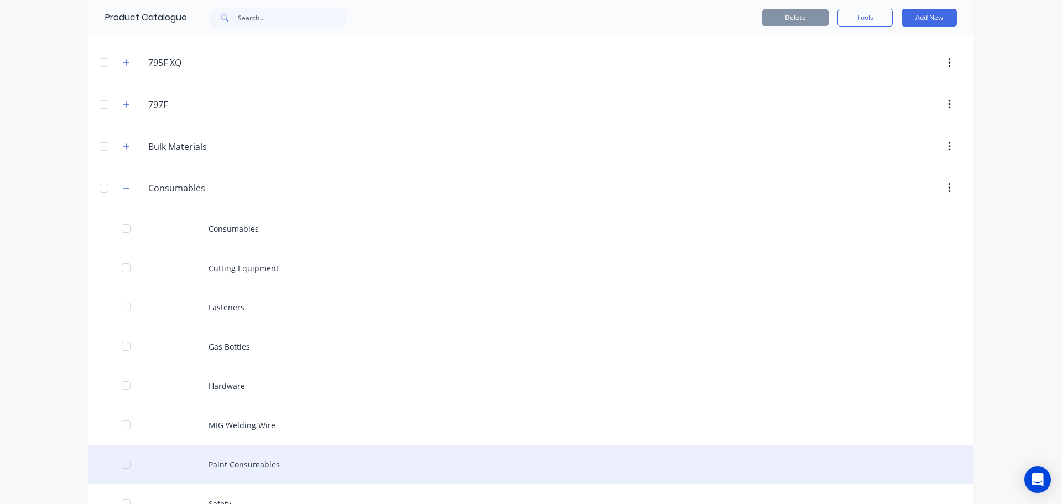
scroll to position [337, 0]
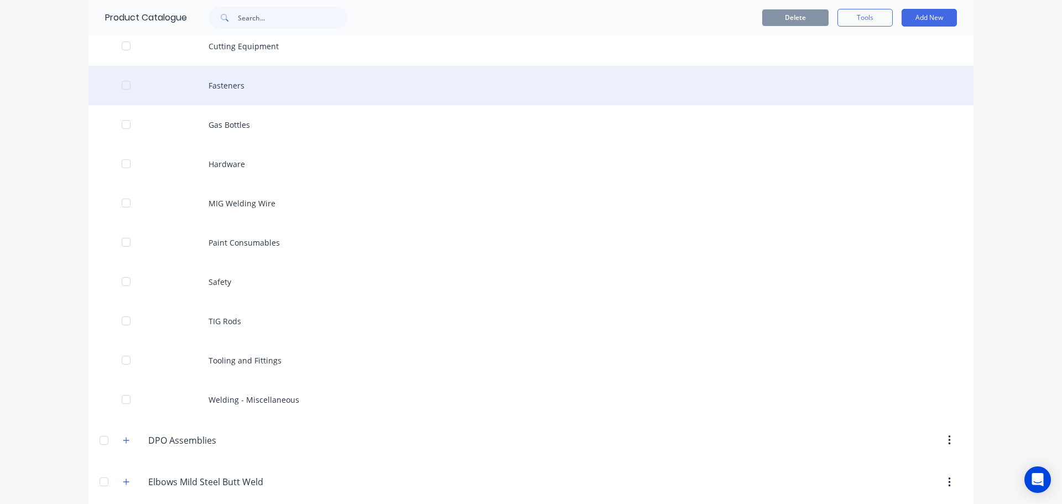
click at [231, 87] on div "Fasteners" at bounding box center [530, 85] width 885 height 39
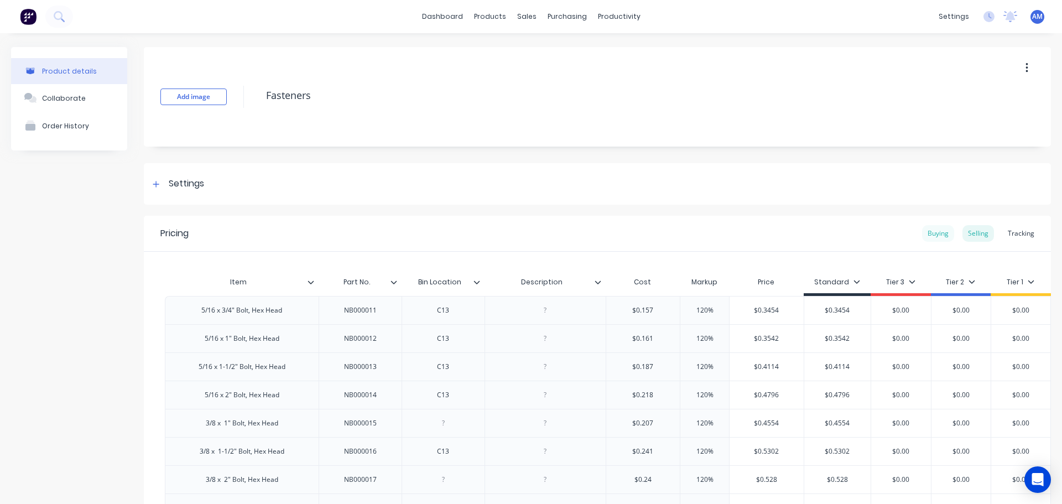
click at [928, 237] on div "Buying" at bounding box center [938, 233] width 32 height 17
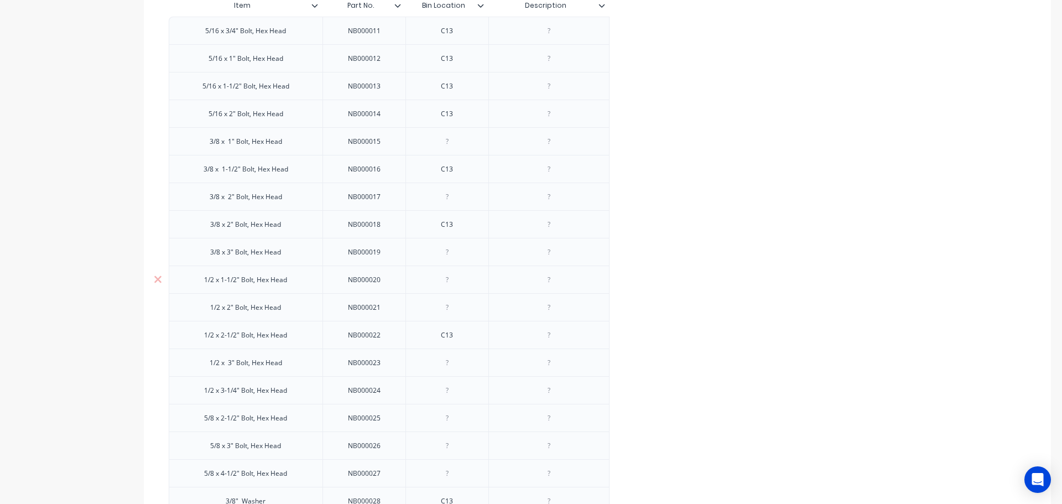
scroll to position [55, 0]
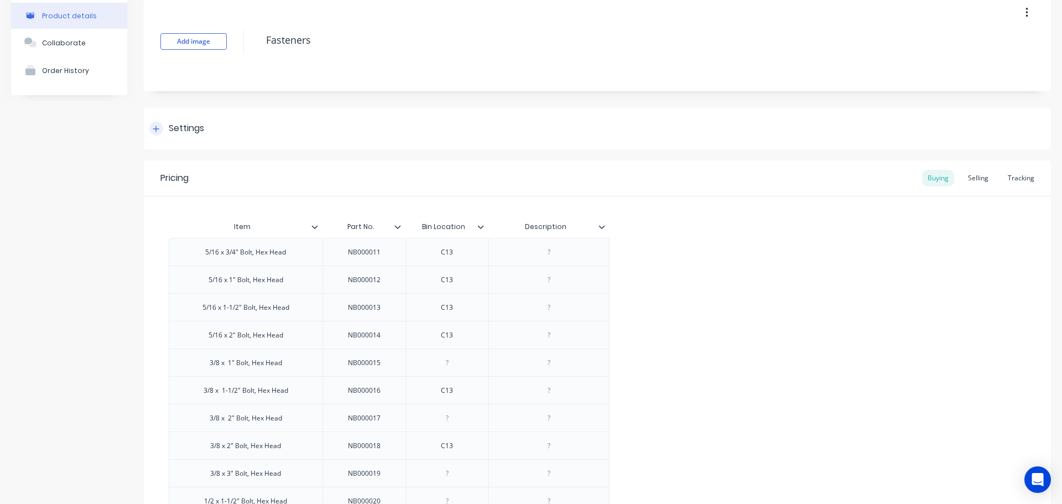
click at [154, 132] on icon at bounding box center [156, 129] width 7 height 8
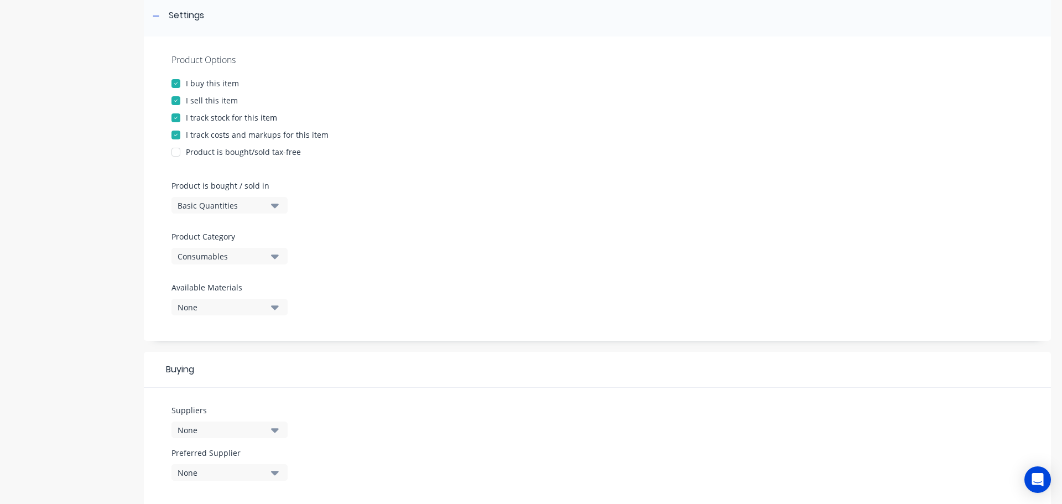
scroll to position [166, 0]
click at [273, 432] on icon "button" at bounding box center [275, 432] width 8 height 4
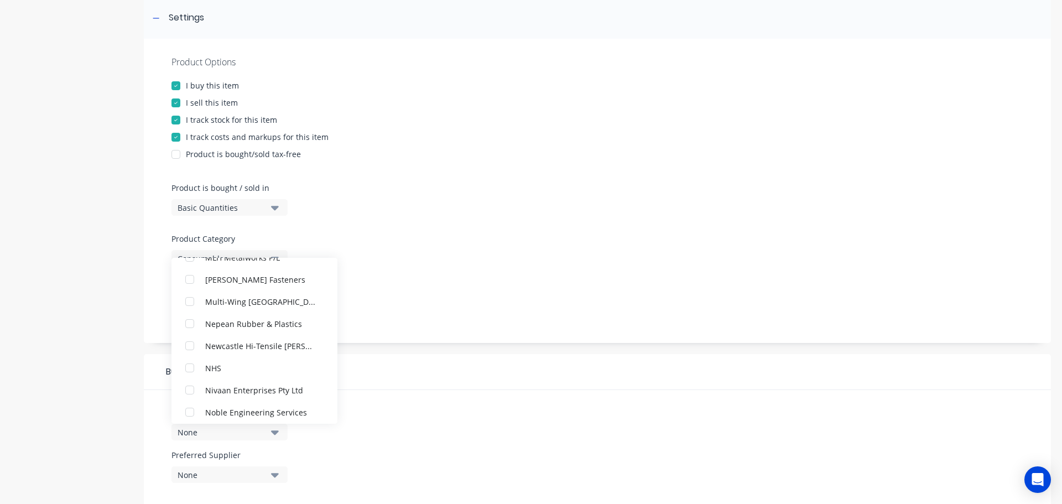
scroll to position [1935, 0]
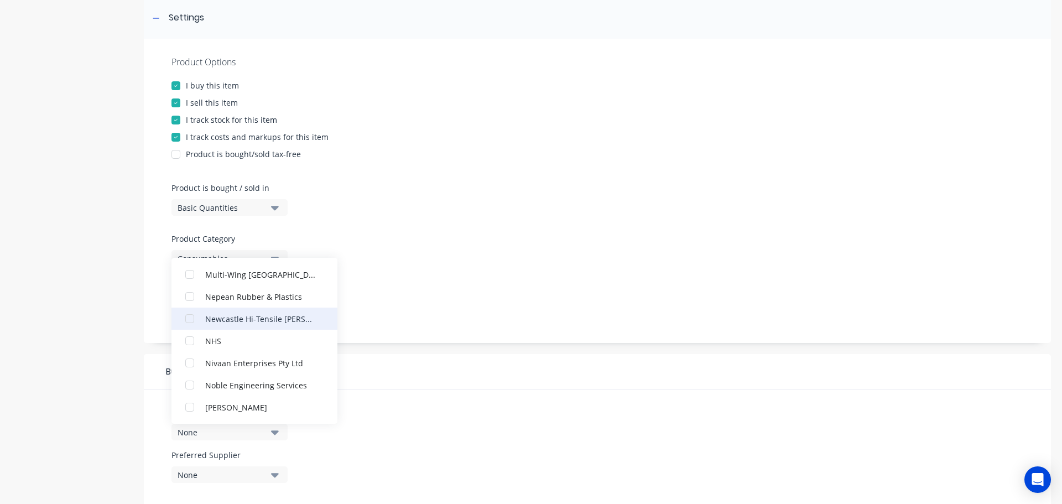
click at [196, 319] on div "button" at bounding box center [190, 318] width 22 height 22
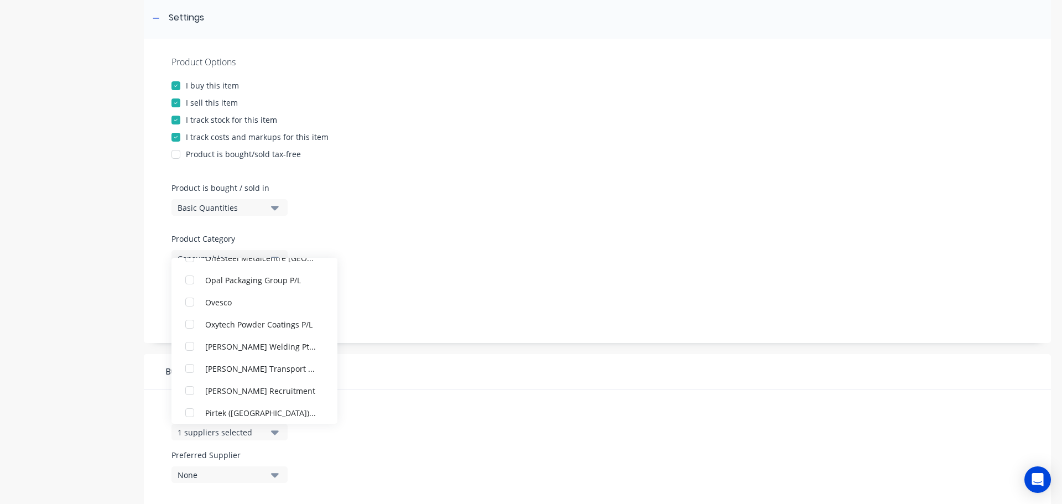
scroll to position [2156, 0]
click at [360, 311] on div "Product Options I buy this item I sell this item I track stock for this item I …" at bounding box center [597, 191] width 907 height 304
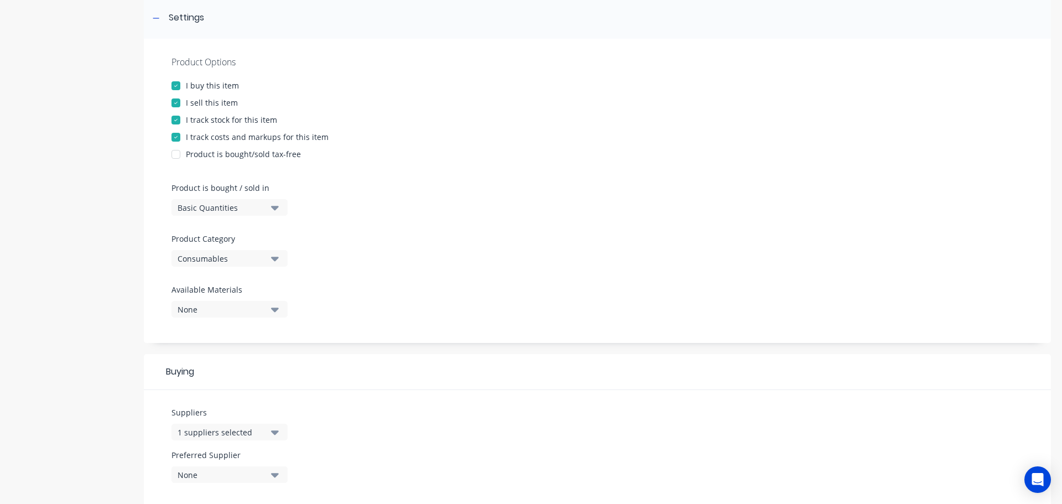
scroll to position [332, 0]
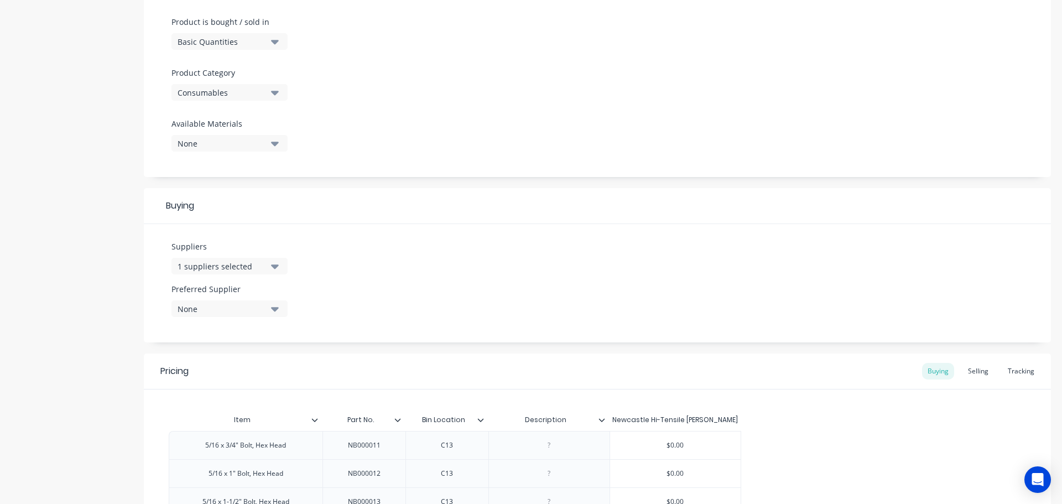
click at [274, 307] on icon "button" at bounding box center [275, 309] width 8 height 4
click at [259, 369] on div "Newcastle Hi-Tensile [PERSON_NAME]" at bounding box center [260, 369] width 111 height 12
type textarea "x"
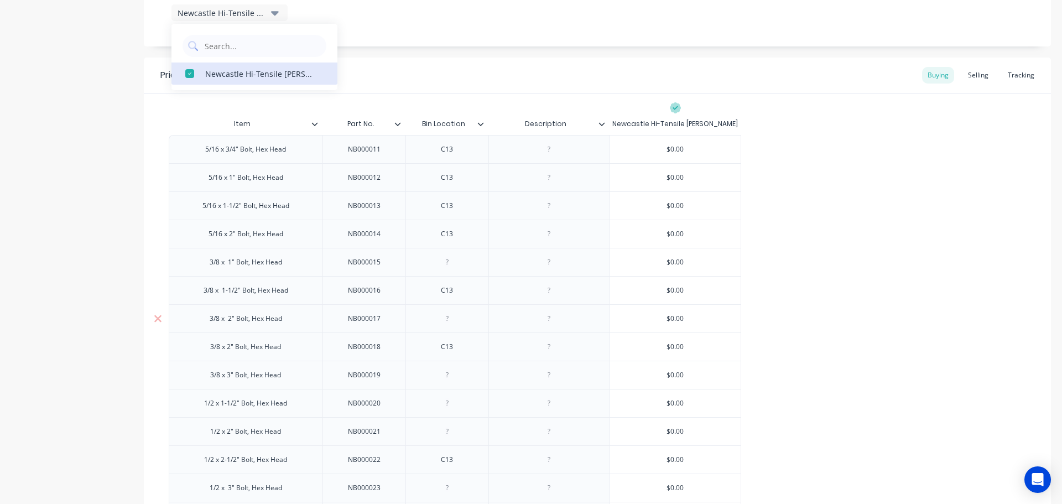
scroll to position [608, 0]
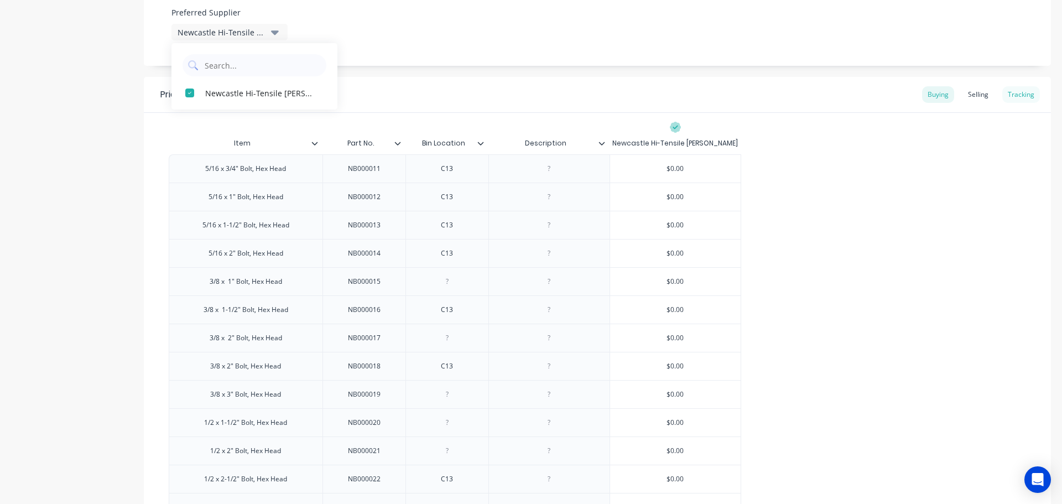
click at [1016, 91] on div "Tracking" at bounding box center [1021, 94] width 38 height 17
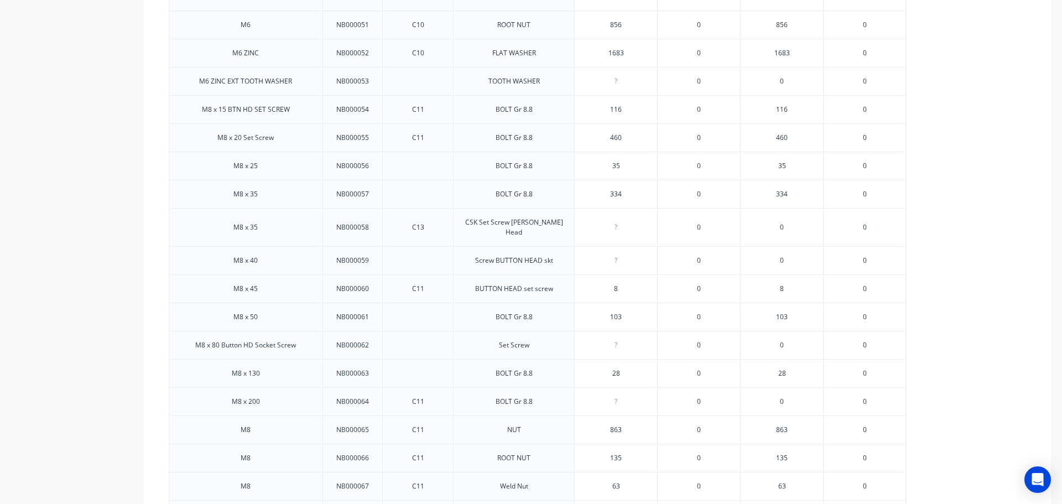
scroll to position [1714, 0]
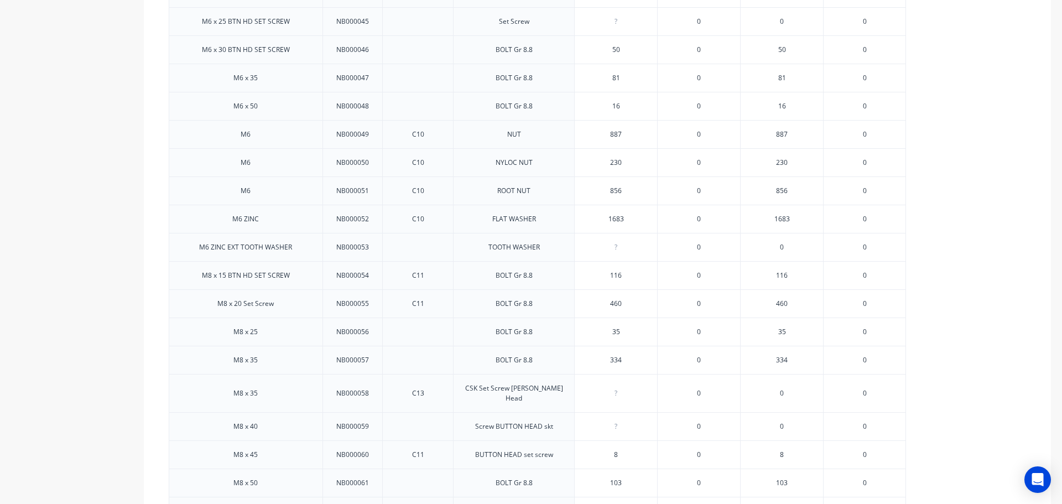
type input "230"
drag, startPoint x: 623, startPoint y: 165, endPoint x: 630, endPoint y: 164, distance: 6.7
click at [629, 165] on input "230" at bounding box center [616, 163] width 82 height 10
